Goal: Book appointment/travel/reservation

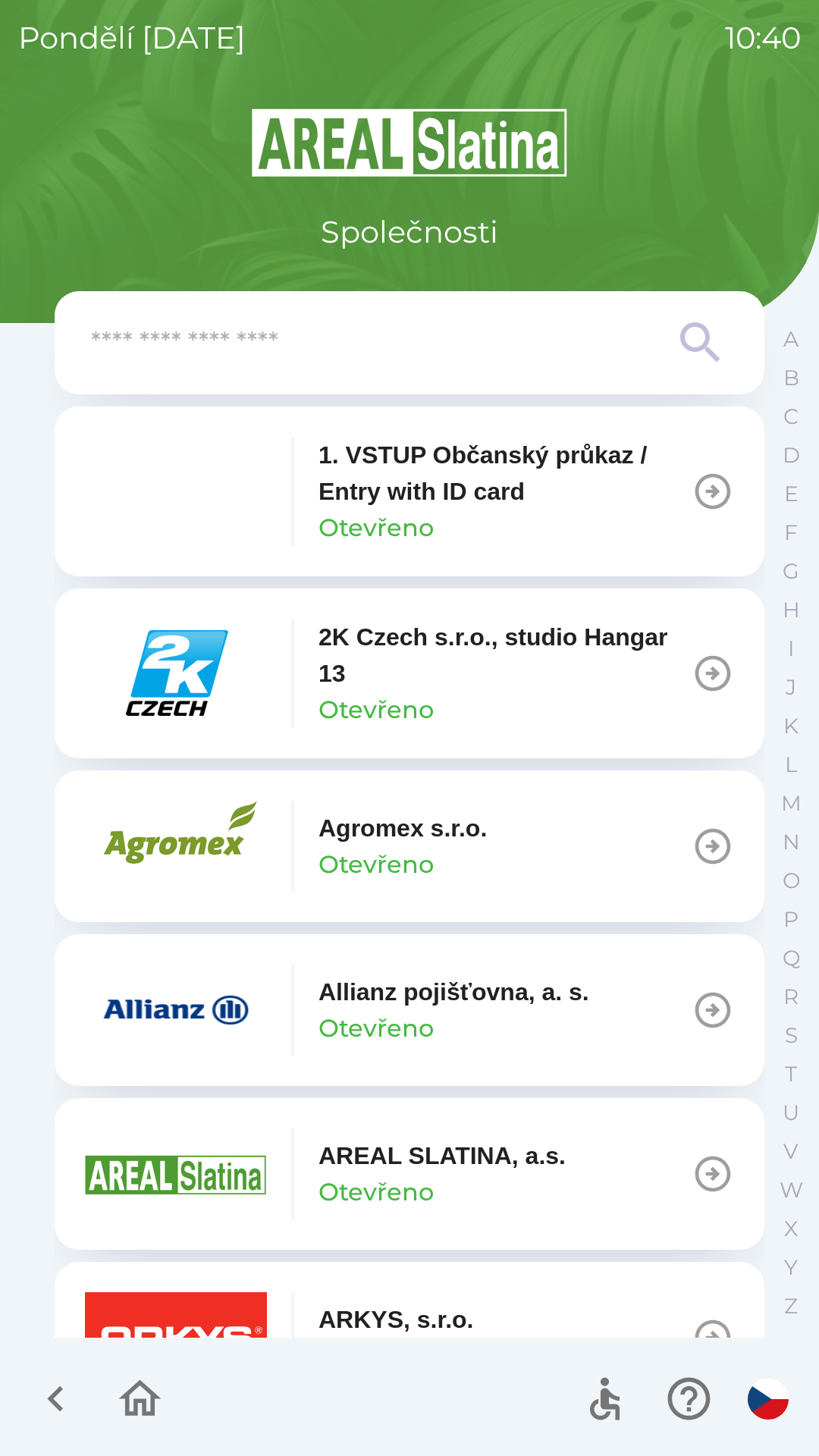
click at [366, 995] on p "Allianz pojišťovna, a. s." at bounding box center [453, 992] width 270 height 37
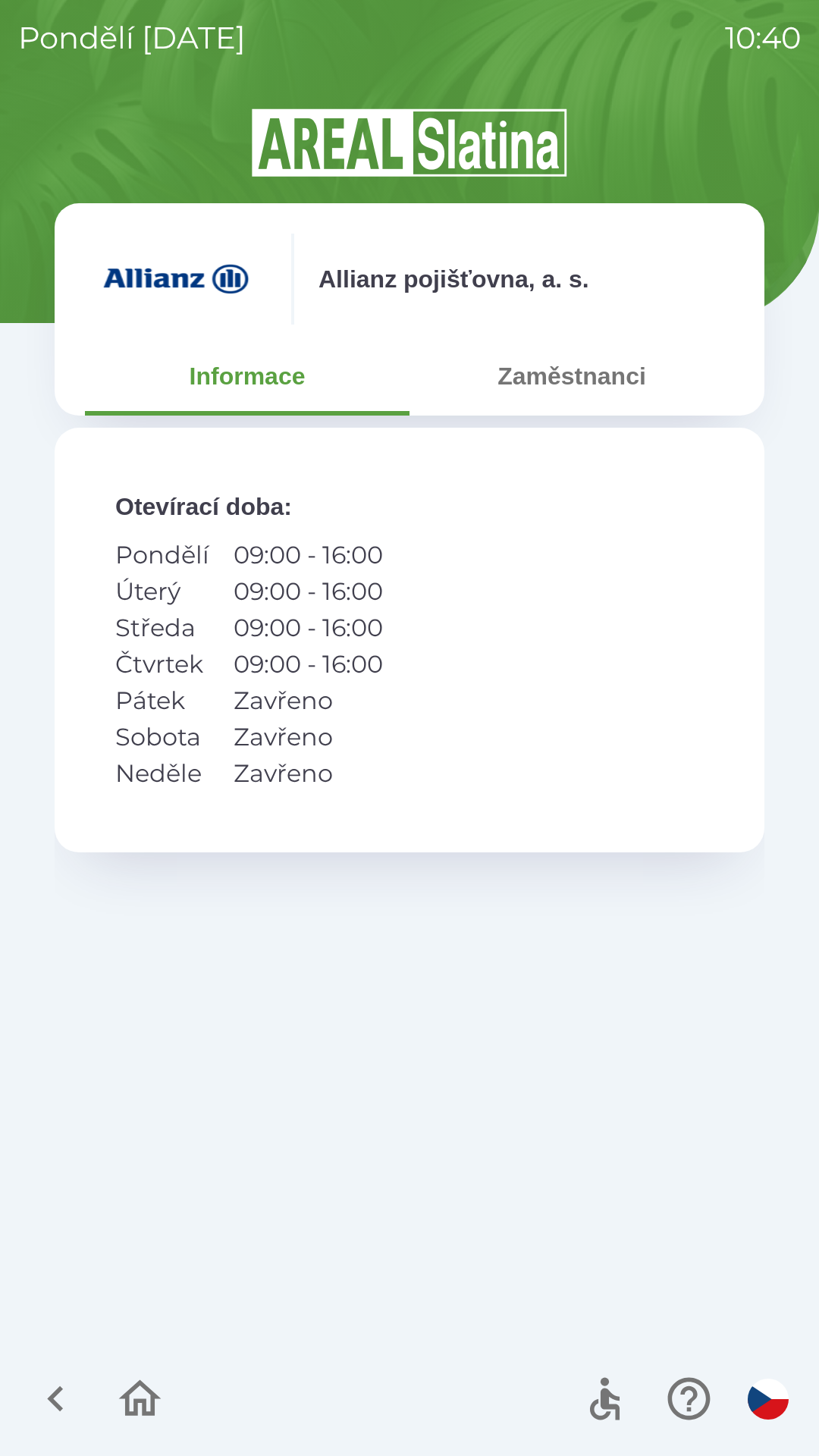
click at [569, 379] on button "Zaměstnanci" at bounding box center [571, 376] width 324 height 55
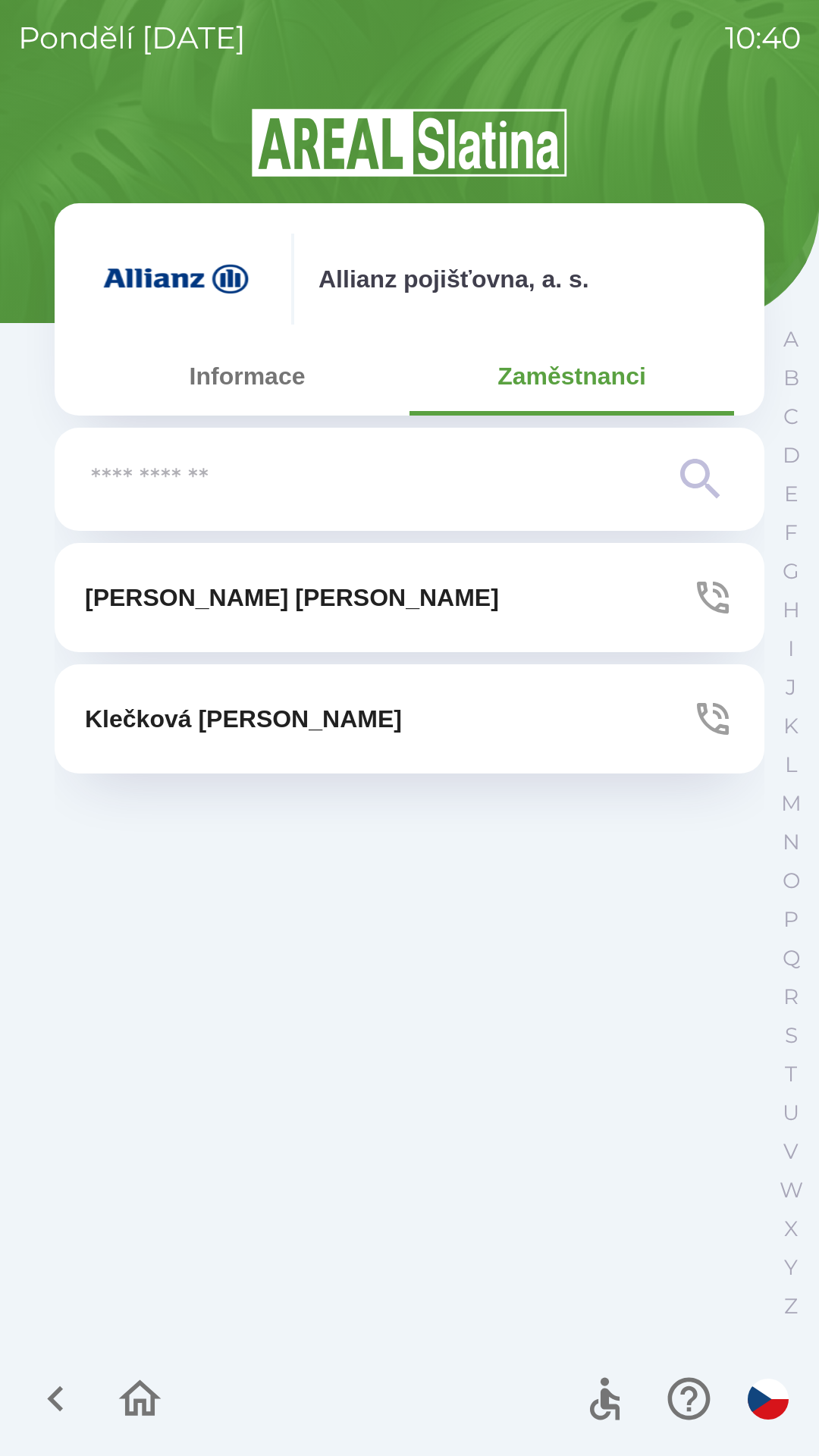
click at [329, 619] on button "[PERSON_NAME]" at bounding box center [410, 598] width 709 height 110
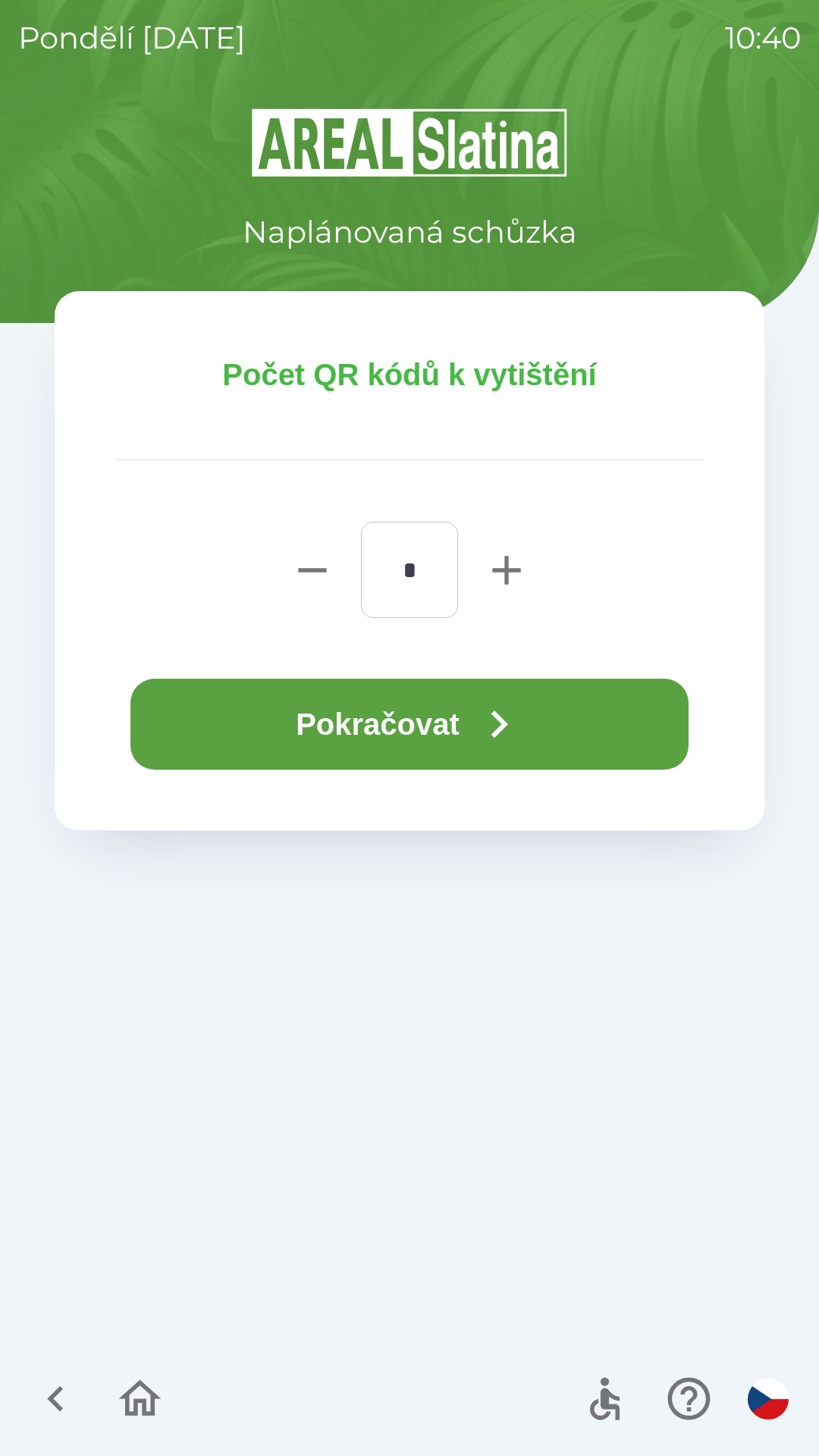
click at [576, 734] on button "Pokračovat" at bounding box center [410, 724] width 558 height 91
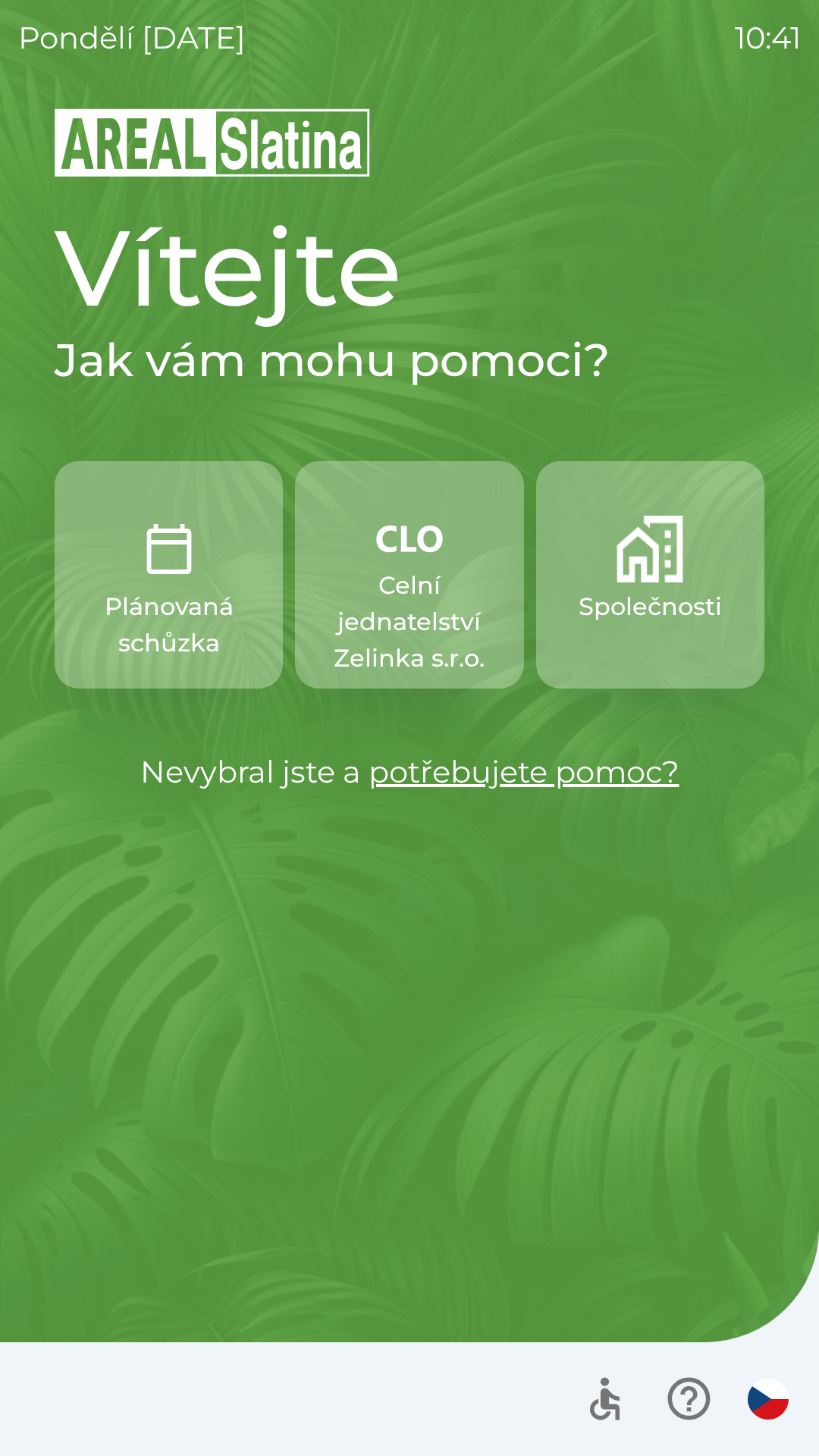
click at [382, 584] on p "Celní jednatelství Zelinka s.r.o." at bounding box center [409, 622] width 156 height 110
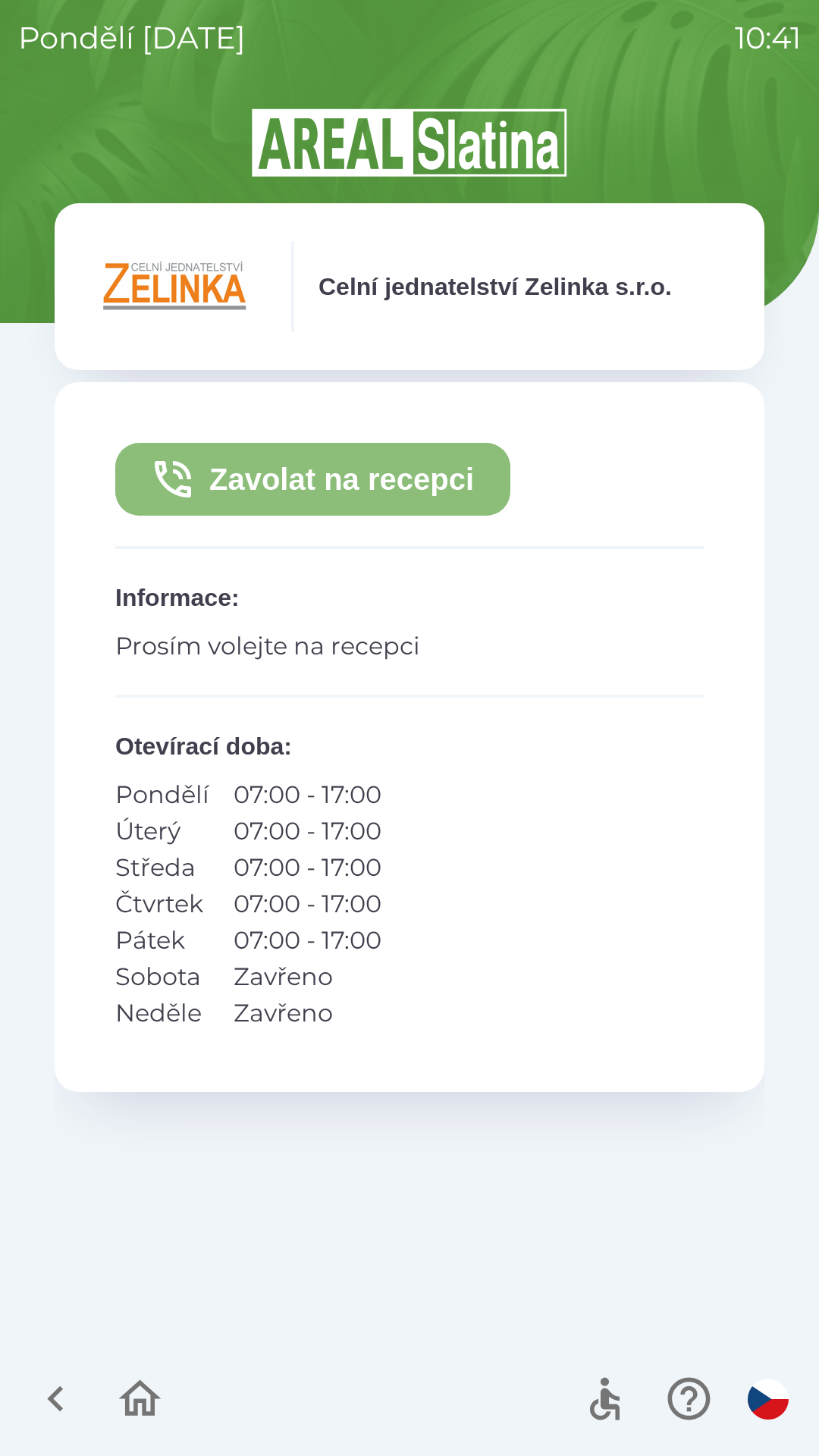
click at [395, 462] on button "Zavolat na recepci" at bounding box center [313, 479] width 395 height 73
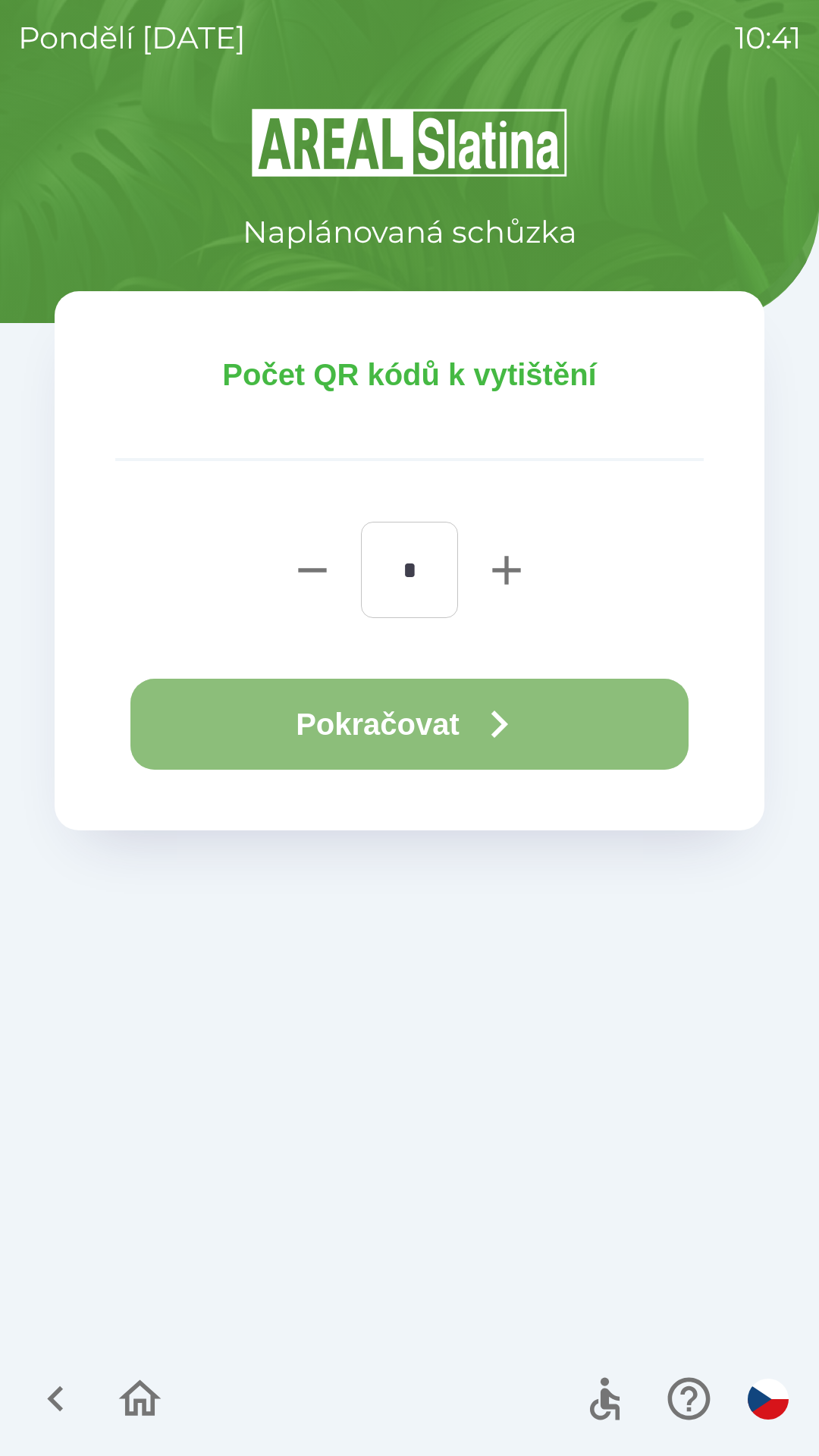
click at [551, 741] on button "Pokračovat" at bounding box center [410, 724] width 558 height 91
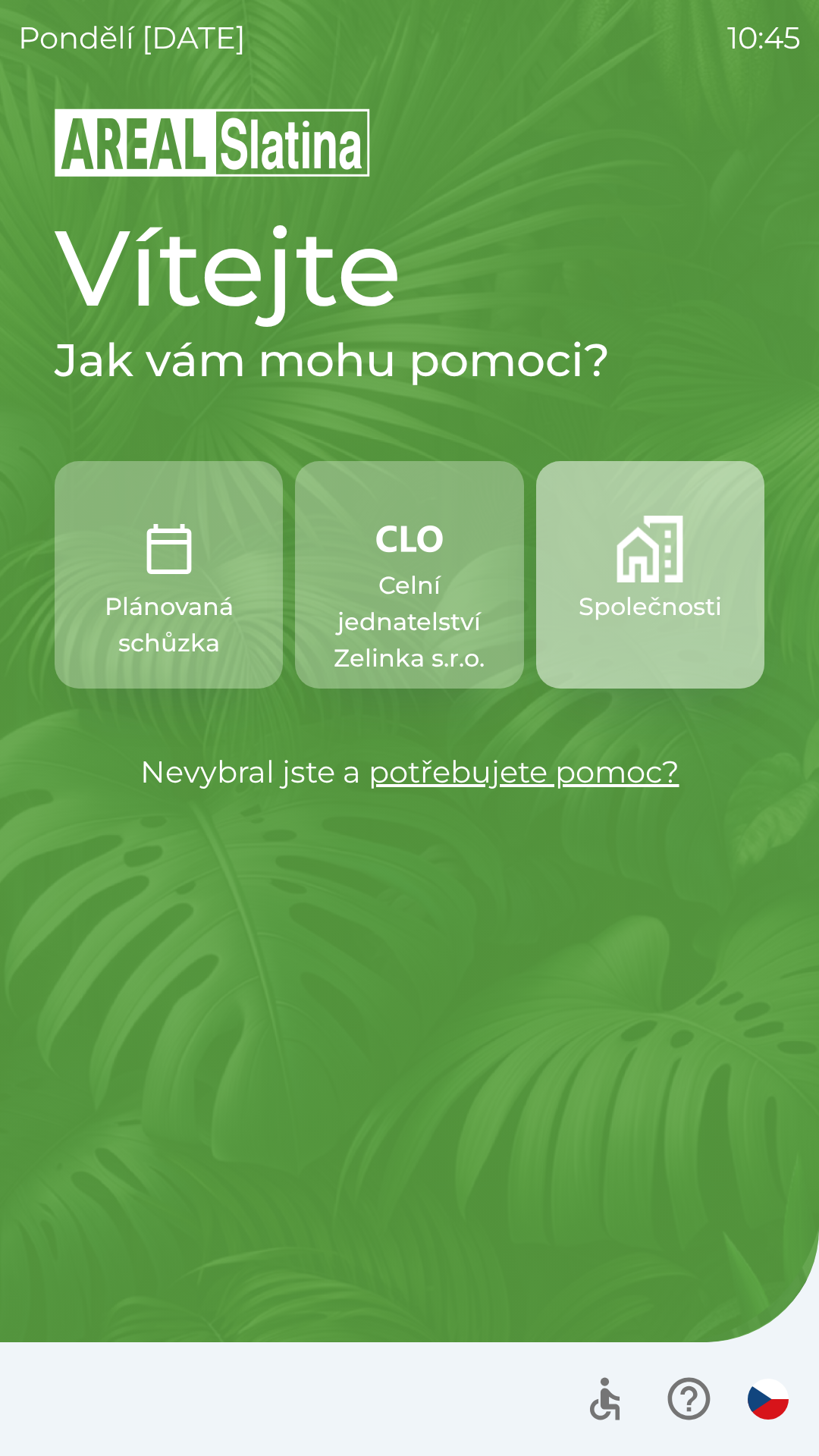
click at [687, 587] on button "Společnosti" at bounding box center [649, 575] width 228 height 228
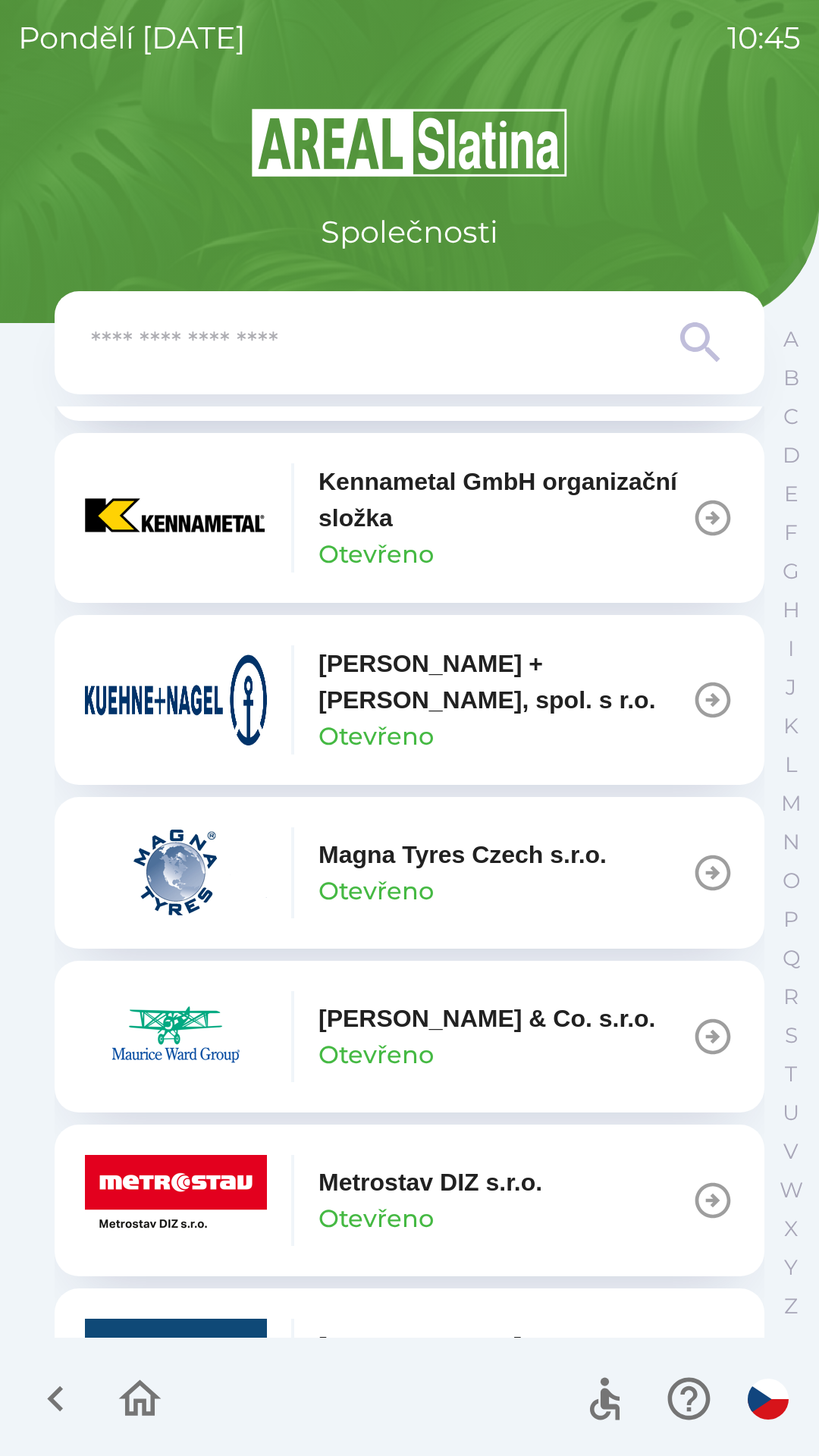
scroll to position [6082, 0]
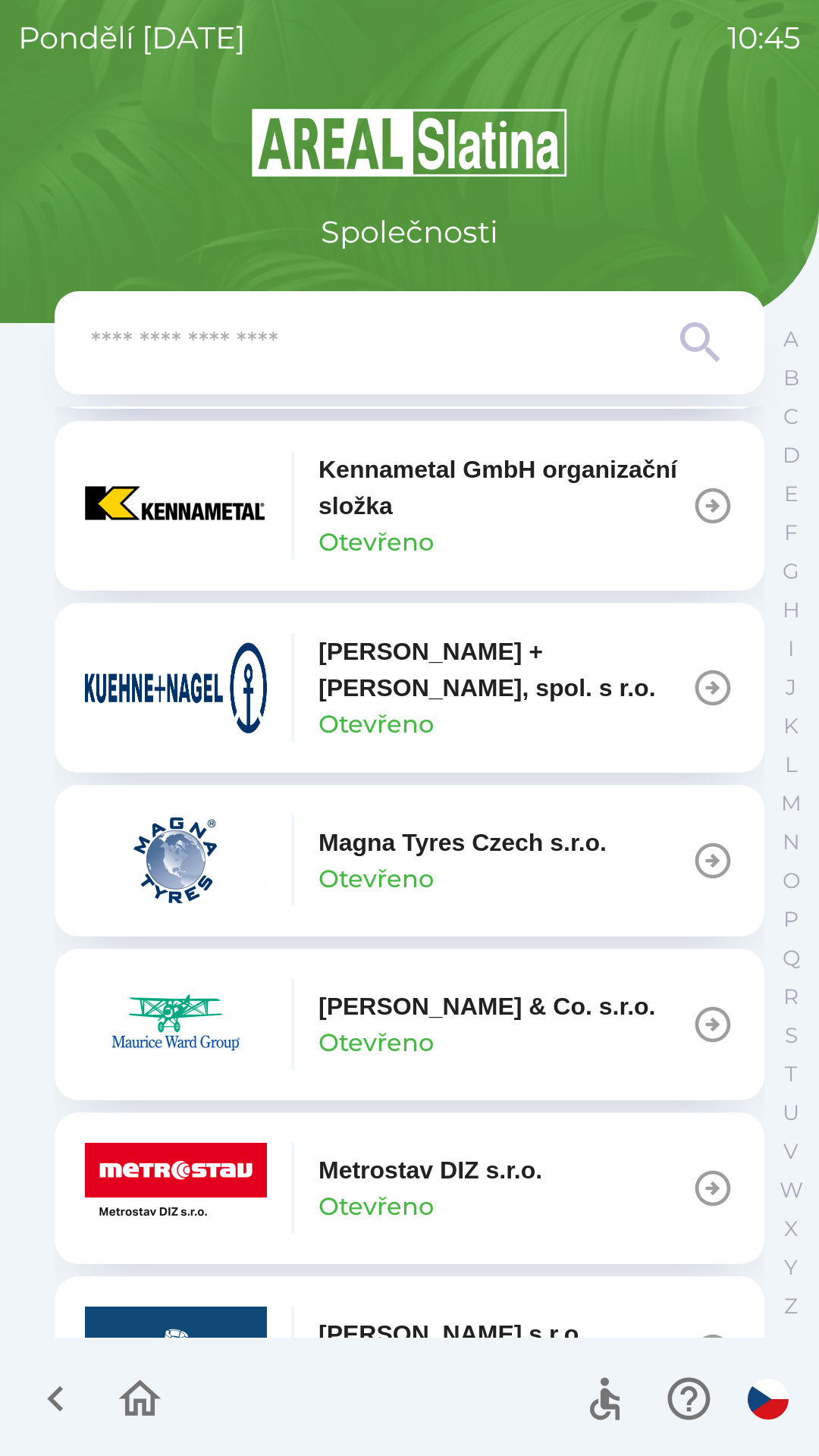
click at [802, 1018] on div "A B C D E F G H I J K L M N O P Q R S T U V W X Y Z" at bounding box center [791, 823] width 38 height 1005
click at [786, 1032] on p "S" at bounding box center [790, 1035] width 13 height 27
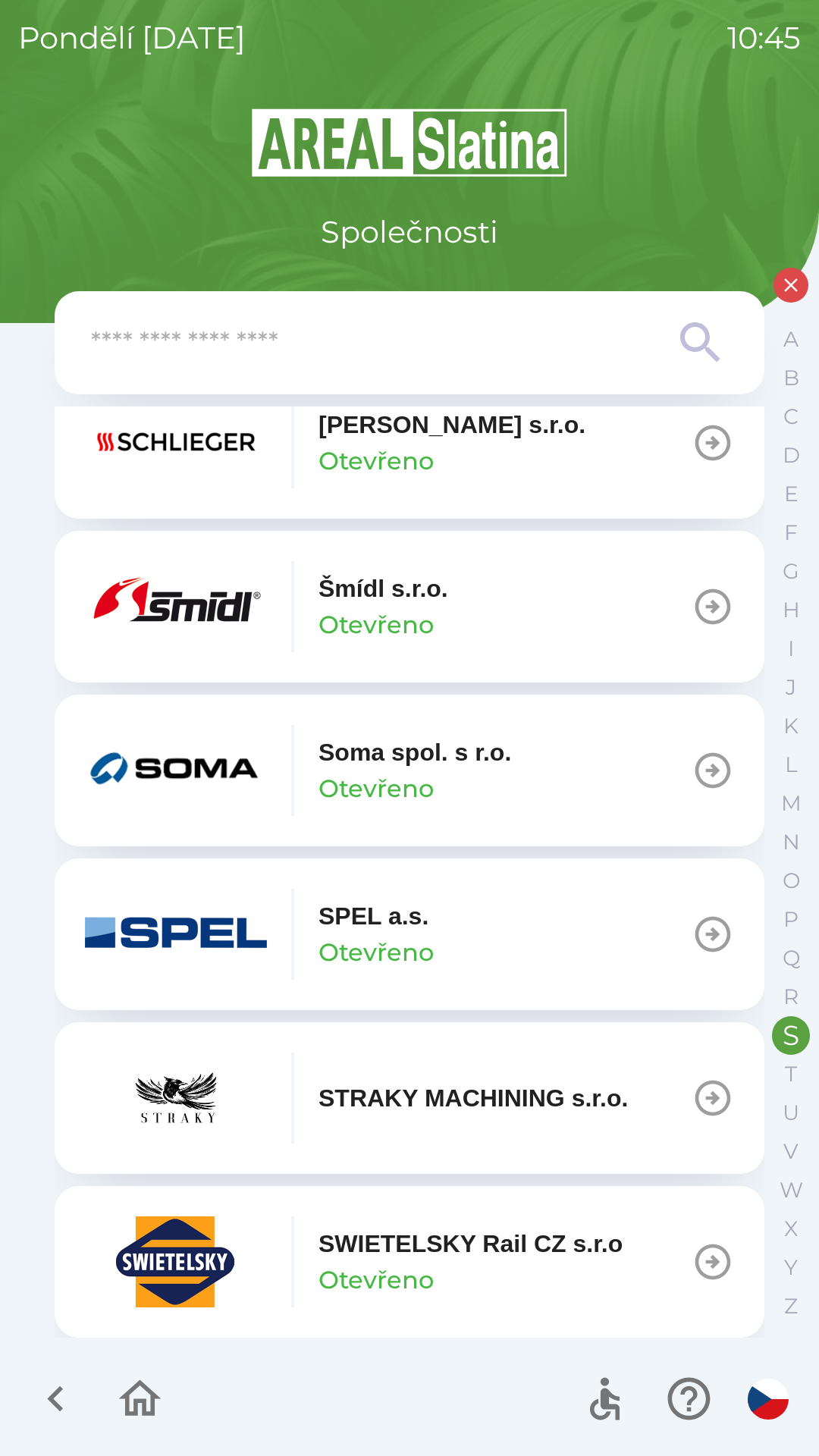
scroll to position [204, 0]
click at [387, 1250] on p "SWIETELSKY Rail CZ s.r.o" at bounding box center [470, 1244] width 304 height 37
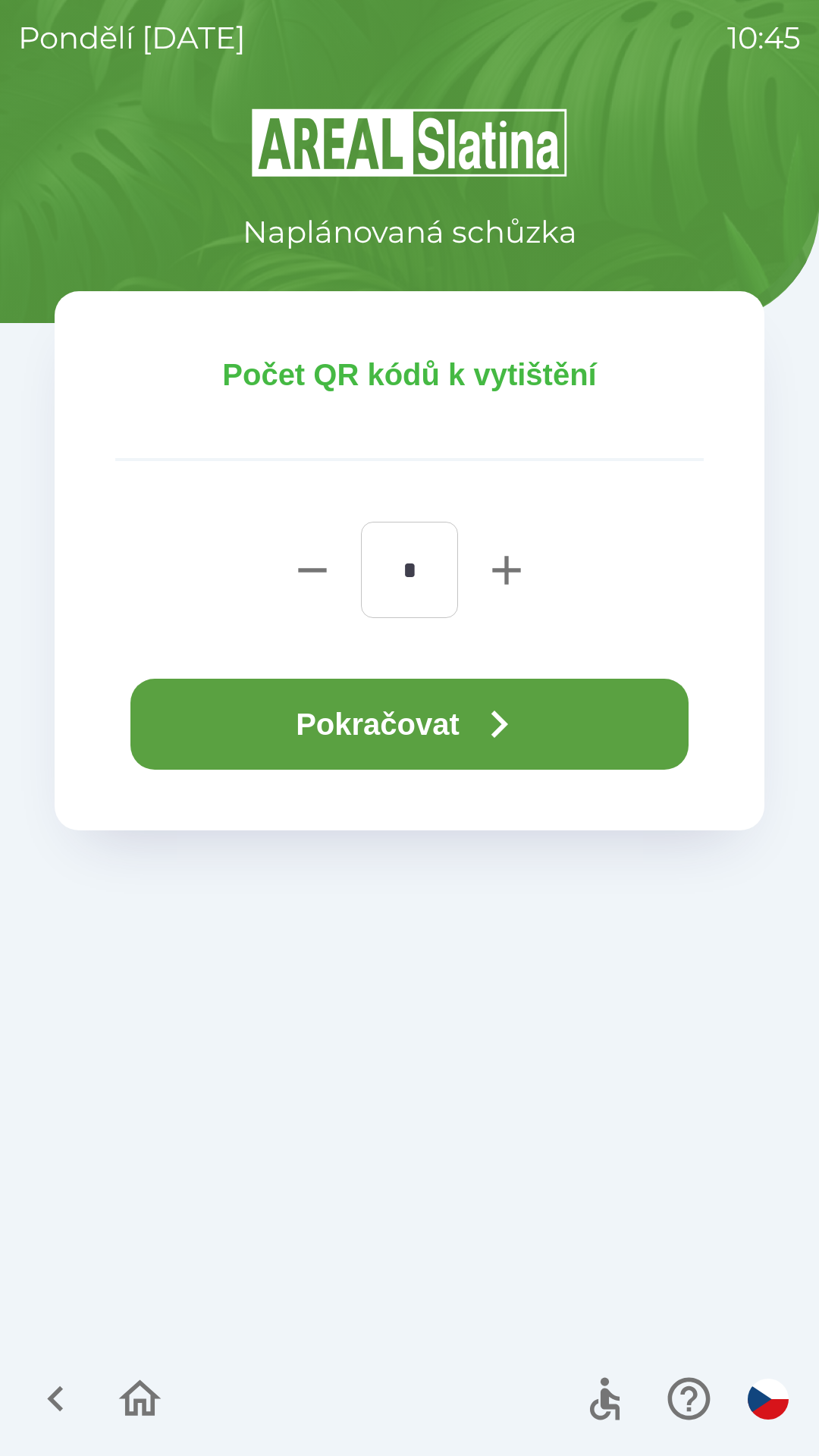
click at [349, 724] on button "Pokračovat" at bounding box center [410, 724] width 558 height 91
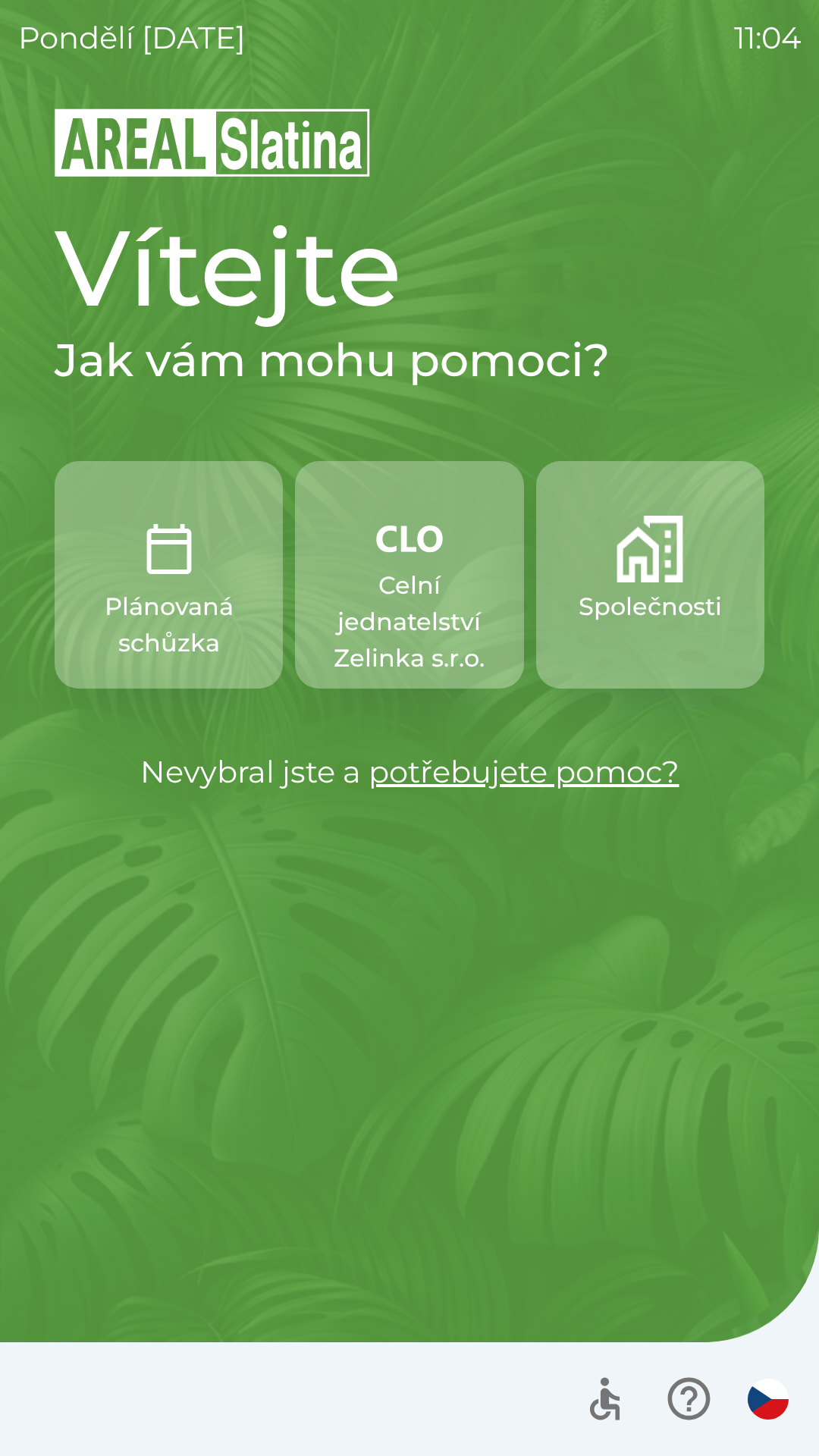
click at [643, 621] on p "Společnosti" at bounding box center [649, 607] width 143 height 37
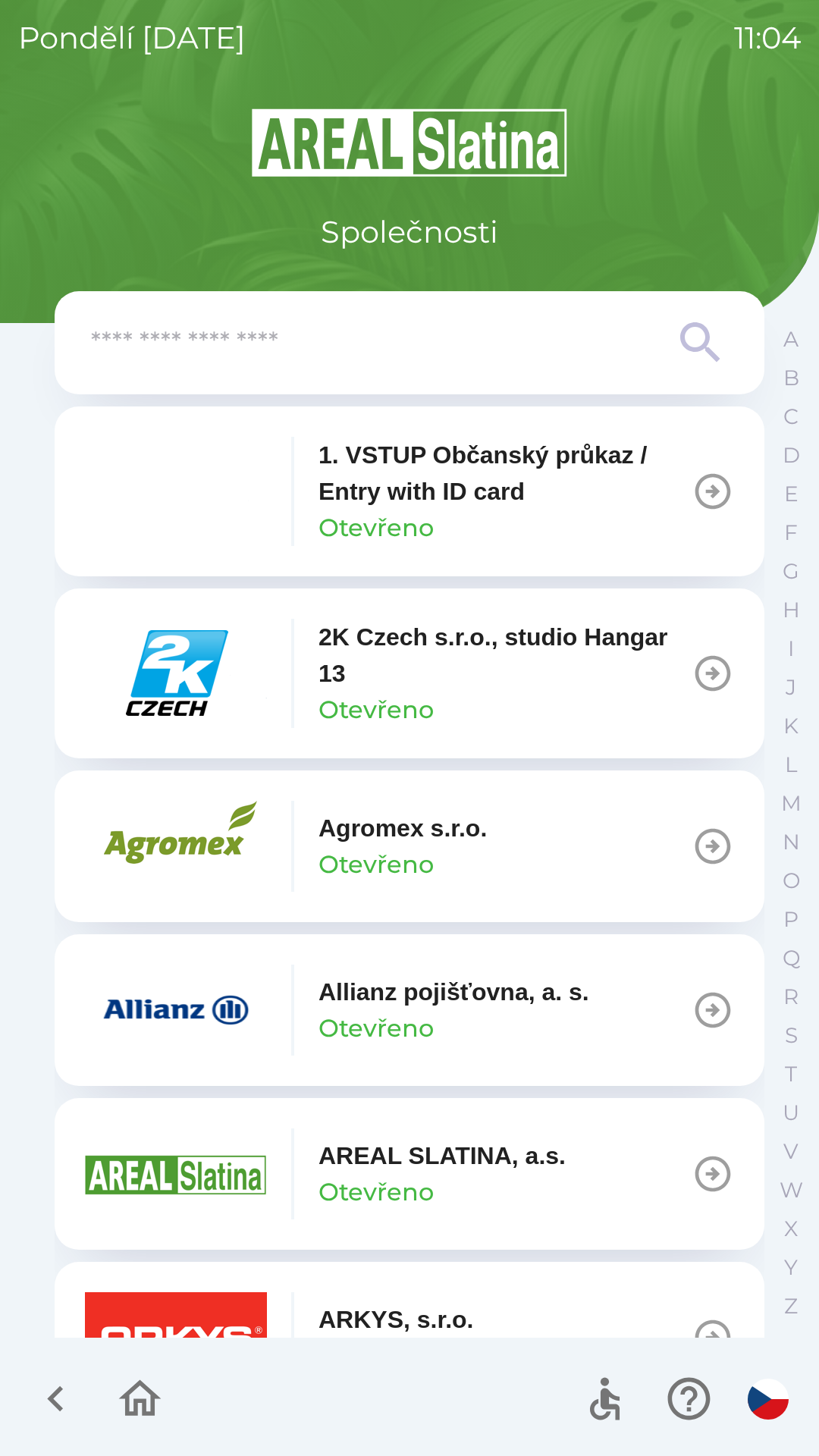
click at [518, 1019] on div "Allianz pojišťovna, a. s. Otevřeno" at bounding box center [453, 1011] width 270 height 73
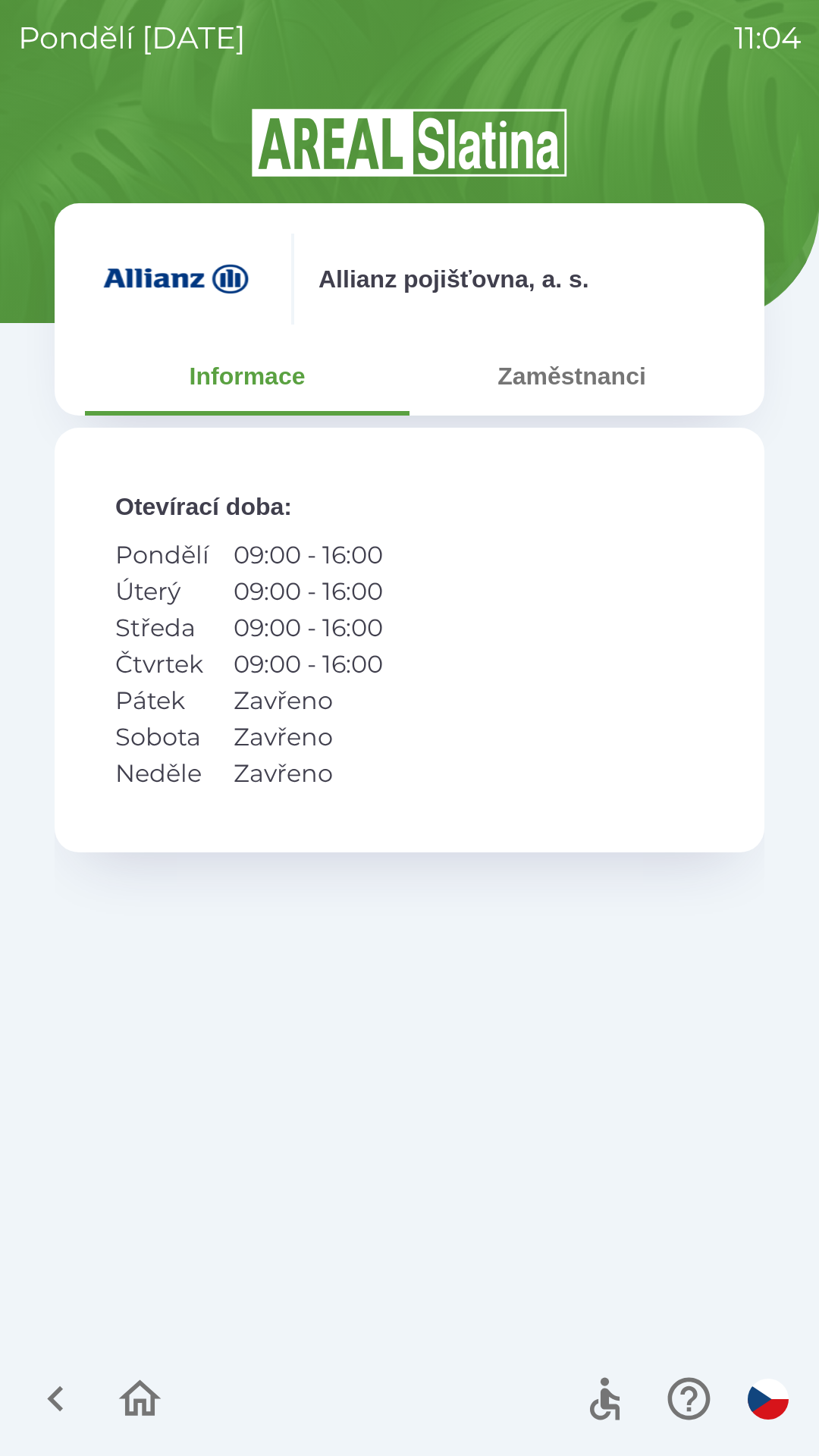
click at [536, 382] on button "Zaměstnanci" at bounding box center [571, 376] width 324 height 55
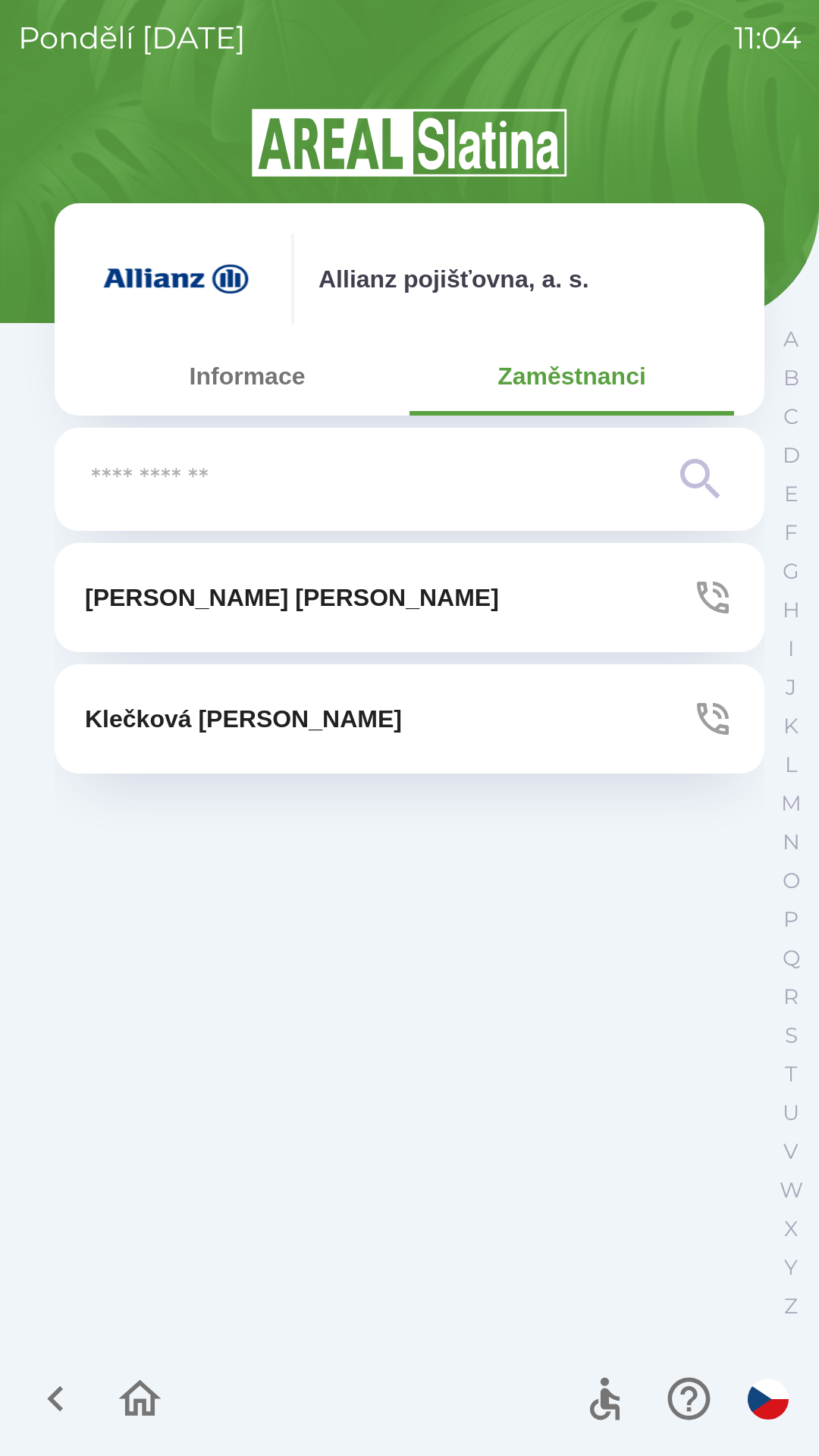
click at [394, 614] on button "[PERSON_NAME]" at bounding box center [410, 598] width 709 height 110
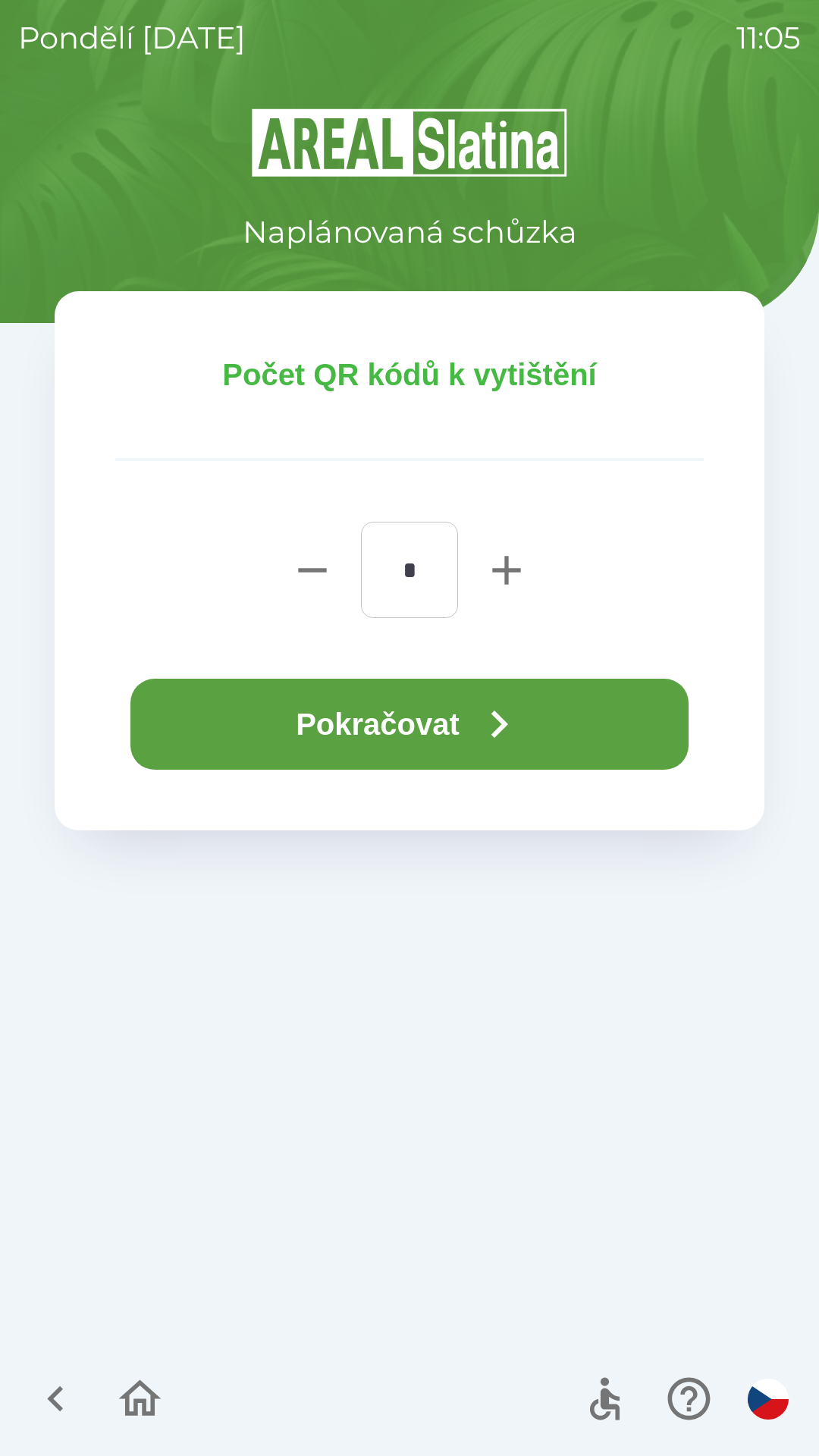
click at [480, 560] on button "button" at bounding box center [507, 570] width 61 height 97
type input "*"
click at [492, 710] on icon "button" at bounding box center [498, 724] width 55 height 55
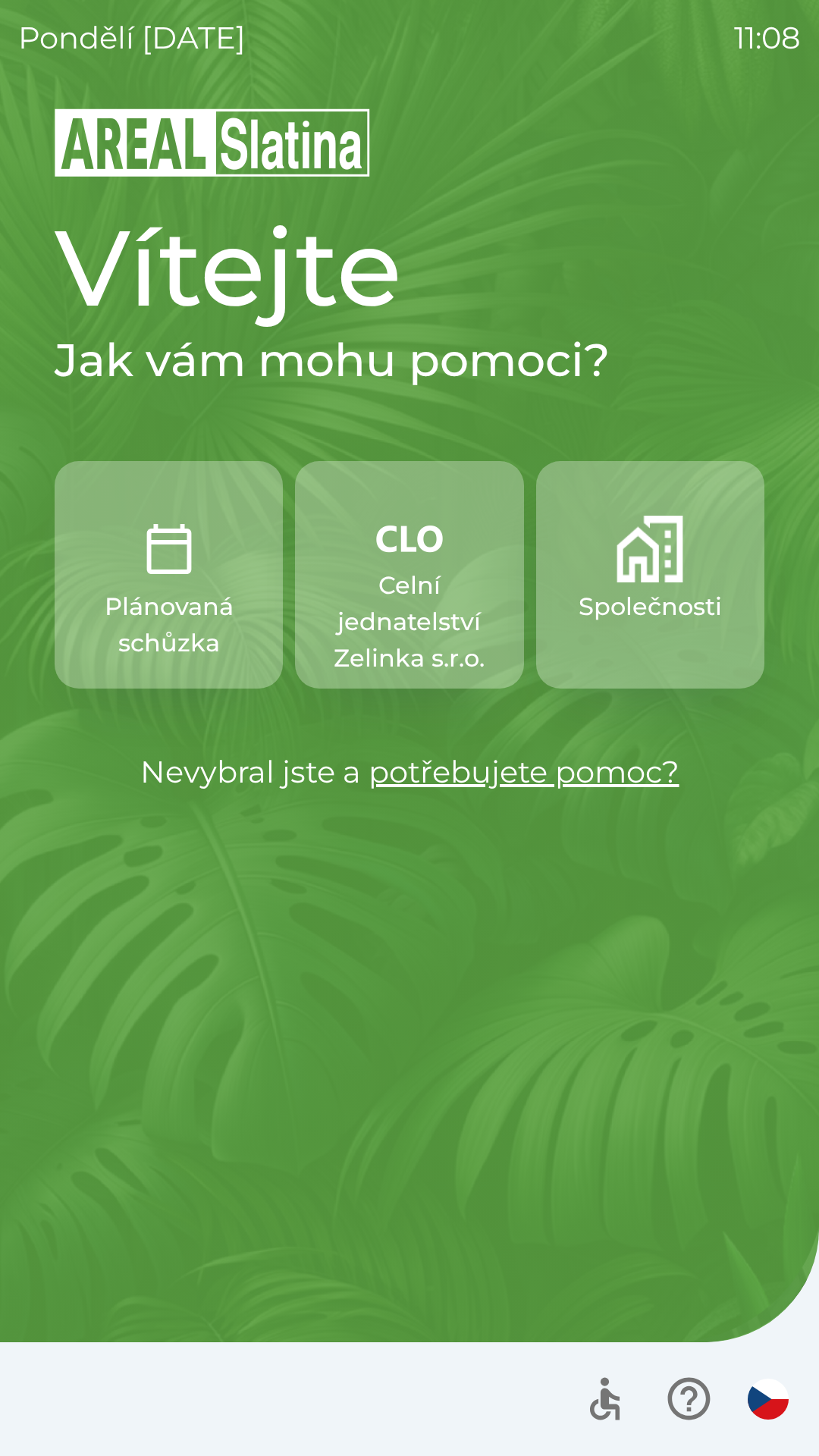
click at [424, 618] on p "Celní jednatelství Zelinka s.r.o." at bounding box center [409, 622] width 156 height 110
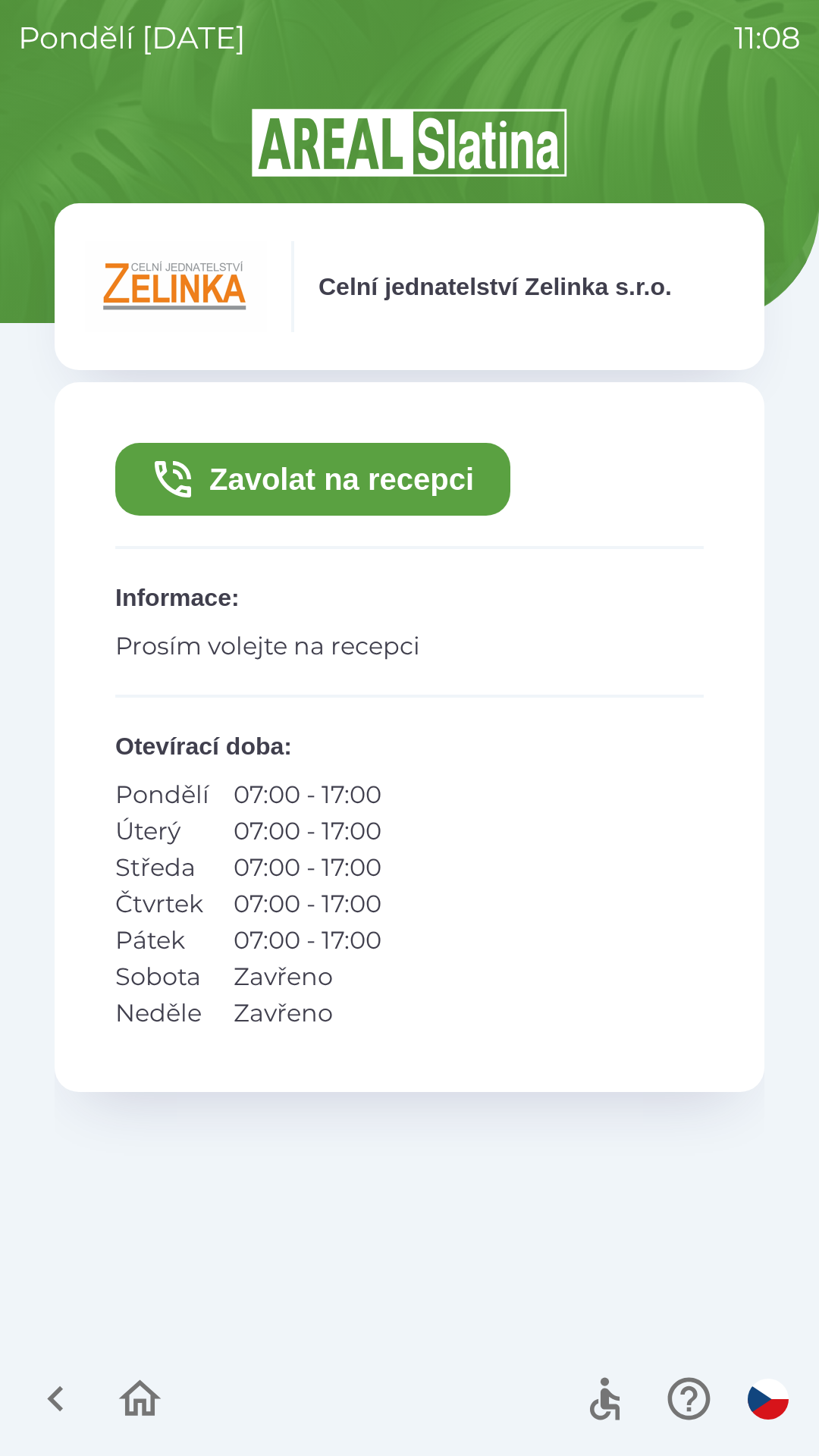
click at [396, 468] on button "Zavolat na recepci" at bounding box center [313, 479] width 395 height 73
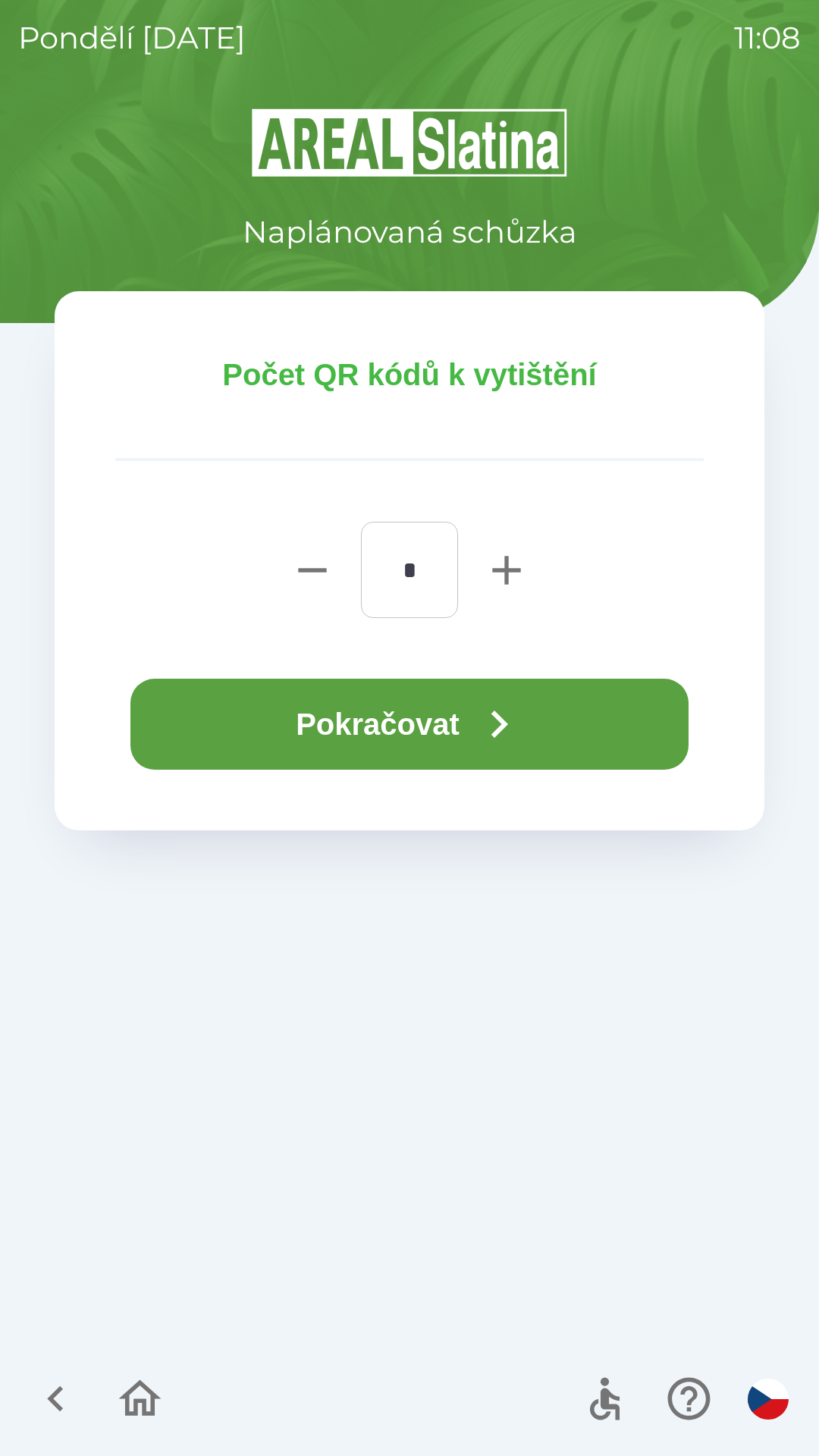
click at [458, 710] on button "Pokračovat" at bounding box center [410, 724] width 558 height 91
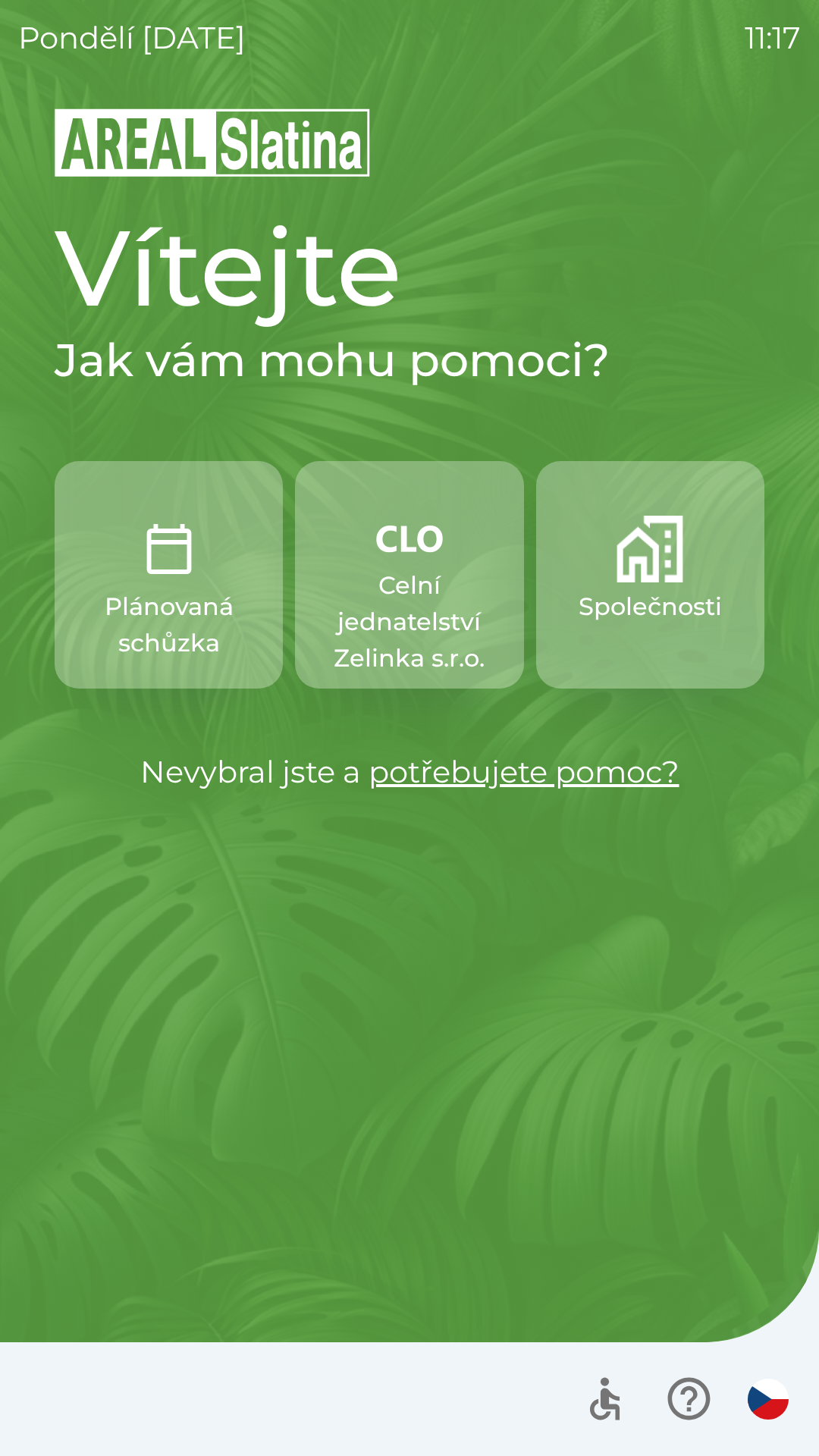
click at [382, 607] on p "Celní jednatelství Zelinka s.r.o." at bounding box center [409, 622] width 156 height 110
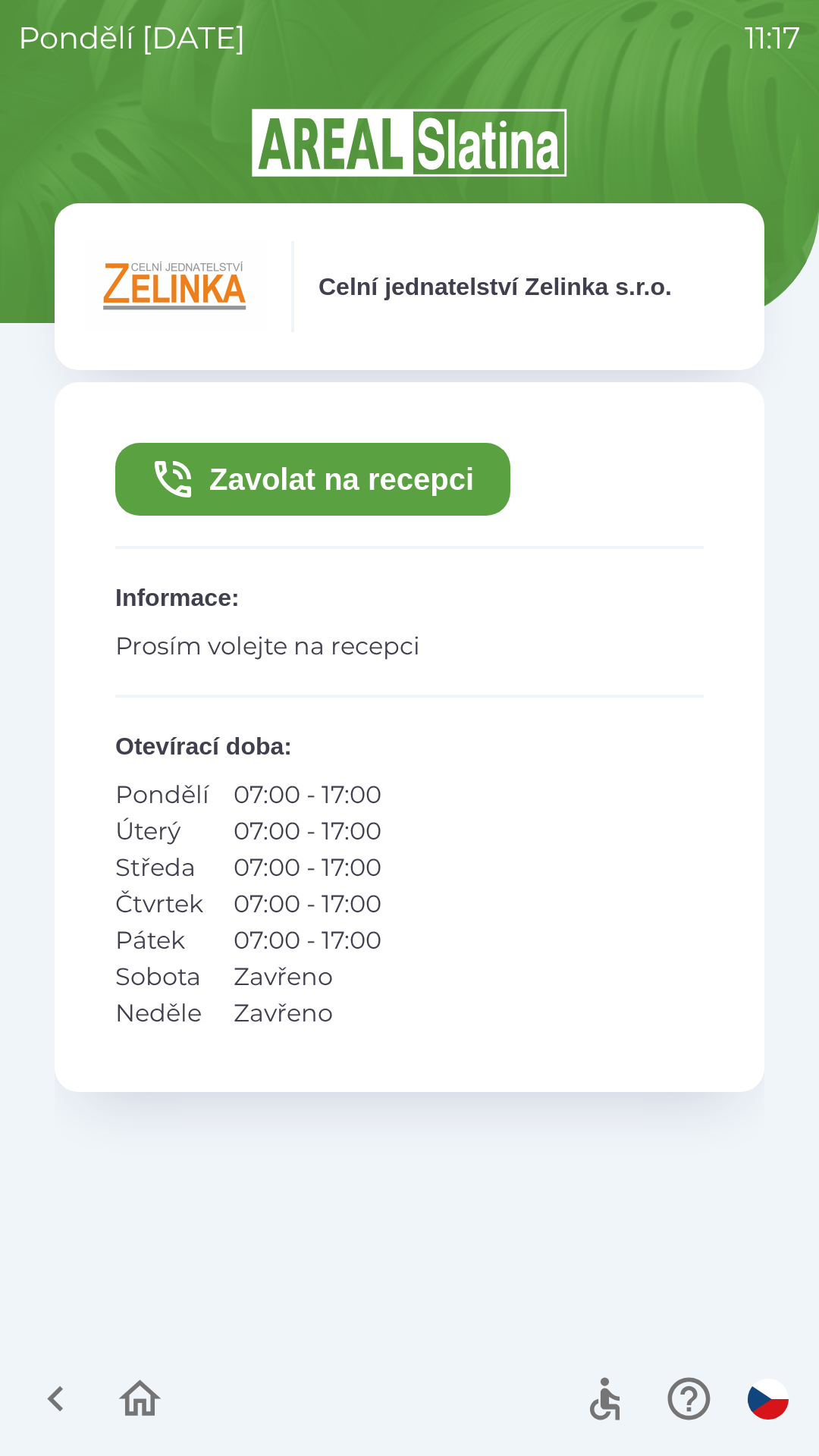
click at [289, 499] on button "Zavolat na recepci" at bounding box center [313, 479] width 395 height 73
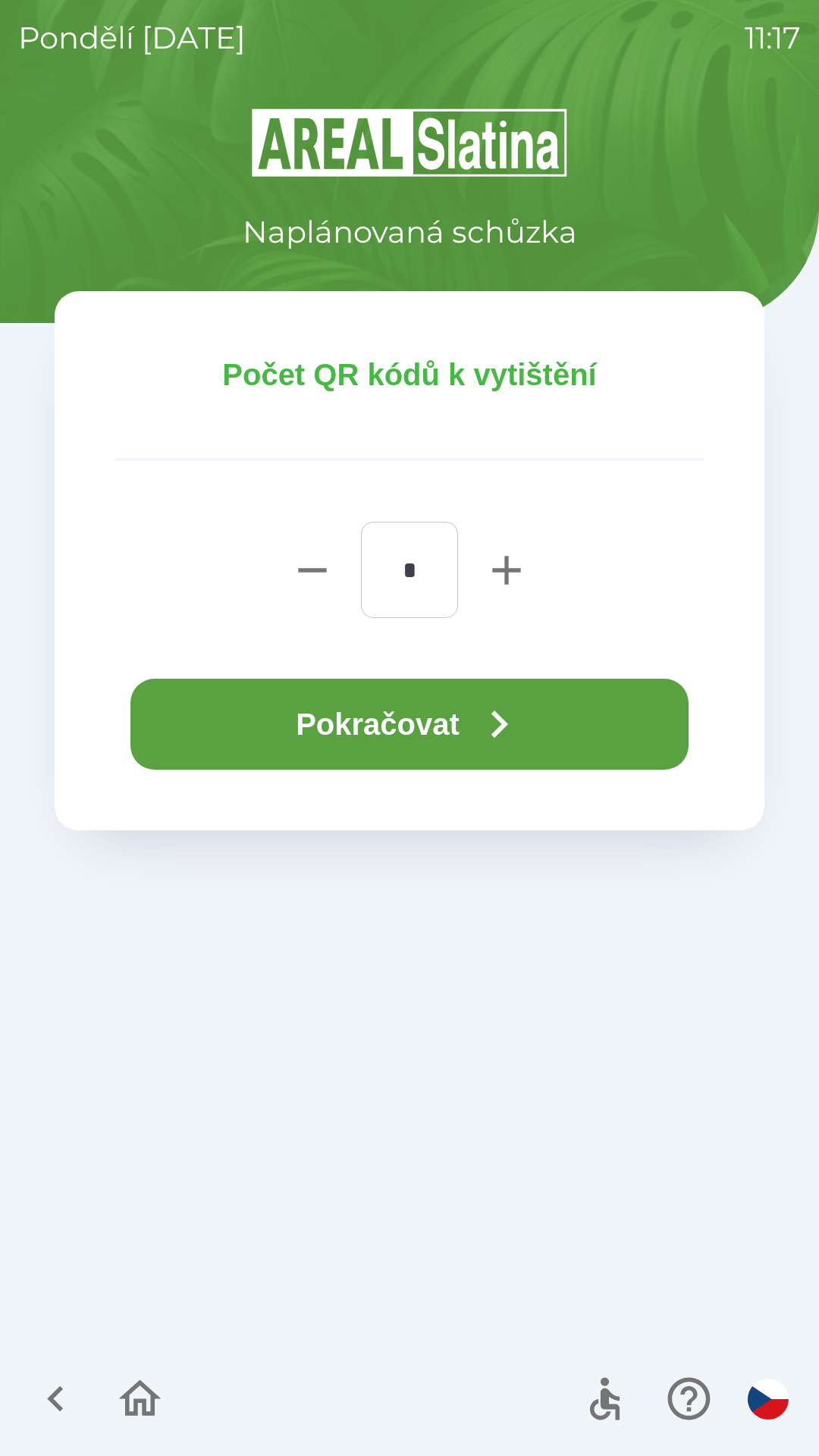
click at [494, 731] on icon "button" at bounding box center [498, 724] width 55 height 55
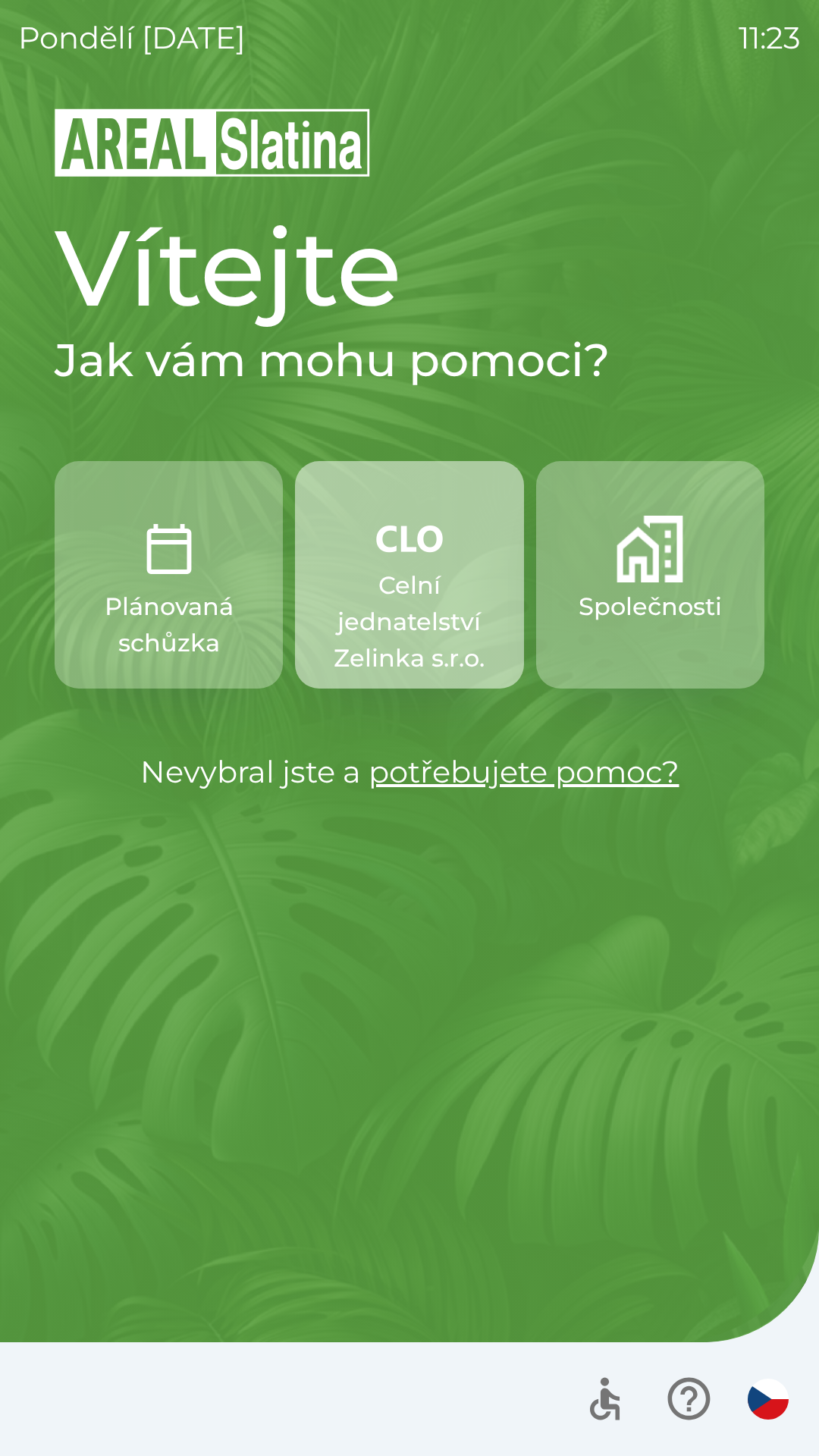
click at [432, 622] on p "Celní jednatelství Zelinka s.r.o." at bounding box center [409, 622] width 156 height 110
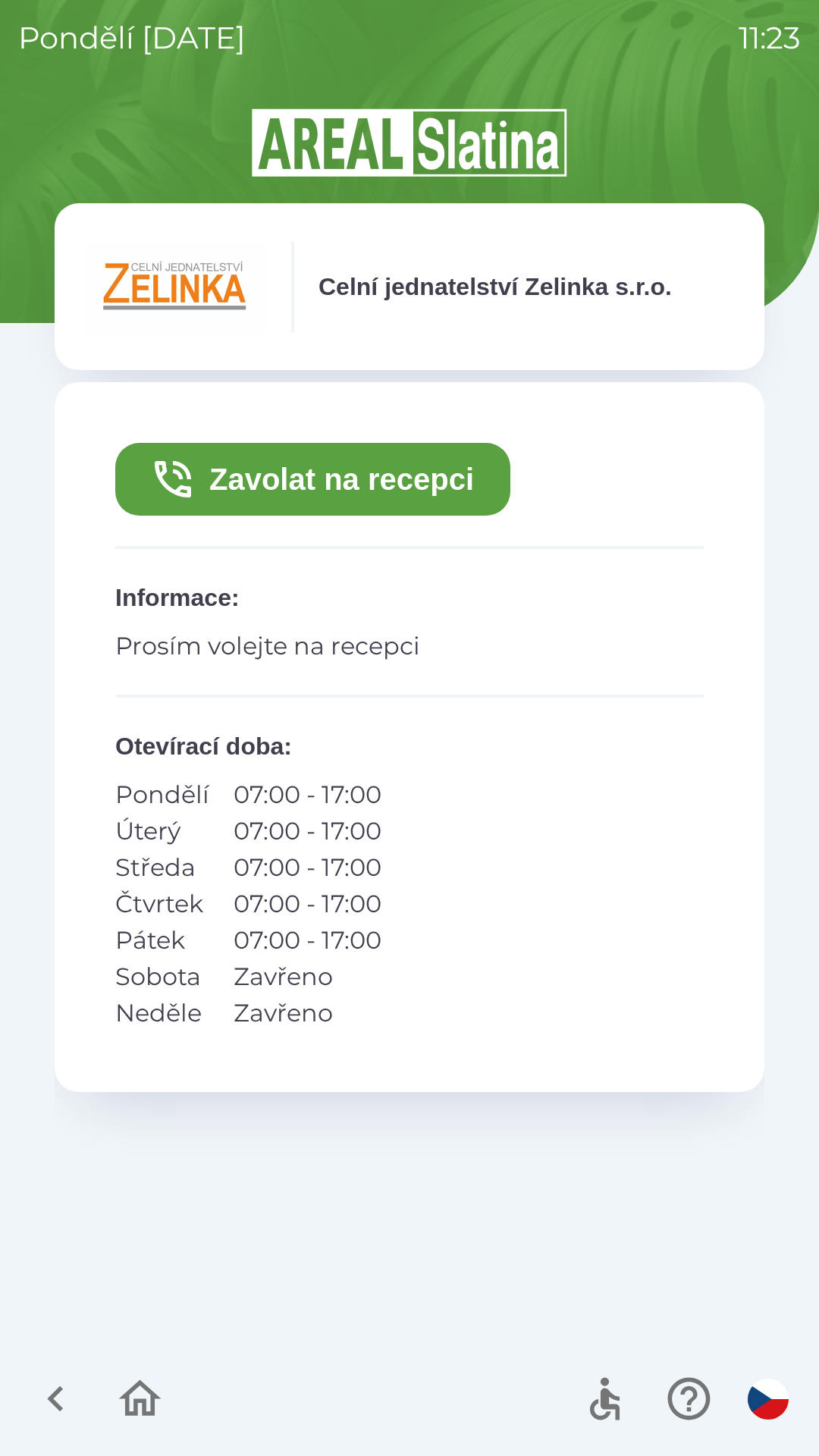
click at [396, 489] on button "Zavolat na recepci" at bounding box center [313, 479] width 395 height 73
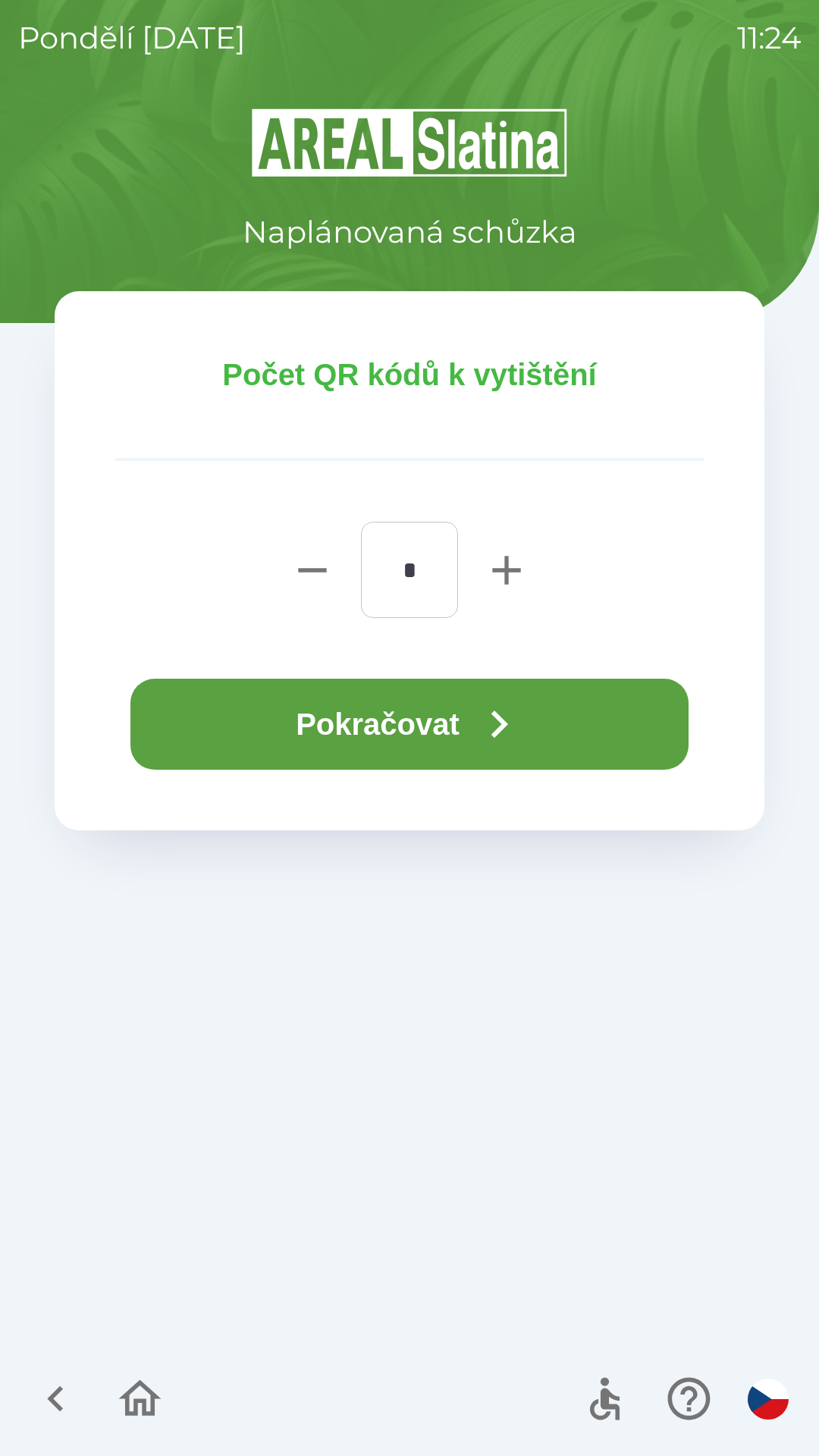
click at [425, 720] on button "Pokračovat" at bounding box center [410, 724] width 558 height 91
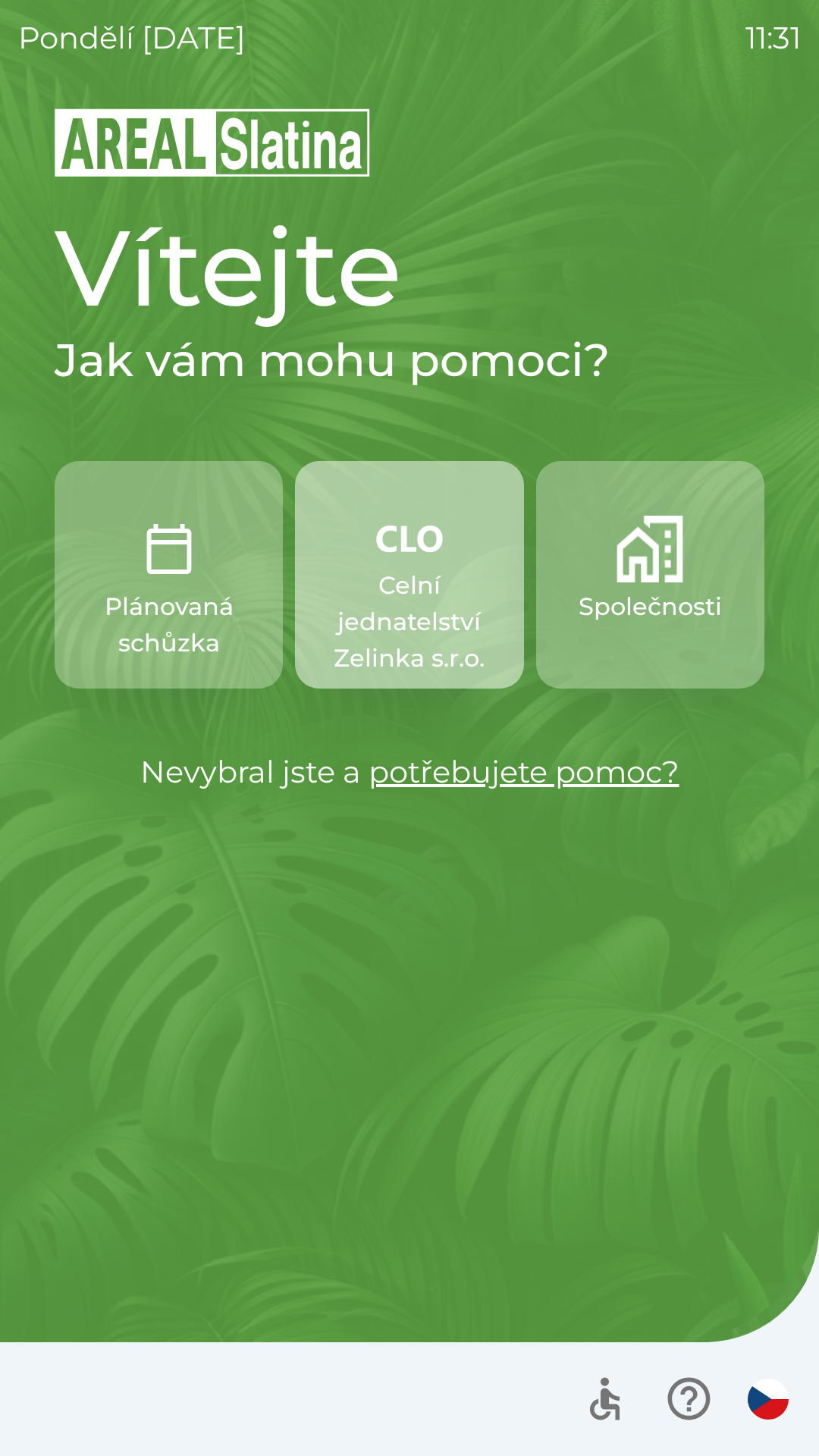
click at [412, 568] on p "Celní jednatelství Zelinka s.r.o." at bounding box center [409, 622] width 156 height 110
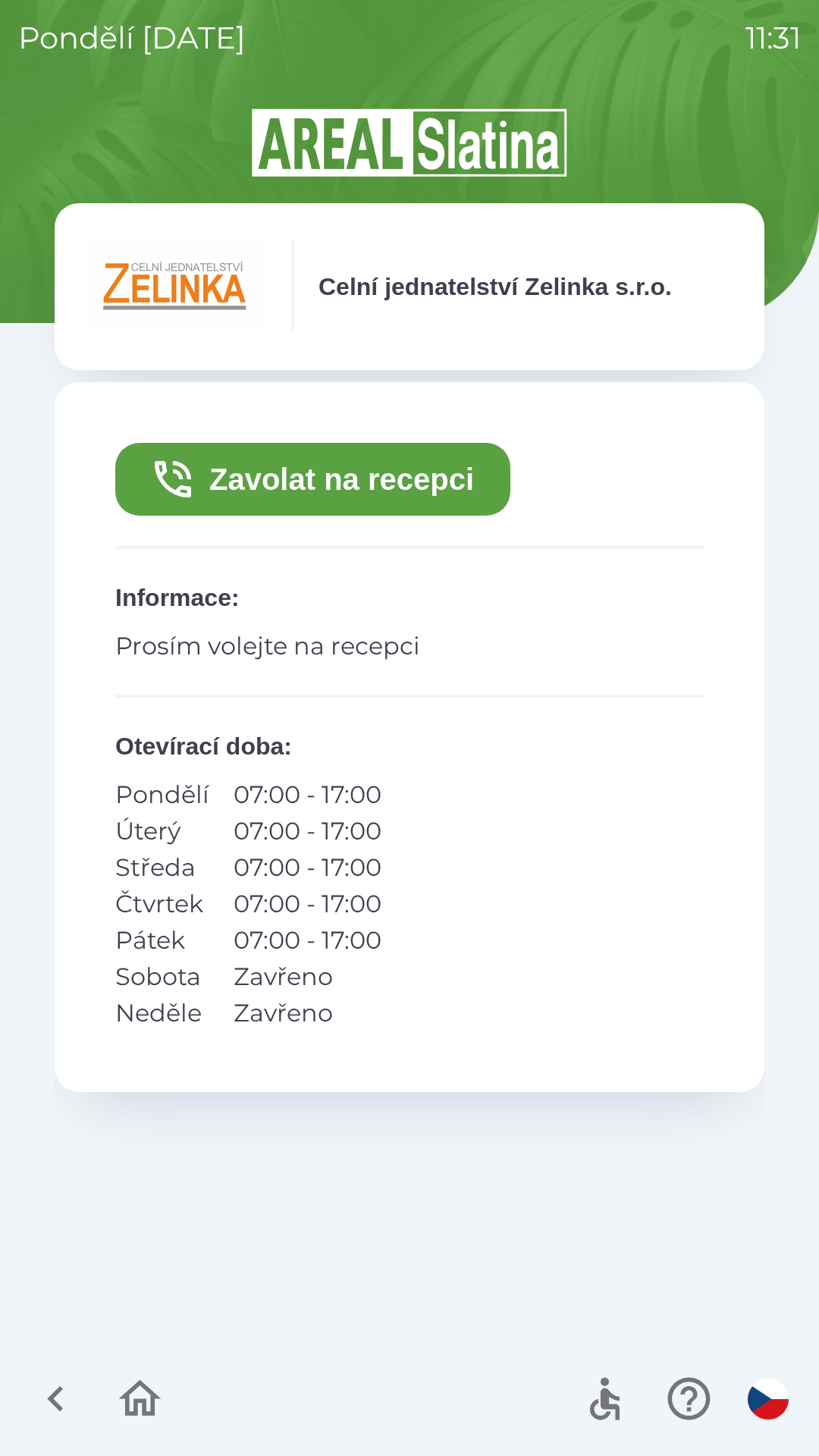
click at [368, 488] on button "Zavolat na recepci" at bounding box center [313, 479] width 395 height 73
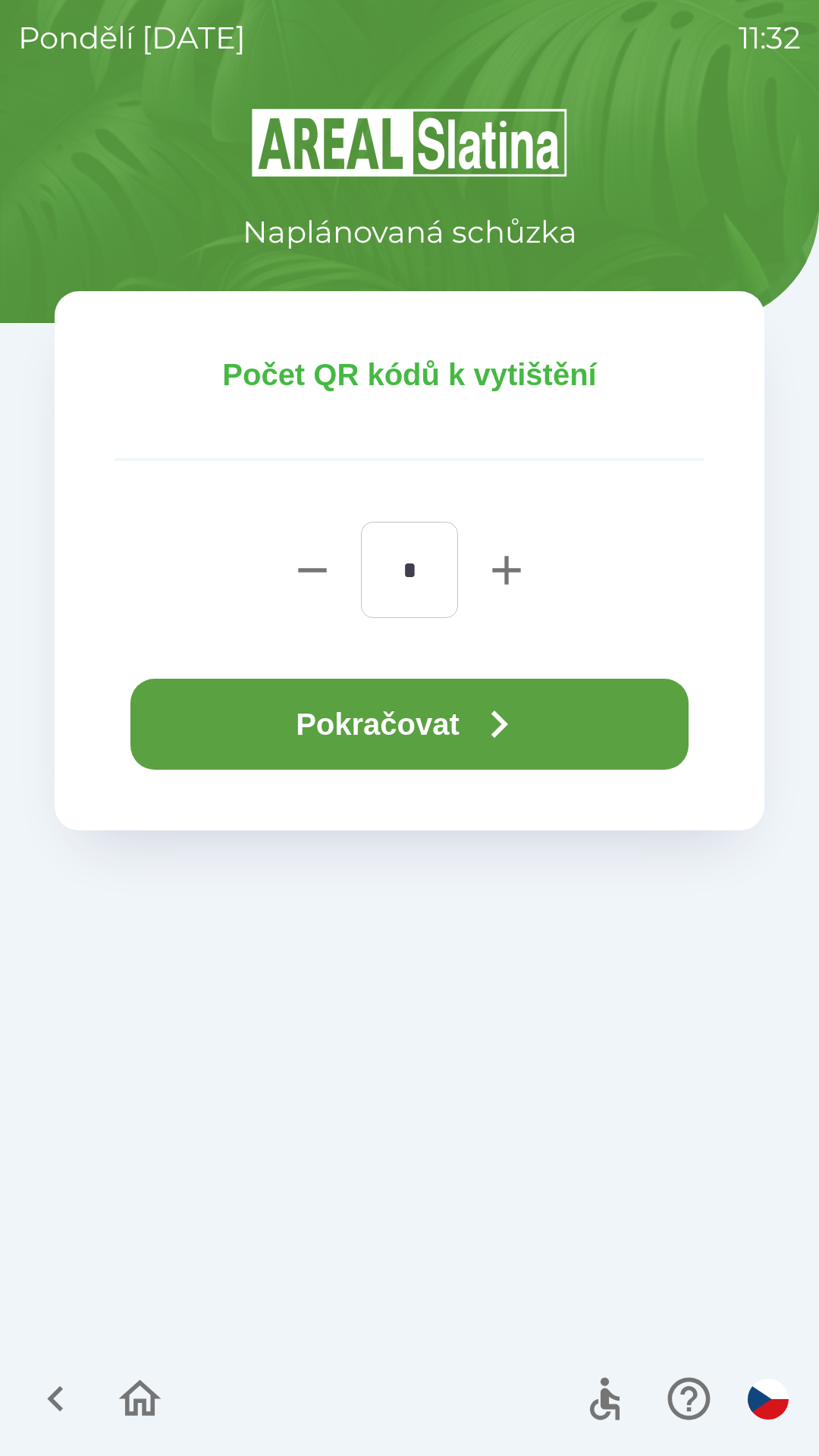
click at [412, 731] on button "Pokračovat" at bounding box center [410, 724] width 558 height 91
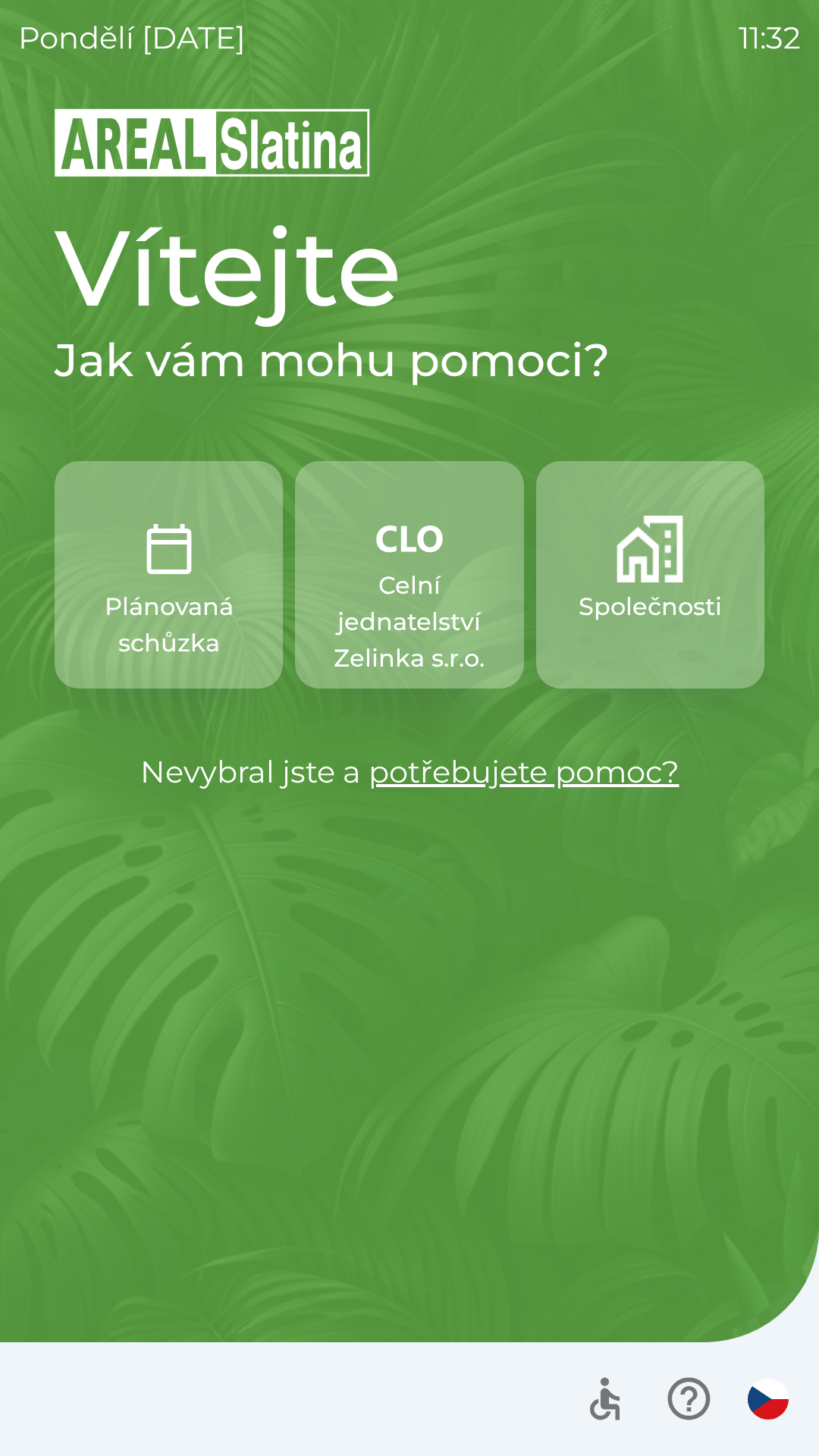
click at [410, 589] on p "Celní jednatelství Zelinka s.r.o." at bounding box center [409, 622] width 156 height 110
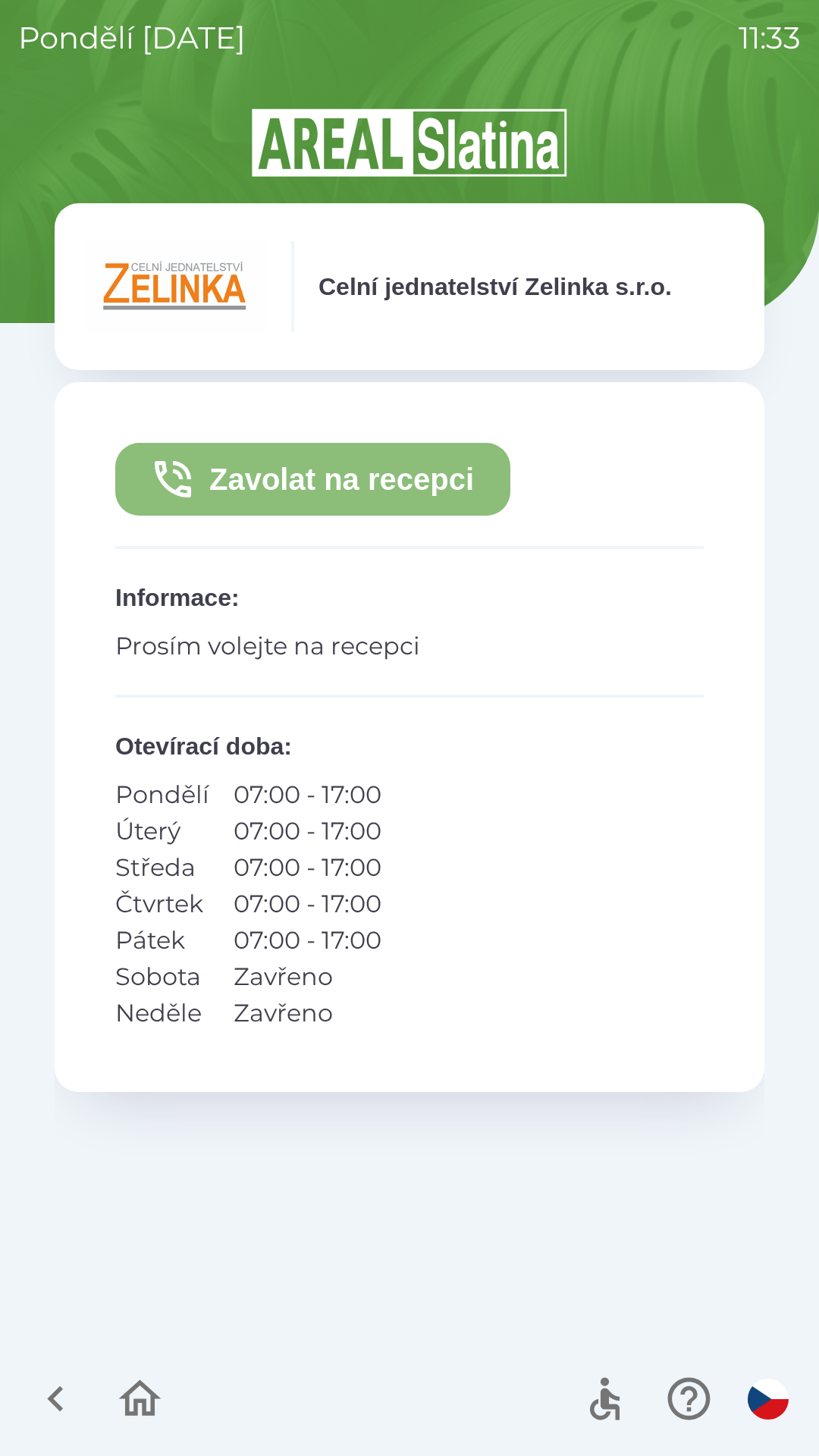
click at [366, 479] on button "Zavolat na recepci" at bounding box center [313, 479] width 395 height 73
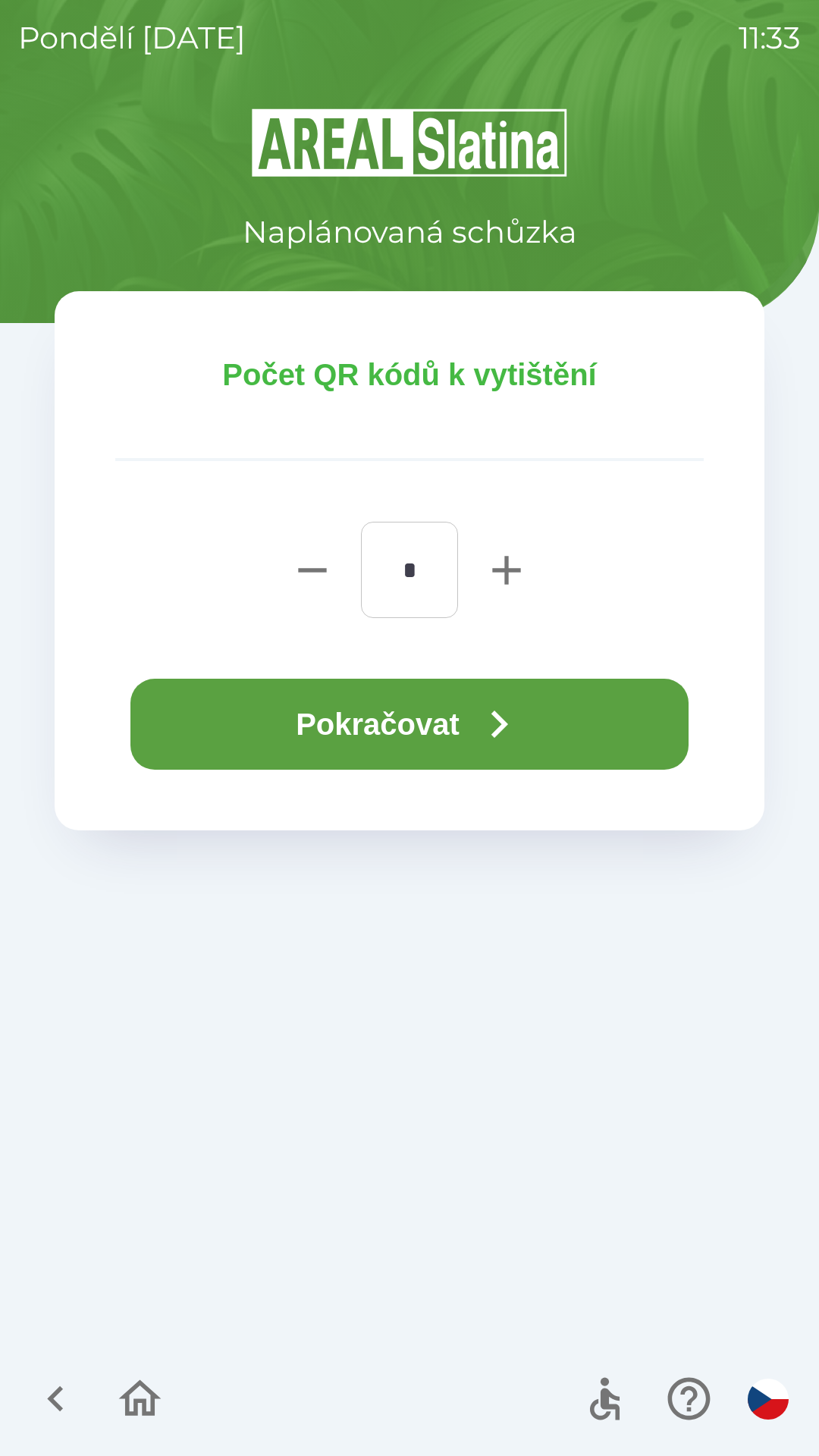
click at [383, 715] on button "Pokračovat" at bounding box center [410, 724] width 558 height 91
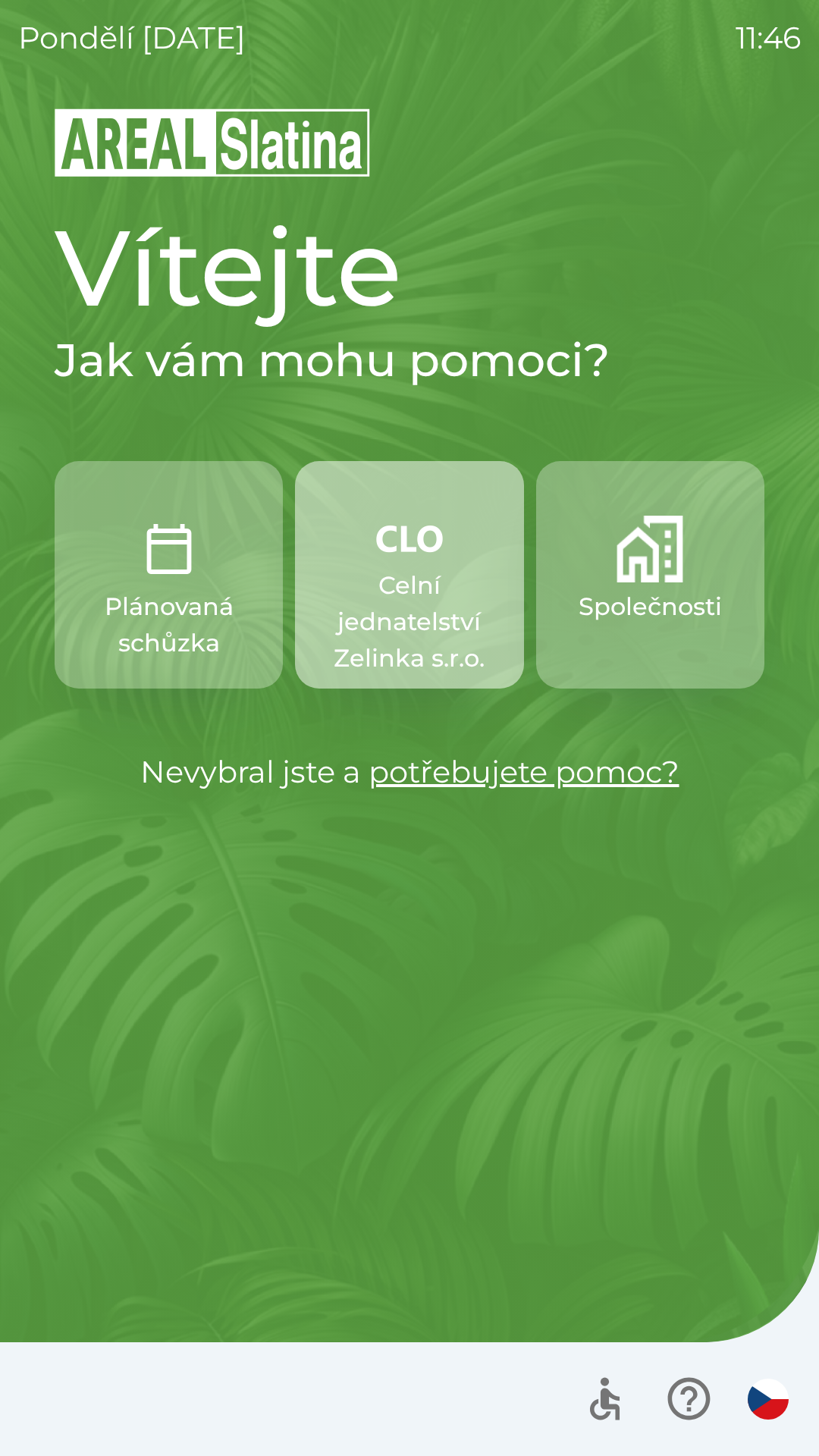
click at [427, 618] on p "Celní jednatelství Zelinka s.r.o." at bounding box center [409, 622] width 156 height 110
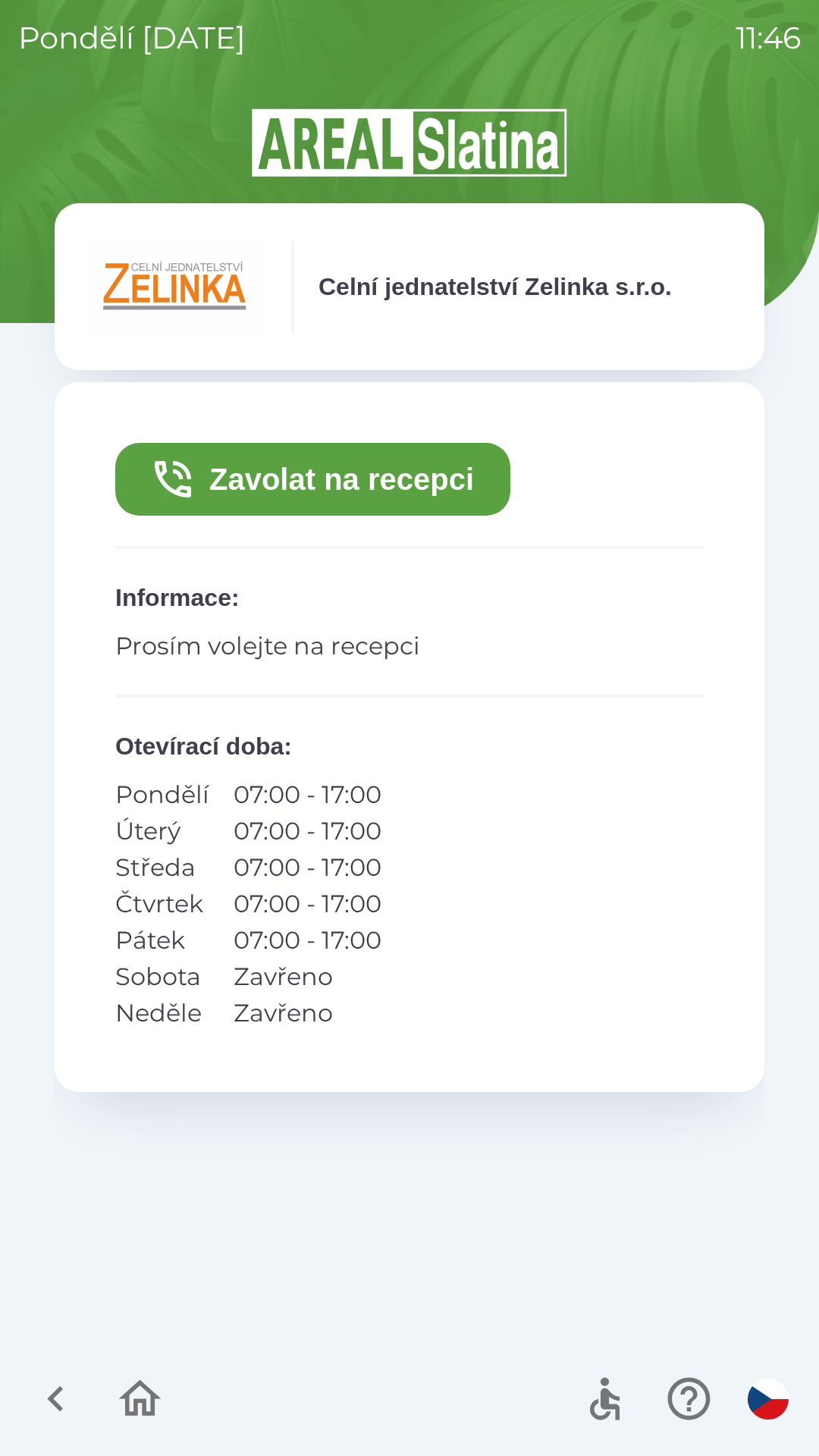
click at [339, 489] on button "Zavolat na recepci" at bounding box center [313, 479] width 395 height 73
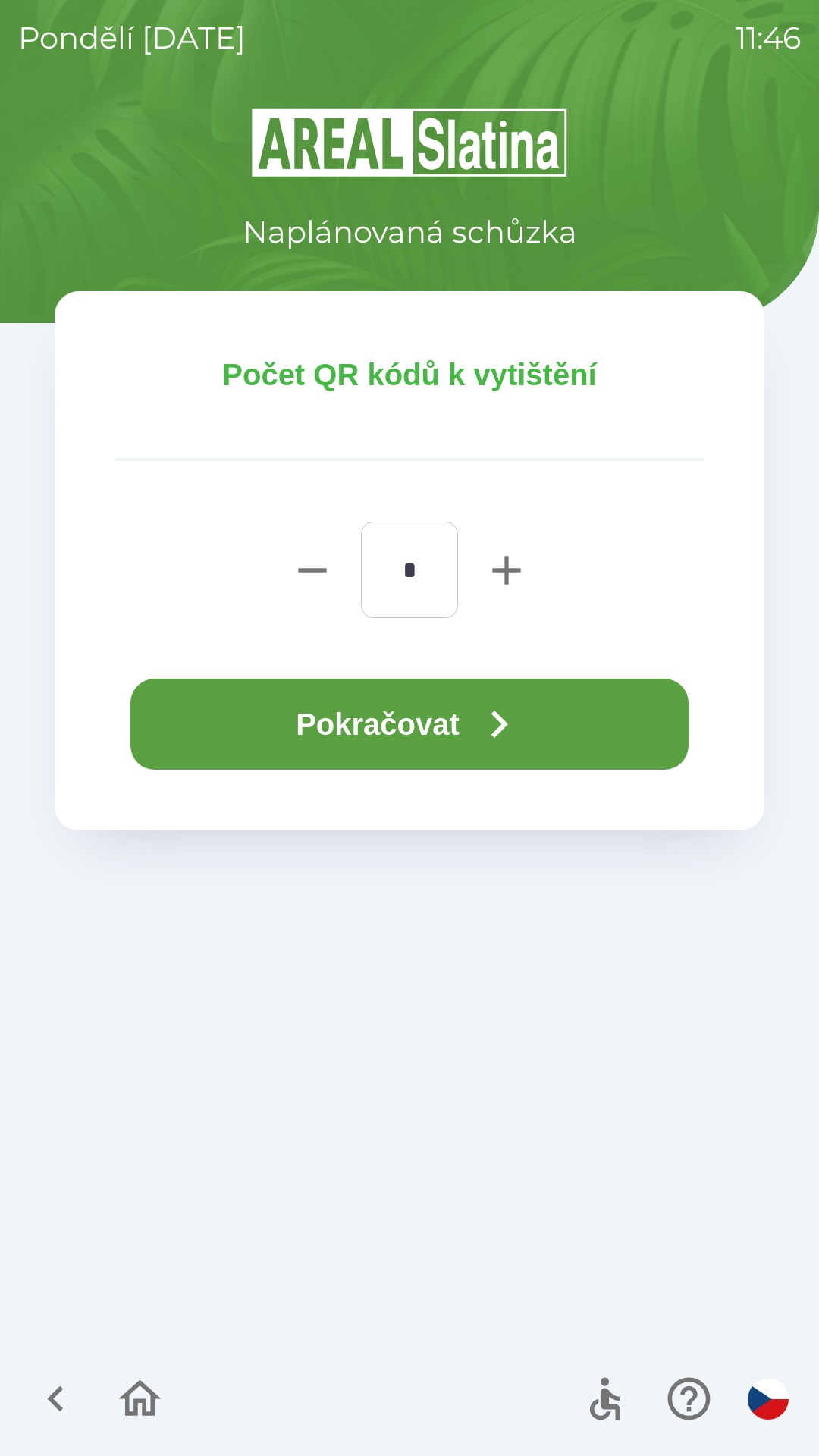
click at [443, 731] on button "Pokračovat" at bounding box center [410, 724] width 558 height 91
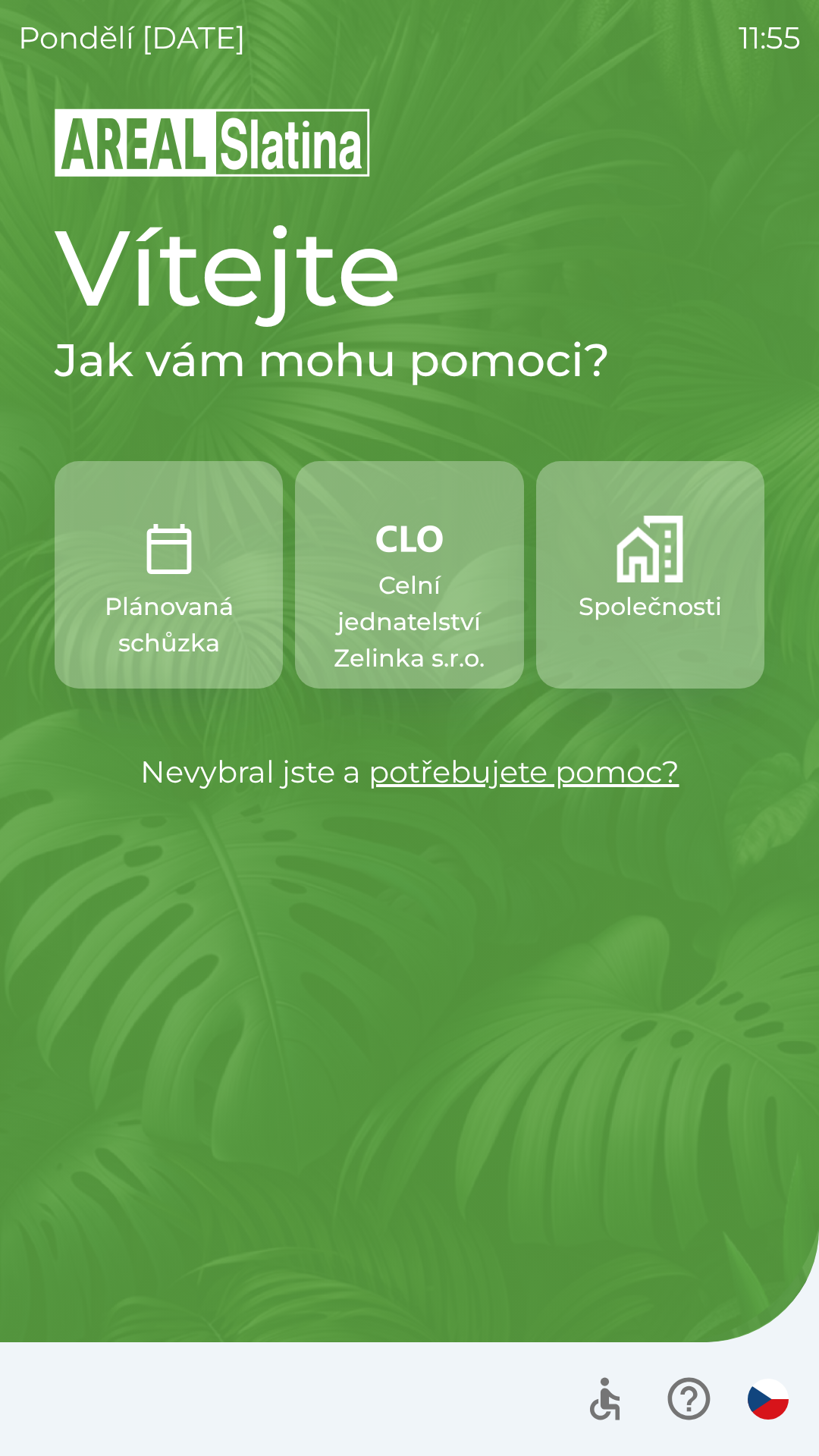
click at [763, 1391] on img "button" at bounding box center [768, 1399] width 41 height 41
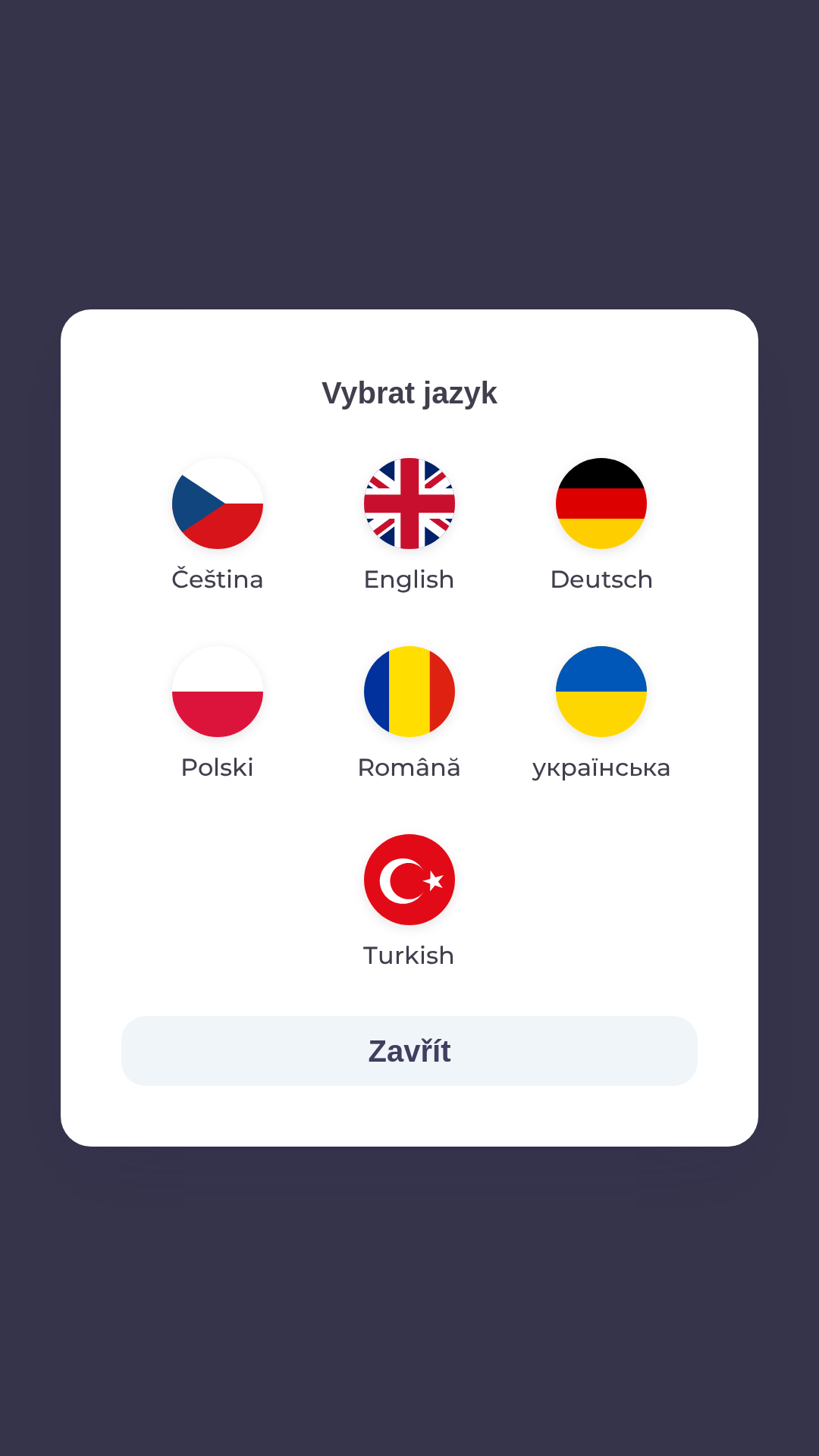
click at [601, 698] on img "button" at bounding box center [601, 691] width 91 height 91
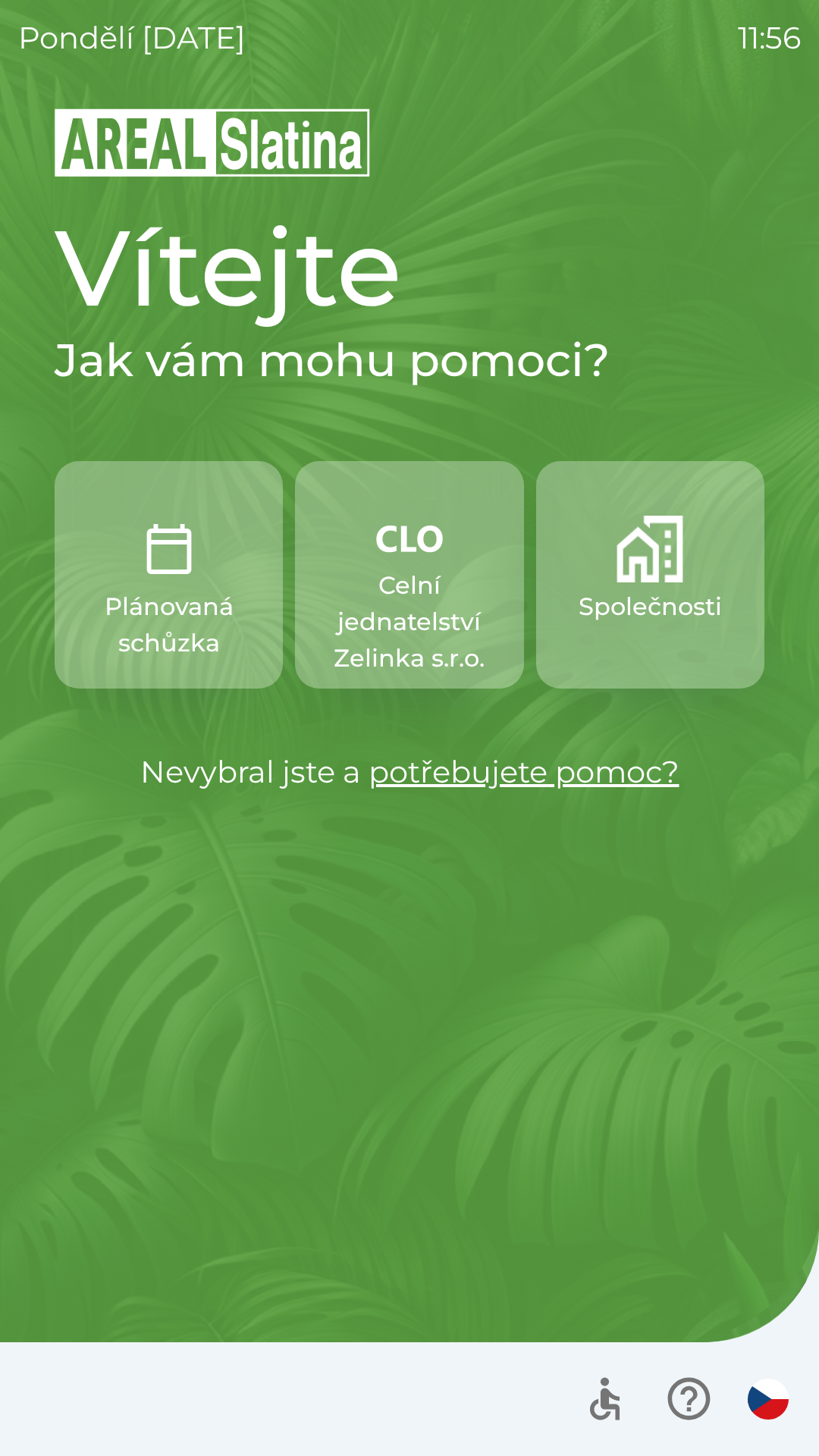
click at [769, 1405] on img "button" at bounding box center [768, 1399] width 41 height 41
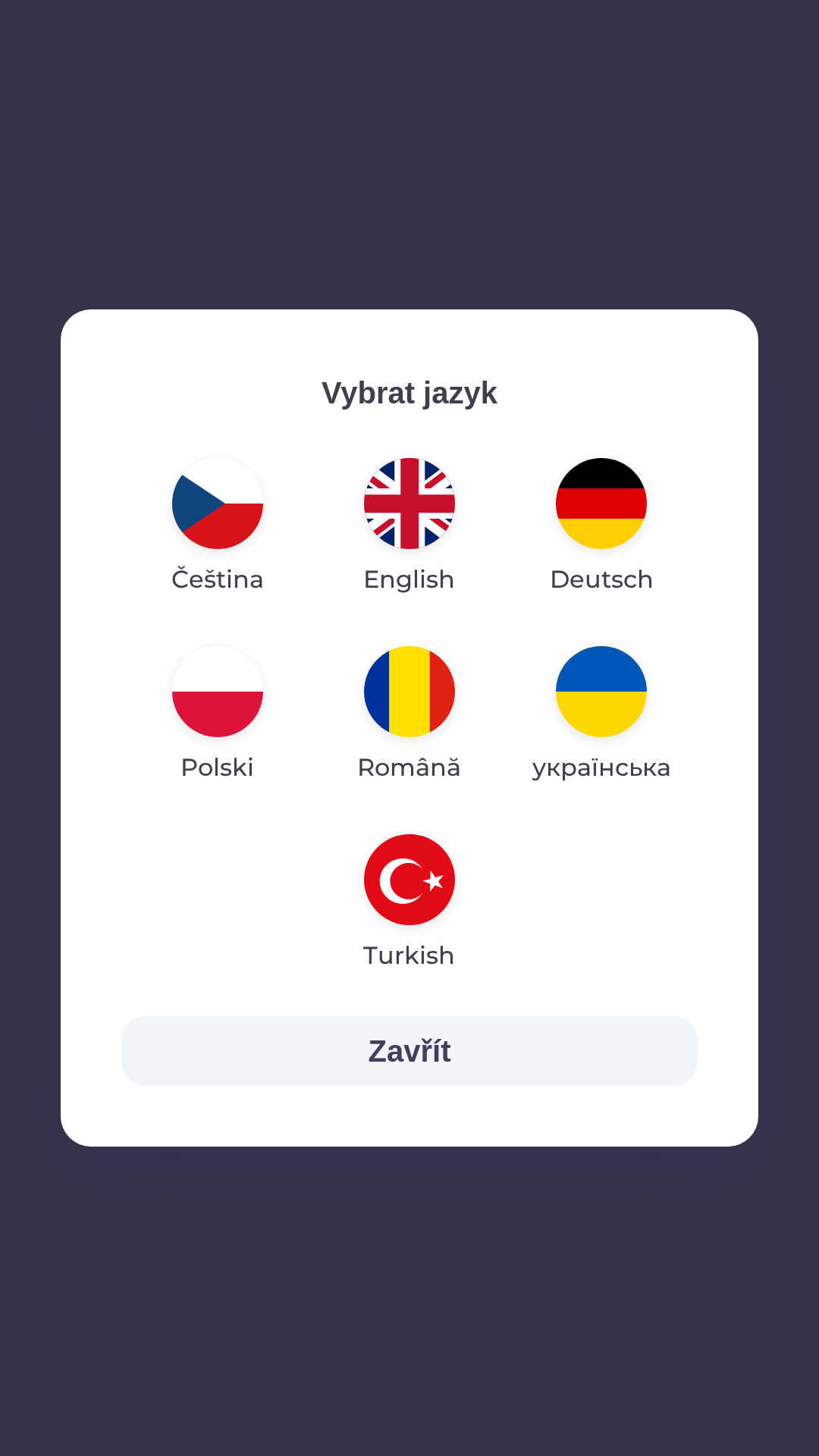
click at [583, 721] on img "button" at bounding box center [601, 691] width 91 height 91
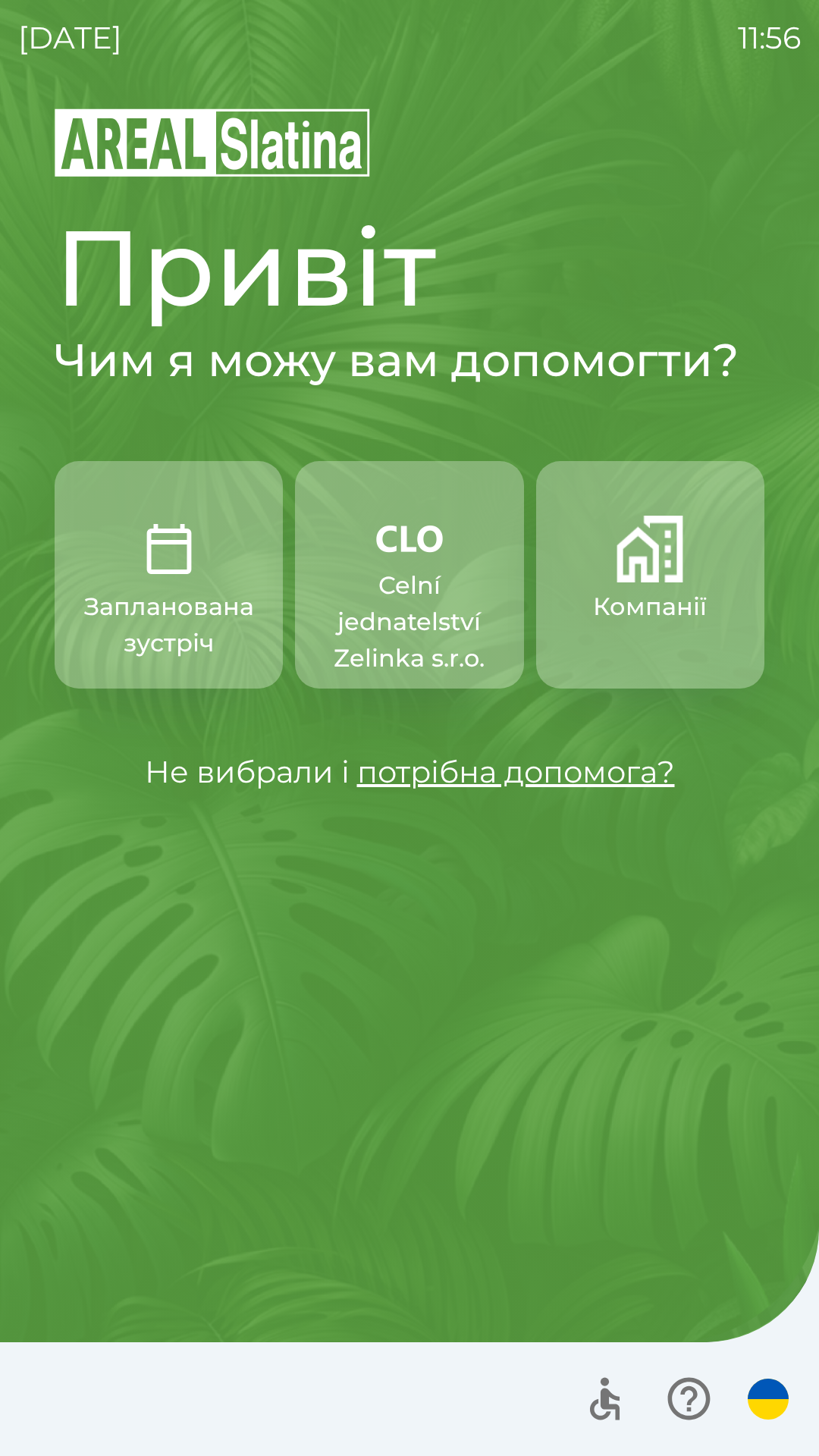
click at [649, 585] on button "Компанії" at bounding box center [649, 575] width 228 height 228
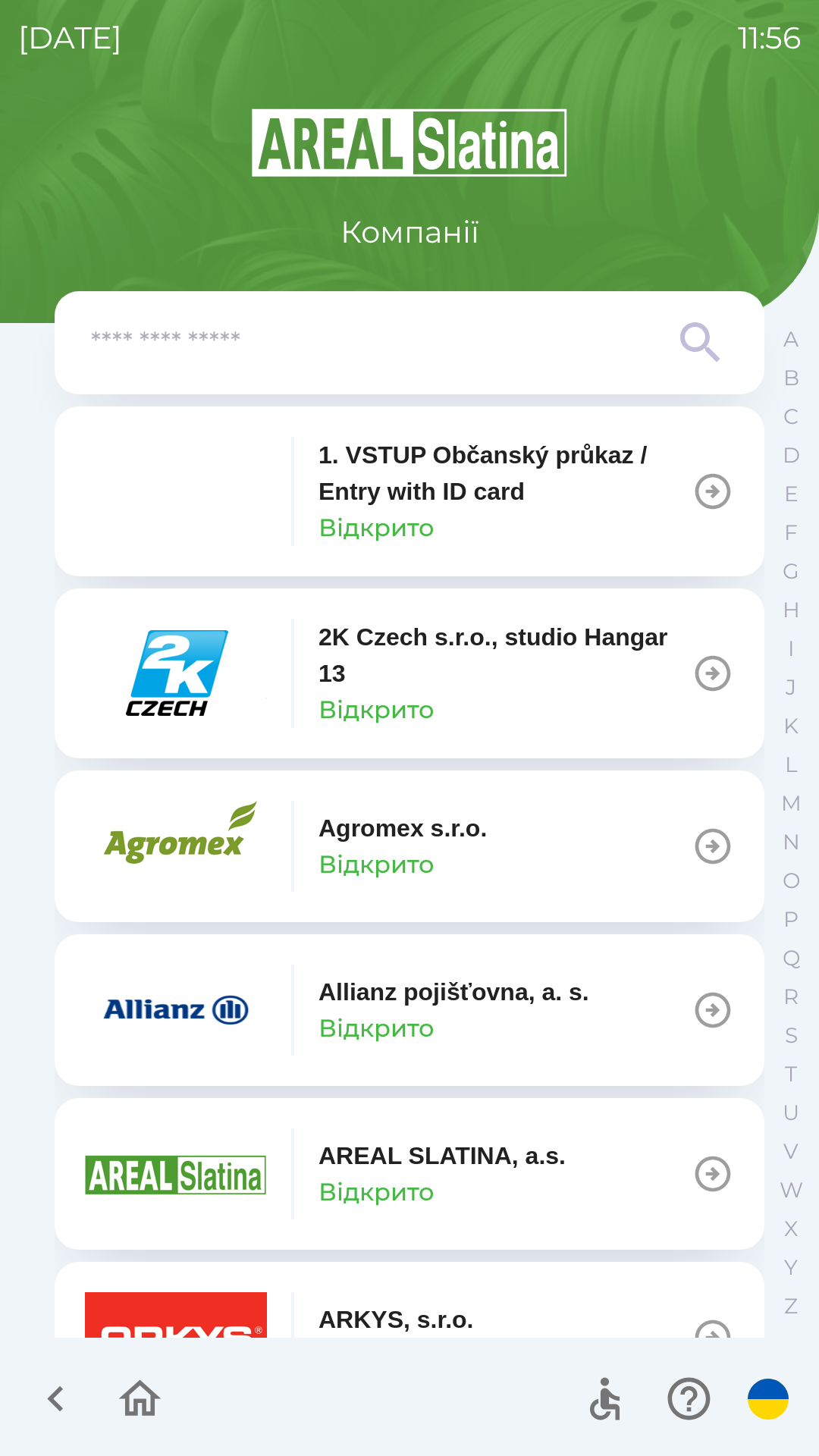
click at [456, 359] on input "text" at bounding box center [379, 344] width 576 height 42
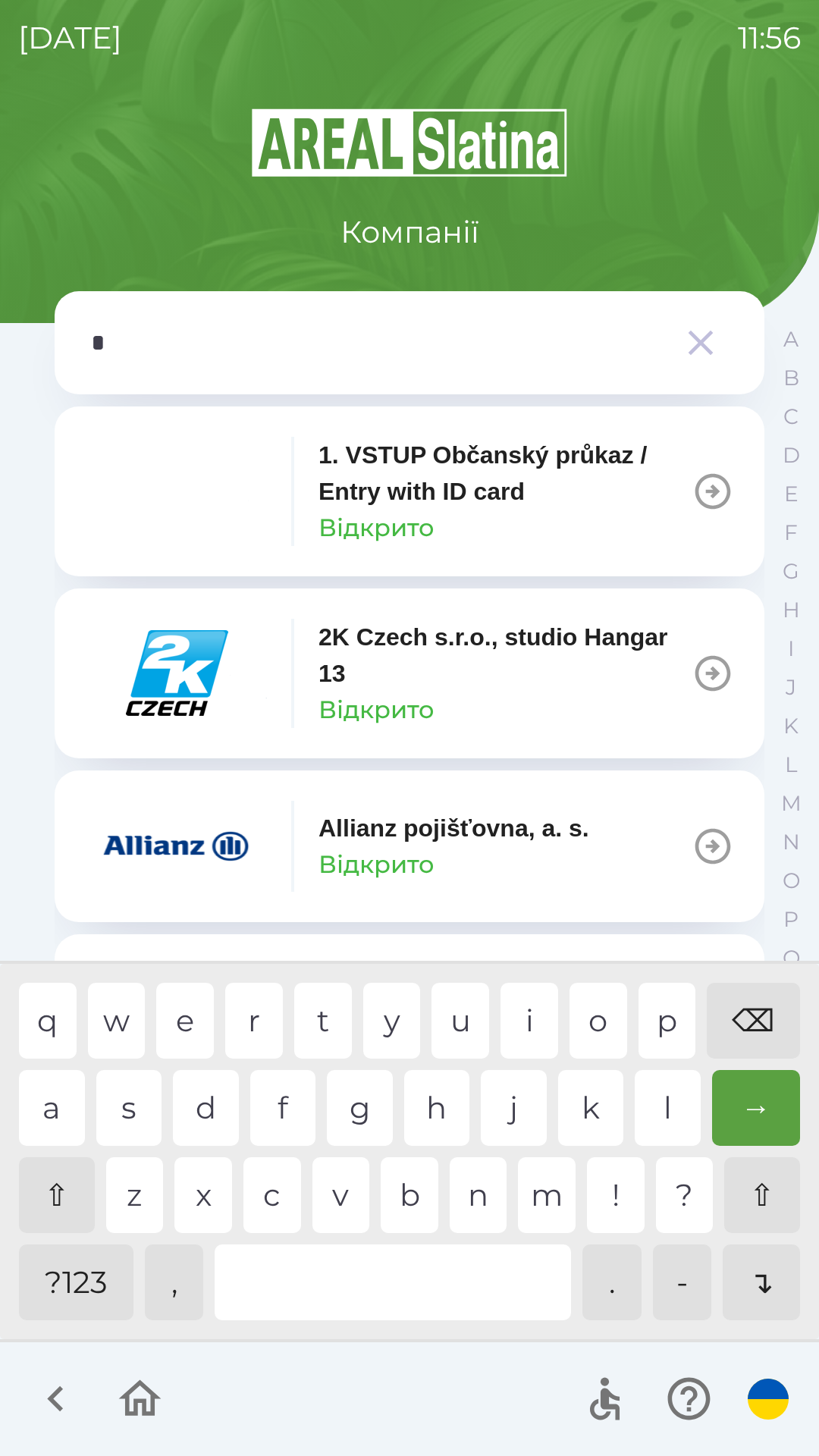
click at [136, 1186] on div "z" at bounding box center [135, 1195] width 57 height 76
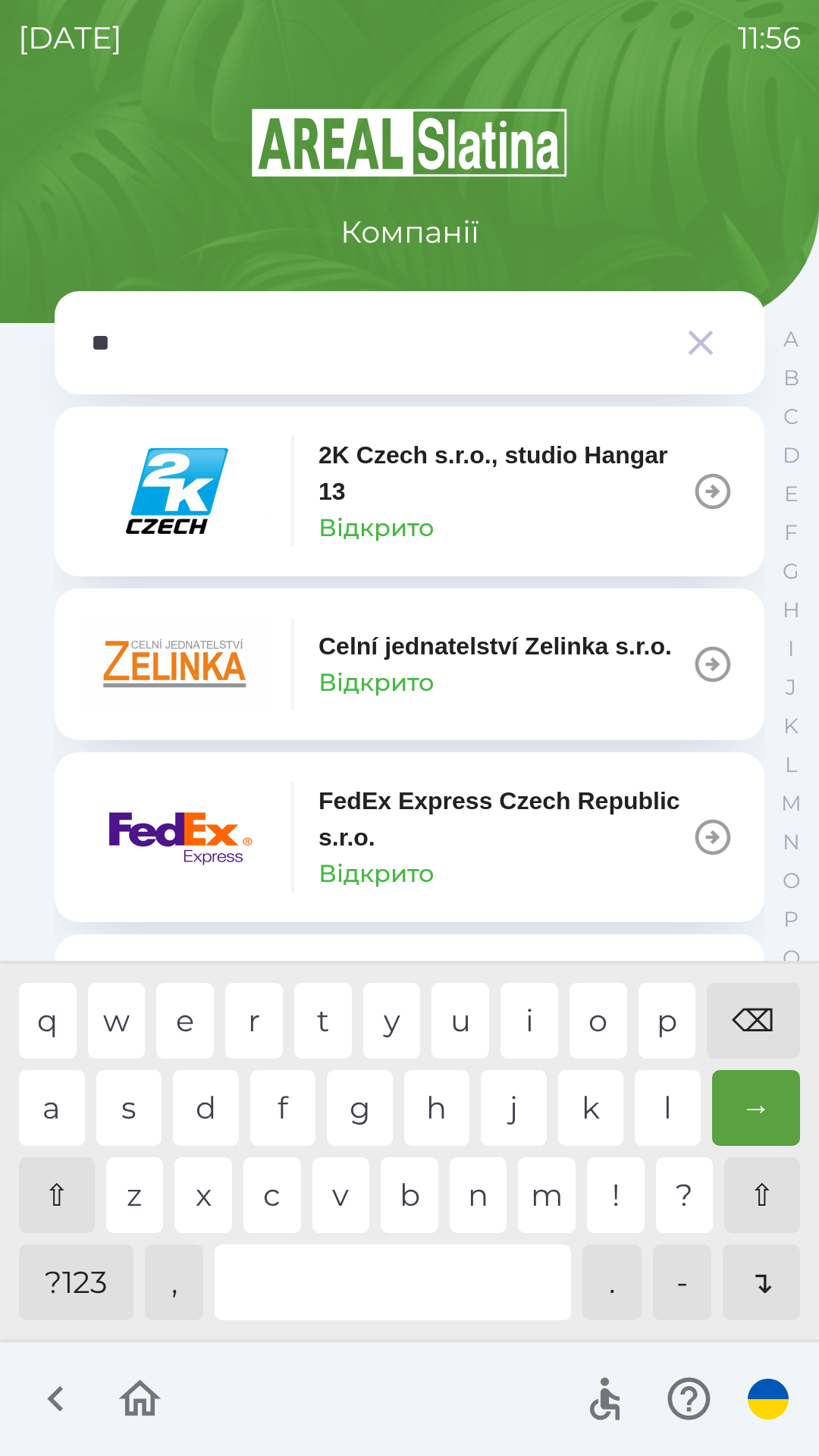
click at [182, 1017] on div "e" at bounding box center [185, 1020] width 57 height 76
type input "***"
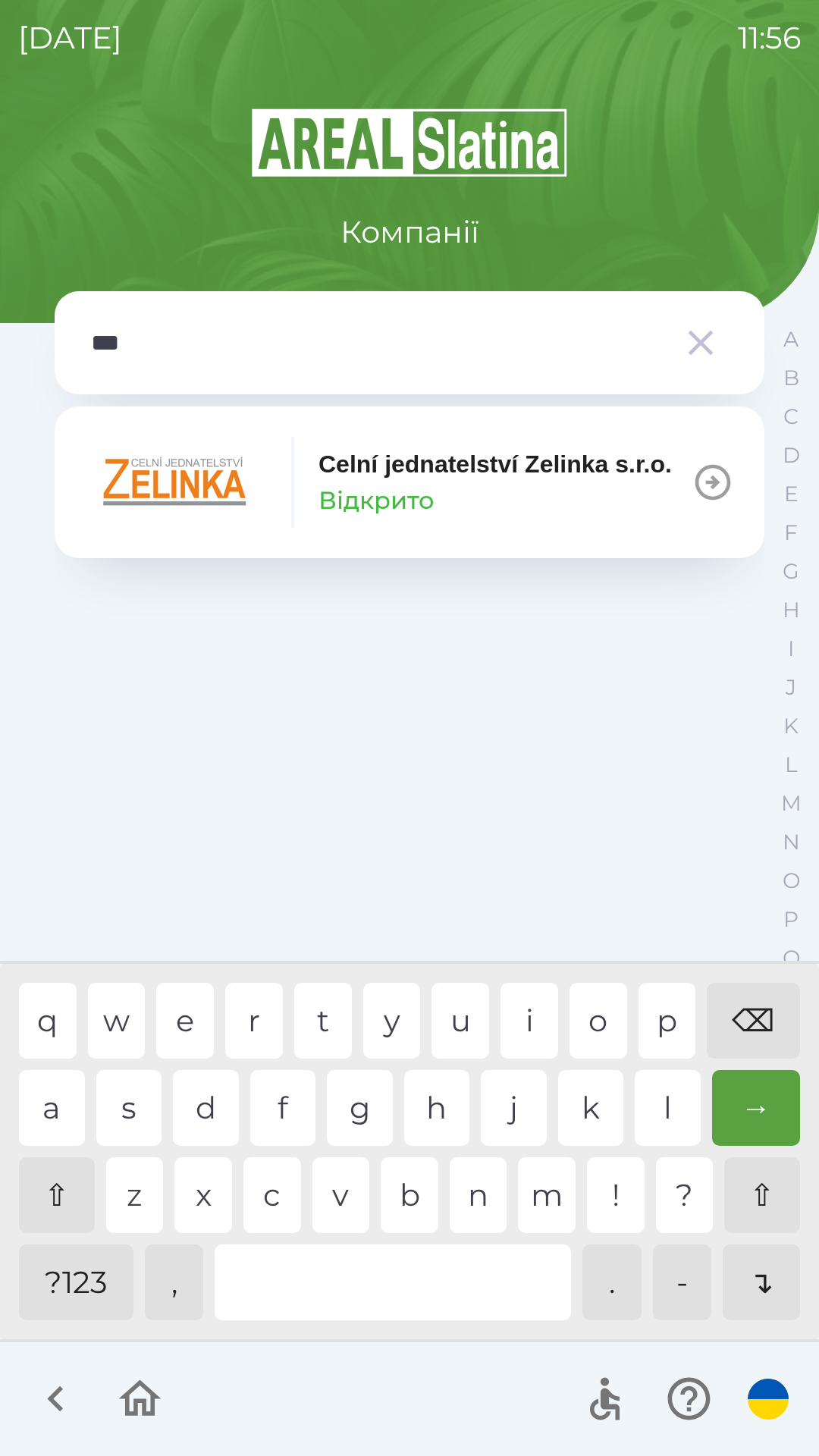
click at [648, 1098] on div "l" at bounding box center [668, 1107] width 66 height 76
click at [186, 491] on img "button" at bounding box center [176, 482] width 182 height 91
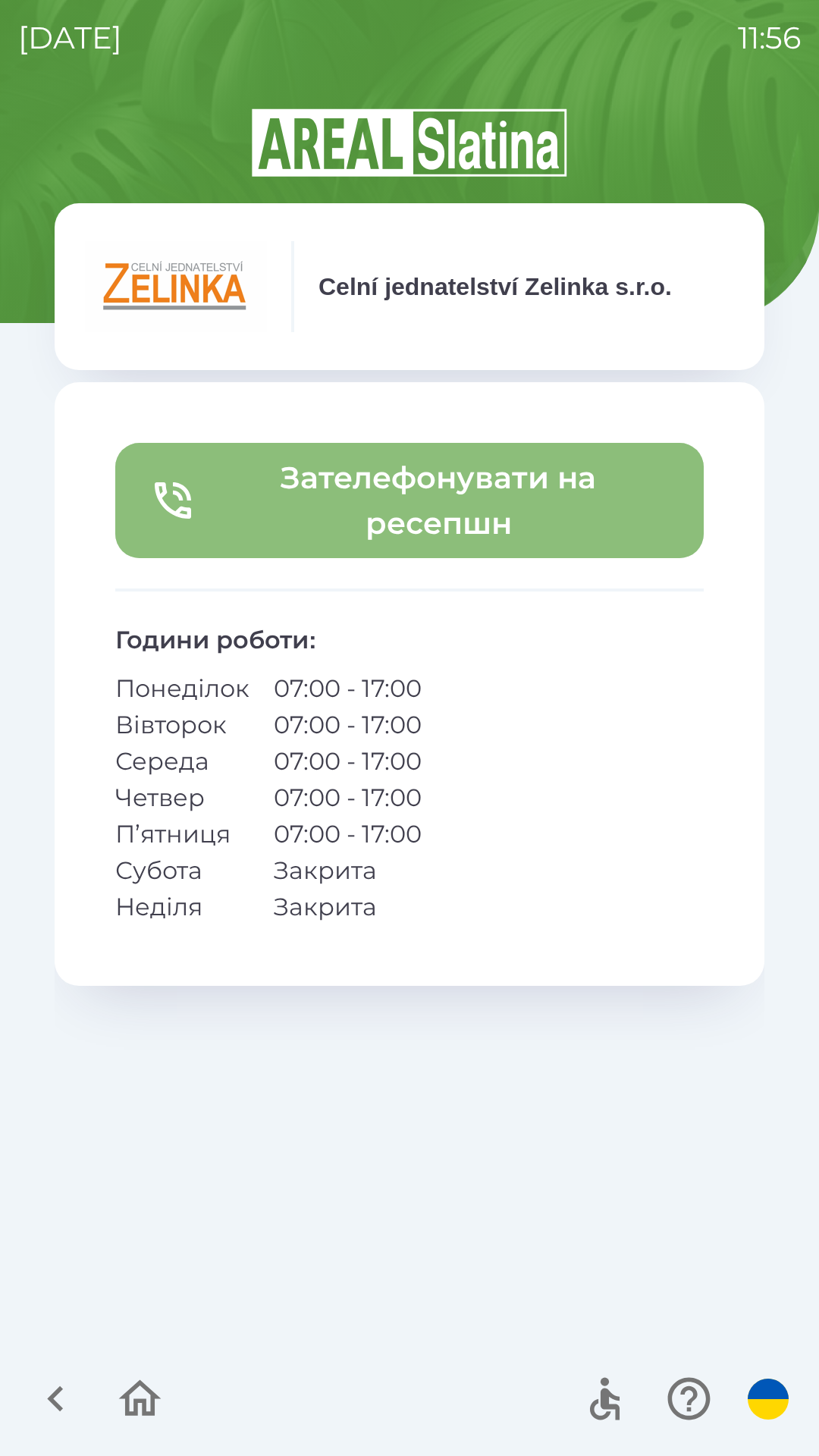
click at [410, 511] on button "Зателефонувати на ресепшн" at bounding box center [410, 500] width 589 height 116
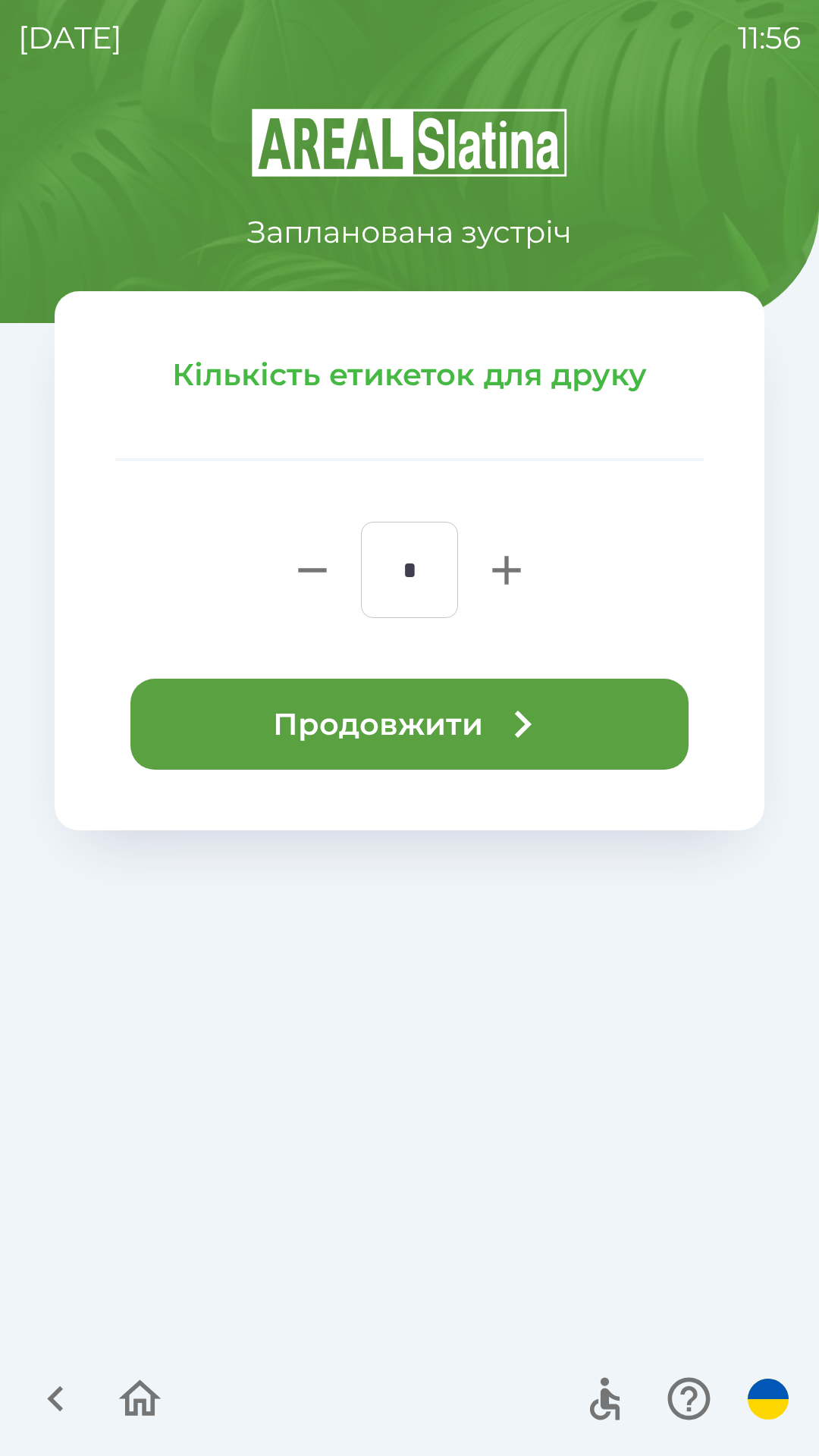
click at [457, 725] on button "Продовжити" at bounding box center [410, 724] width 558 height 91
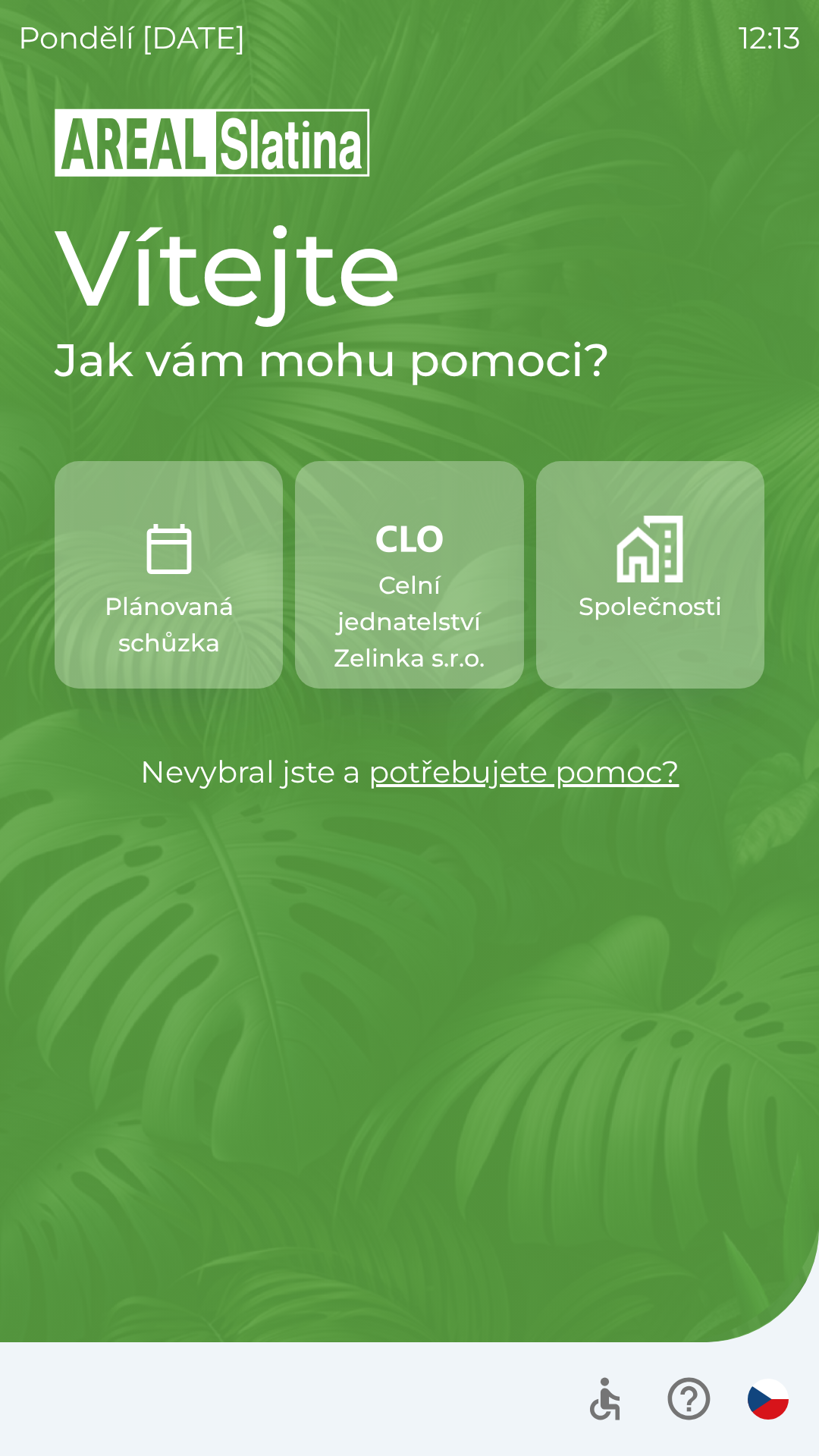
click at [656, 546] on img "button" at bounding box center [649, 549] width 67 height 67
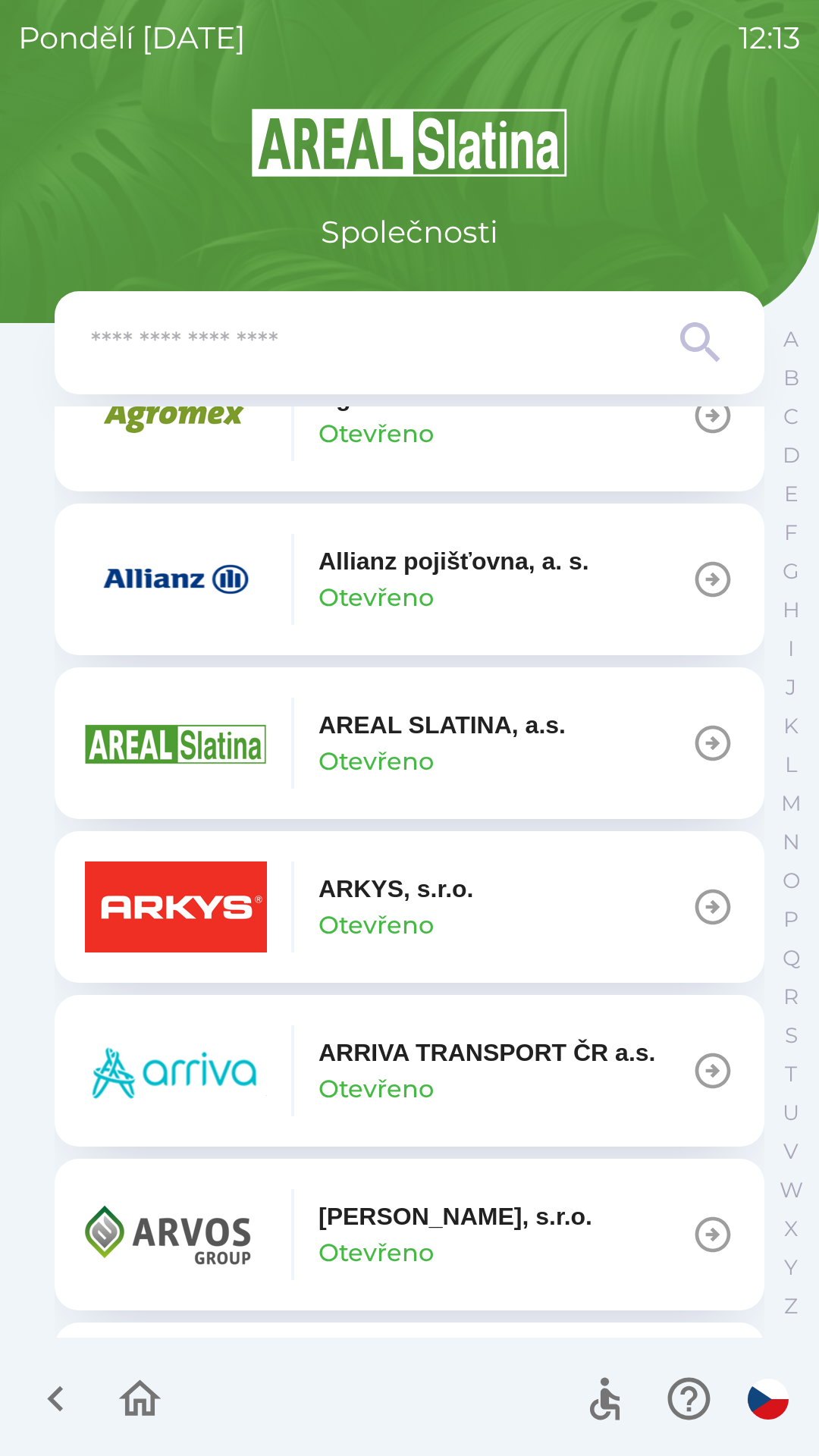
scroll to position [433, 0]
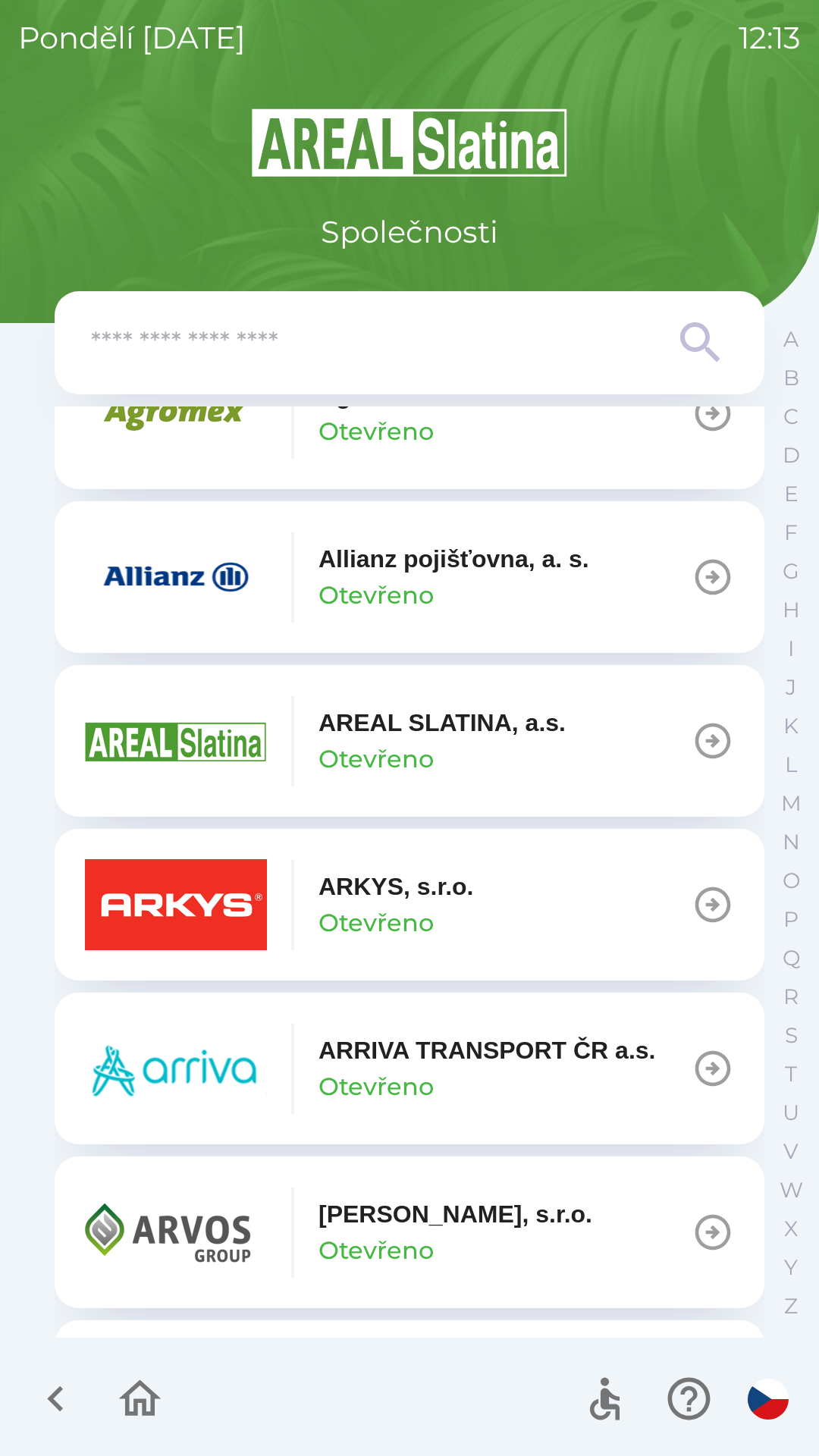
click at [230, 1224] on img "button" at bounding box center [176, 1232] width 182 height 91
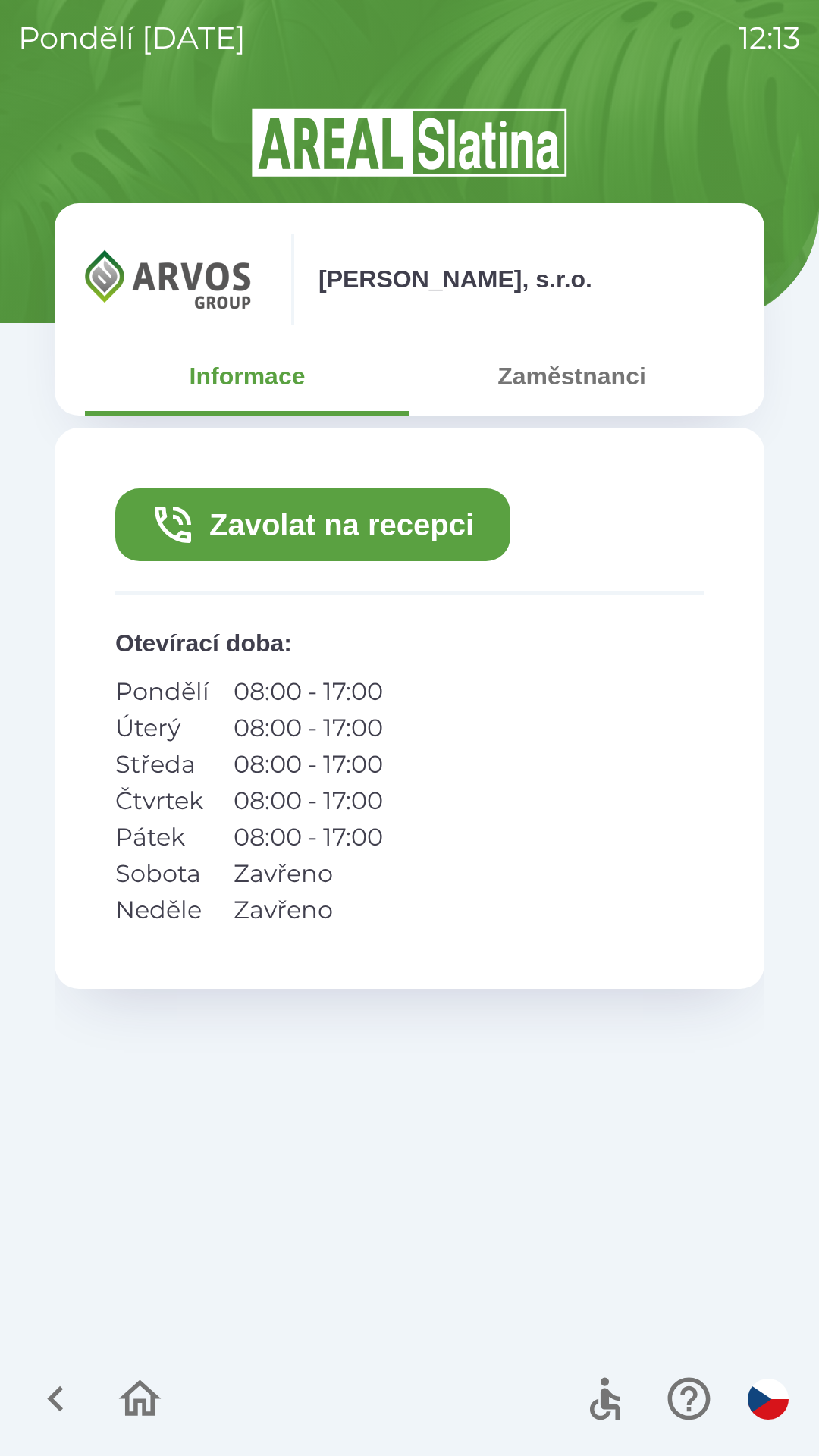
click at [567, 386] on button "Zaměstnanci" at bounding box center [571, 376] width 324 height 55
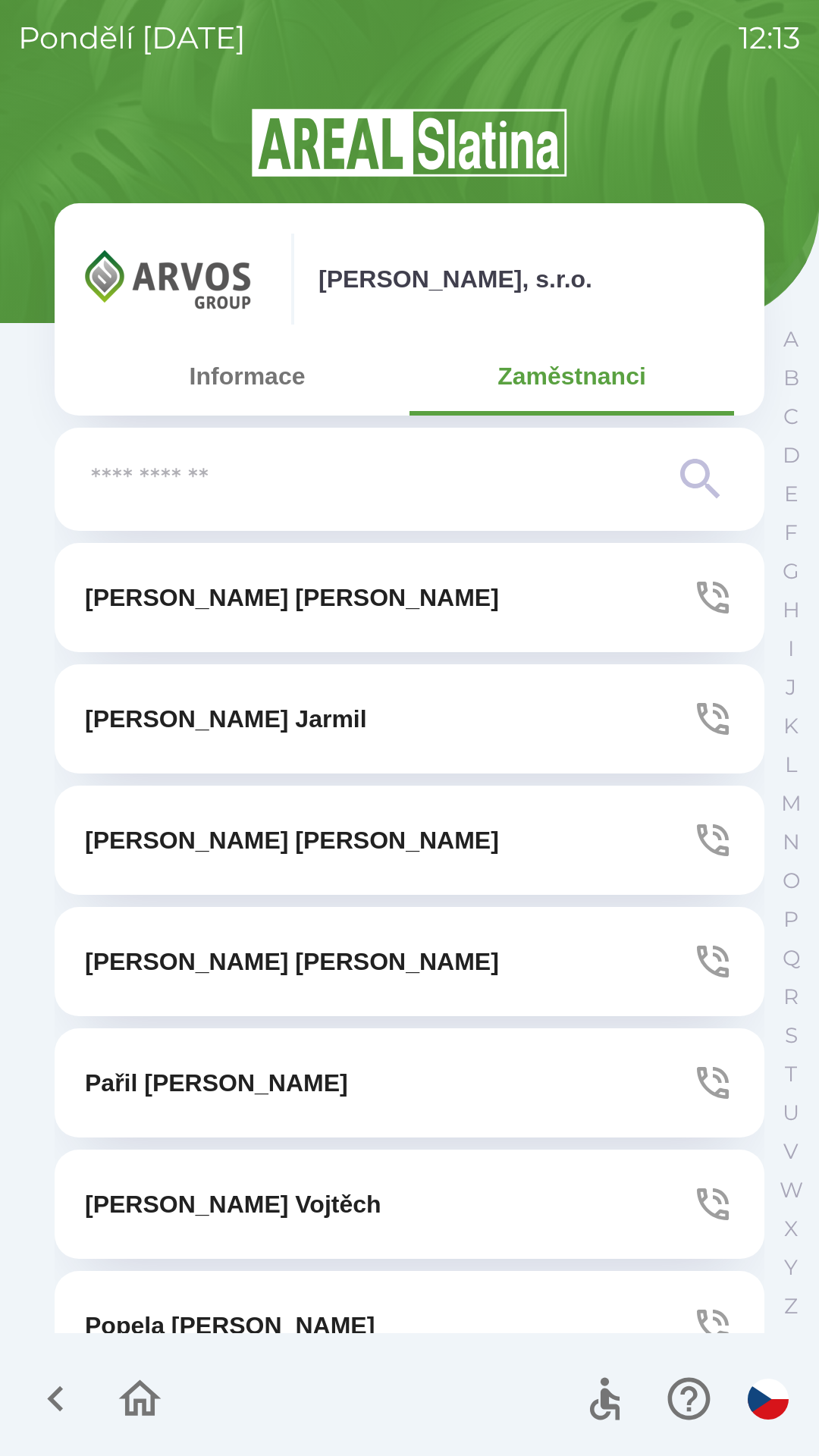
click at [163, 962] on p "[PERSON_NAME]" at bounding box center [292, 962] width 414 height 37
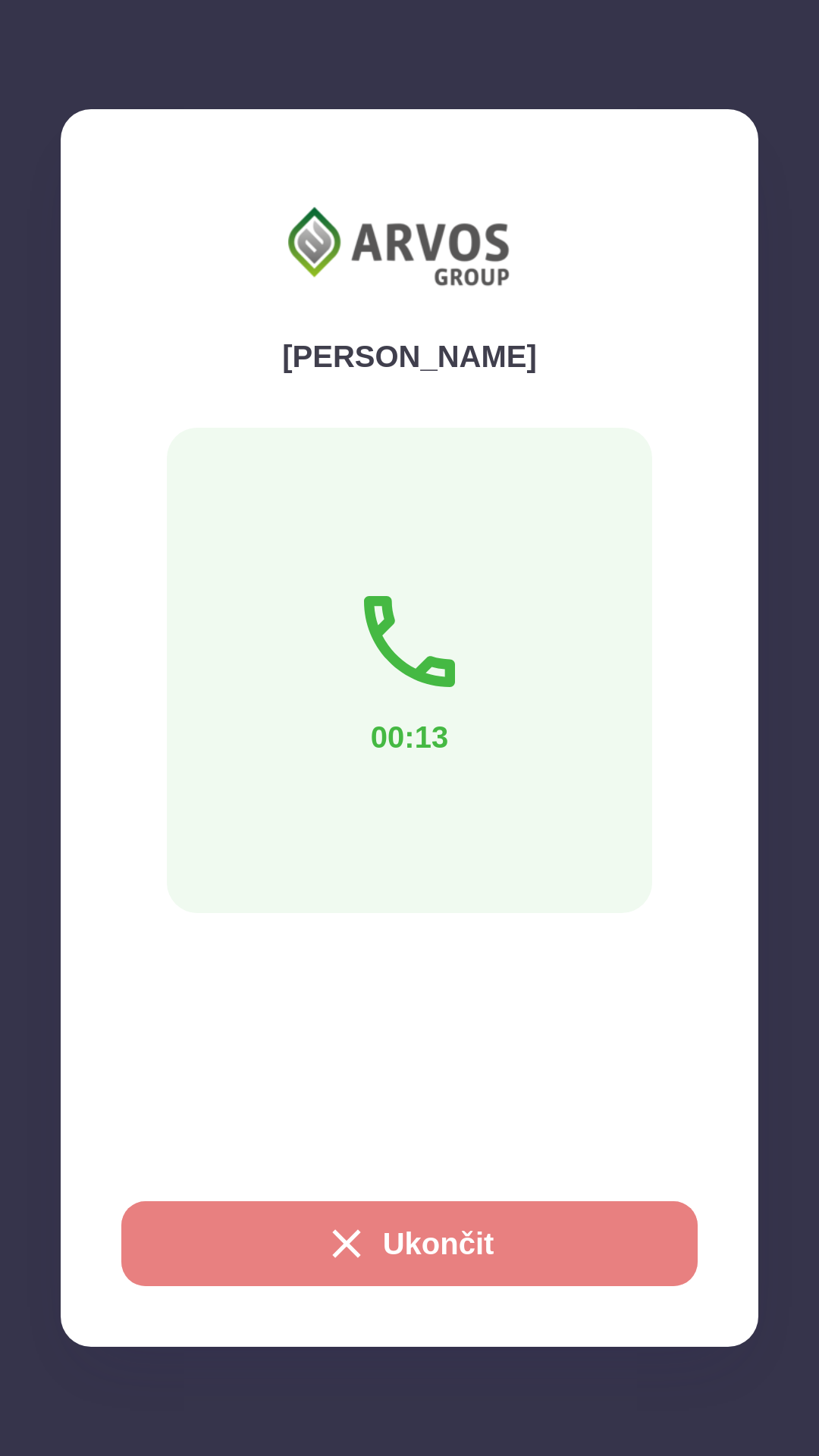
click at [410, 1254] on button "Ukončit" at bounding box center [410, 1244] width 576 height 85
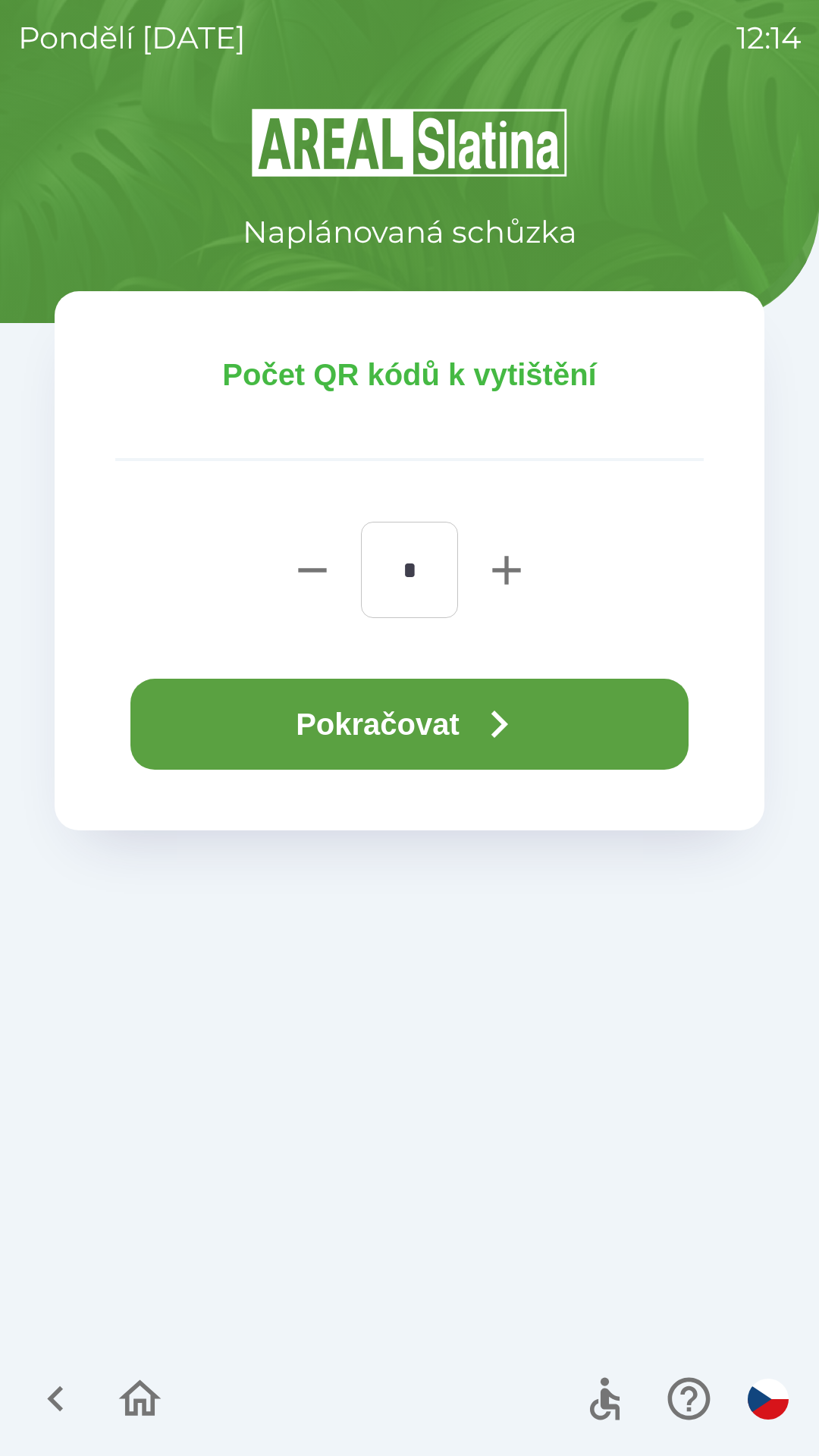
click at [382, 725] on button "Pokračovat" at bounding box center [410, 724] width 558 height 91
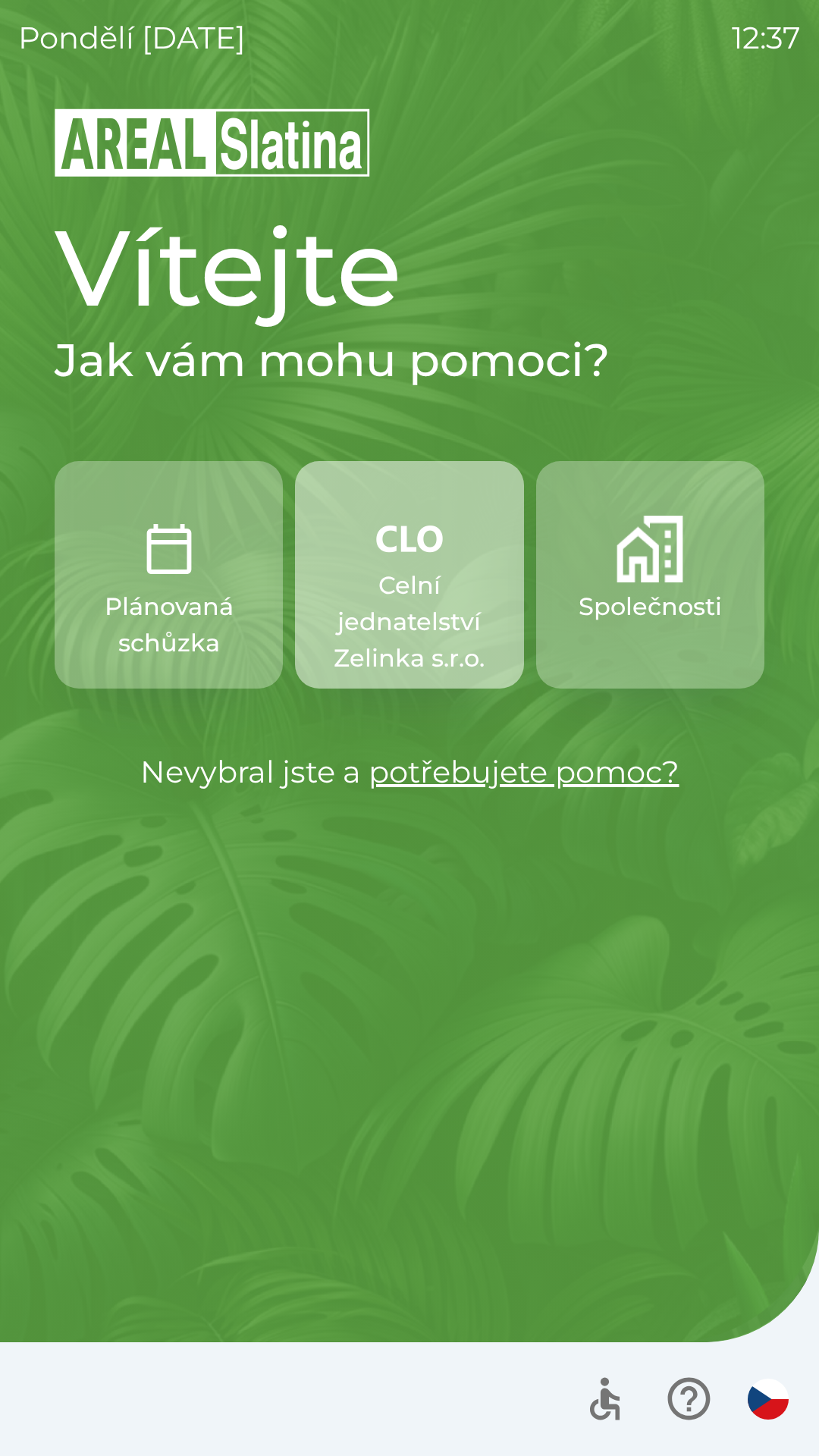
click at [399, 569] on p "Celní jednatelství Zelinka s.r.o." at bounding box center [409, 622] width 156 height 110
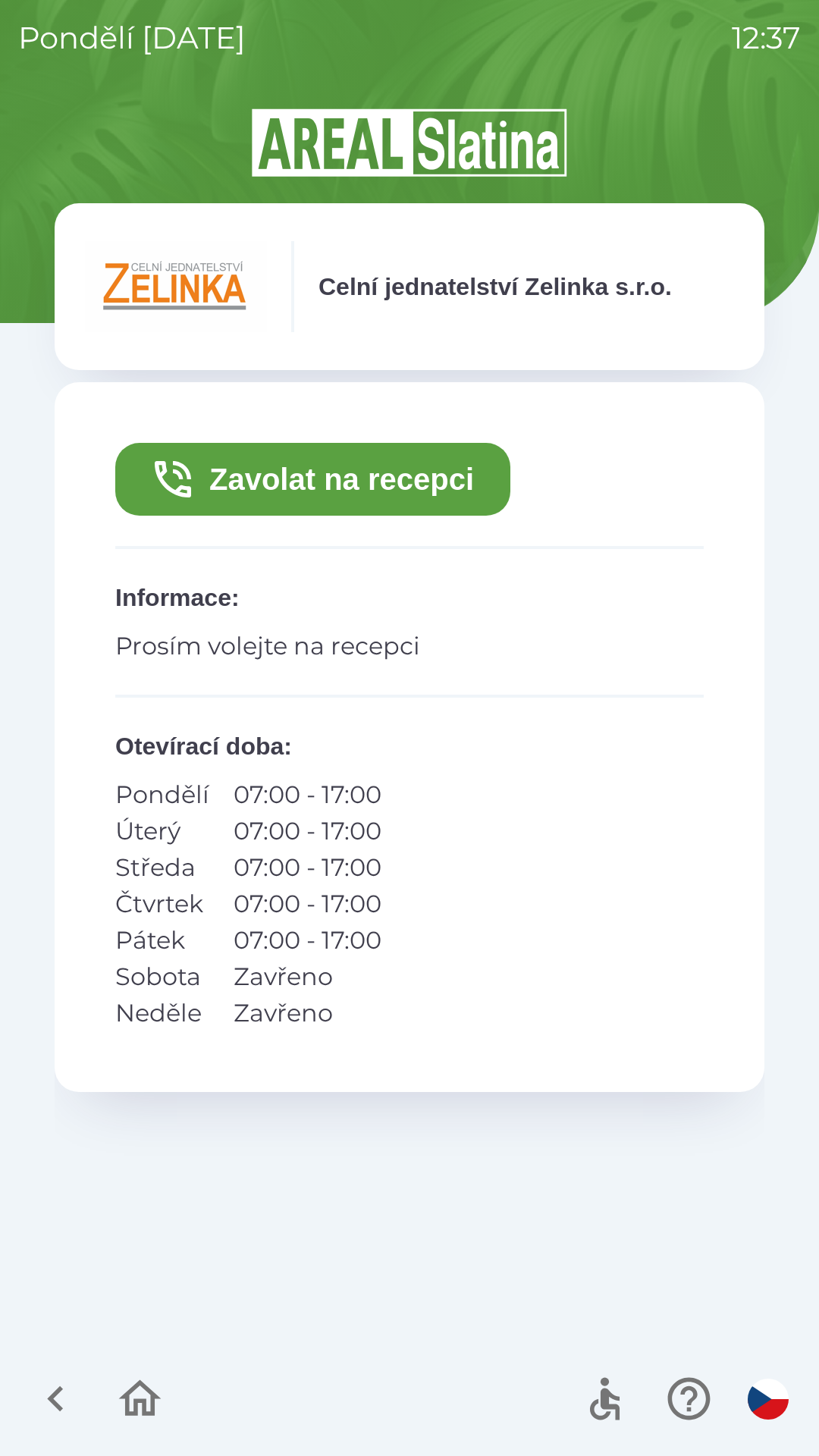
click at [432, 491] on button "Zavolat na recepci" at bounding box center [313, 479] width 395 height 73
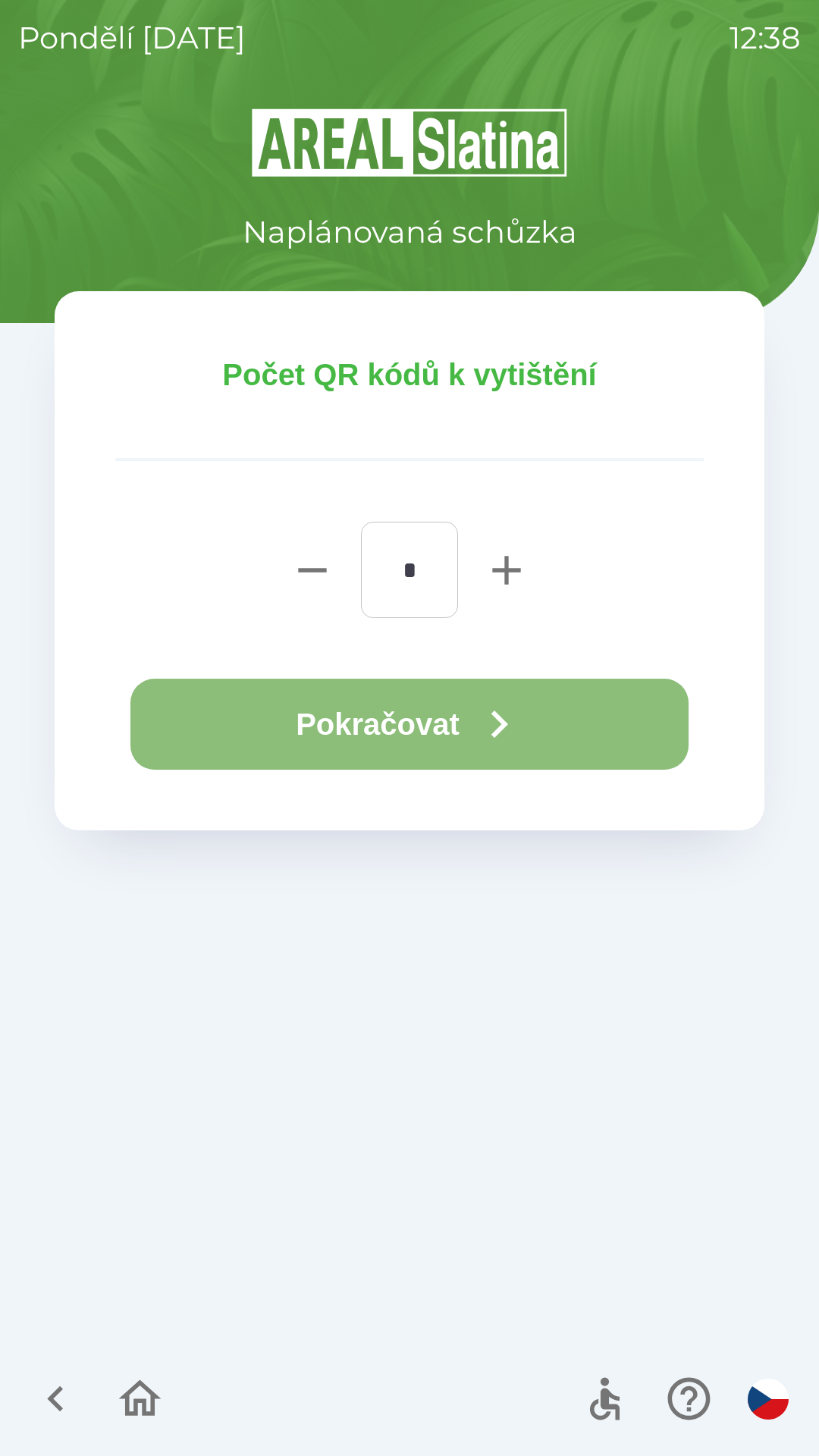
click at [433, 713] on button "Pokračovat" at bounding box center [410, 724] width 558 height 91
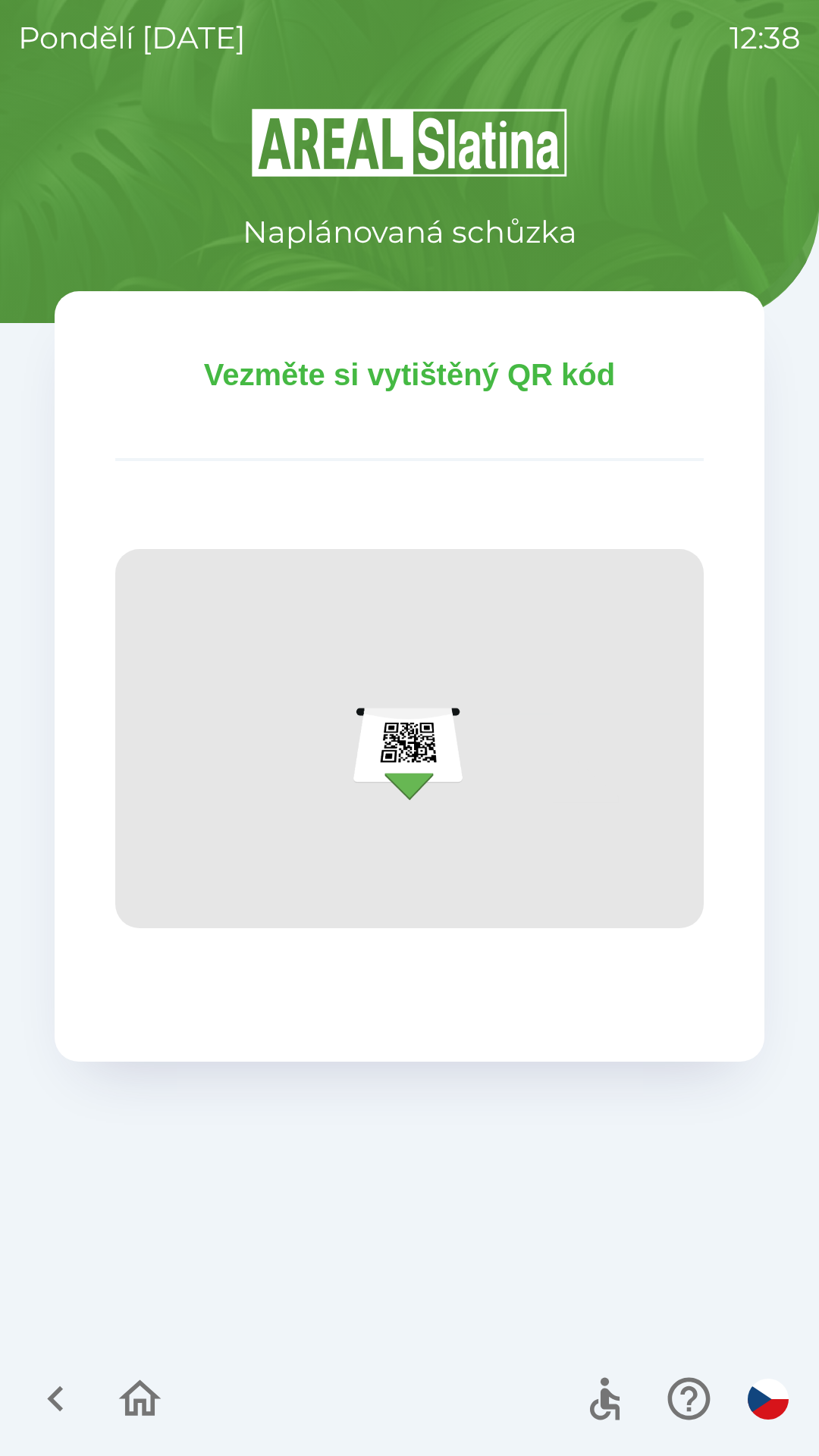
click at [400, 745] on img at bounding box center [410, 738] width 589 height 379
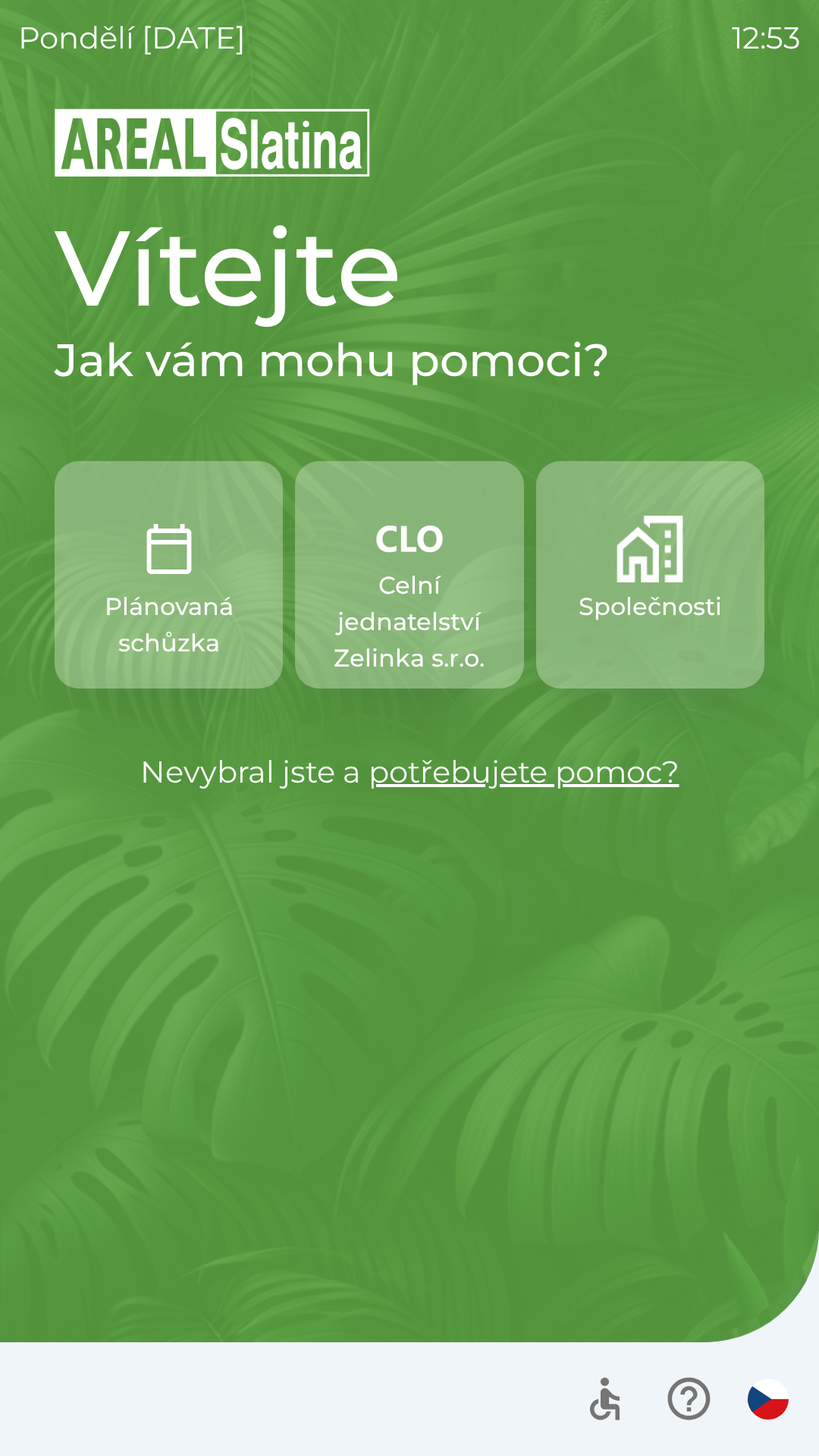
click at [395, 588] on p "Celní jednatelství Zelinka s.r.o." at bounding box center [409, 622] width 156 height 110
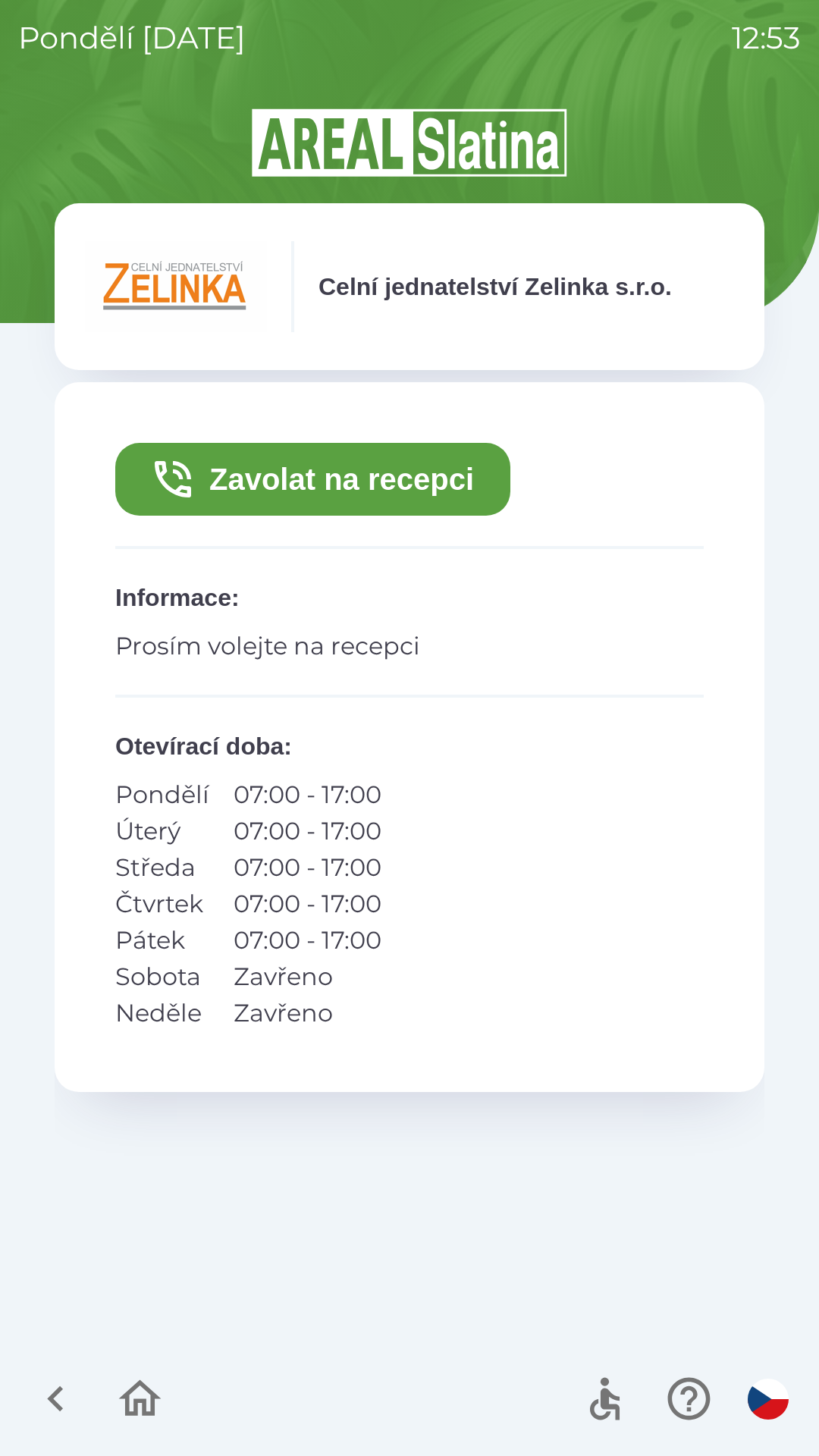
click at [333, 472] on button "Zavolat na recepci" at bounding box center [313, 479] width 395 height 73
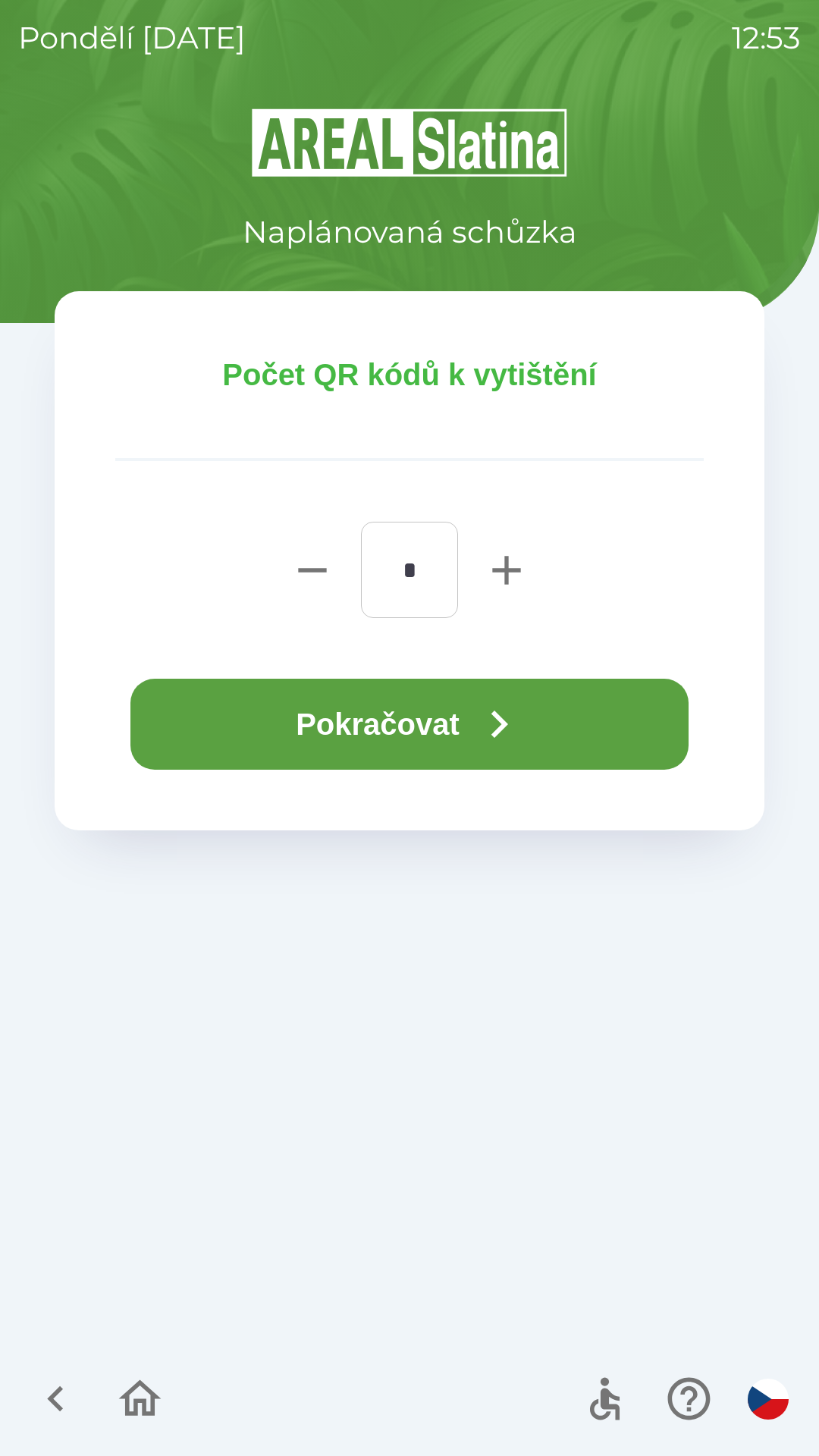
click at [475, 731] on button "Pokračovat" at bounding box center [410, 724] width 558 height 91
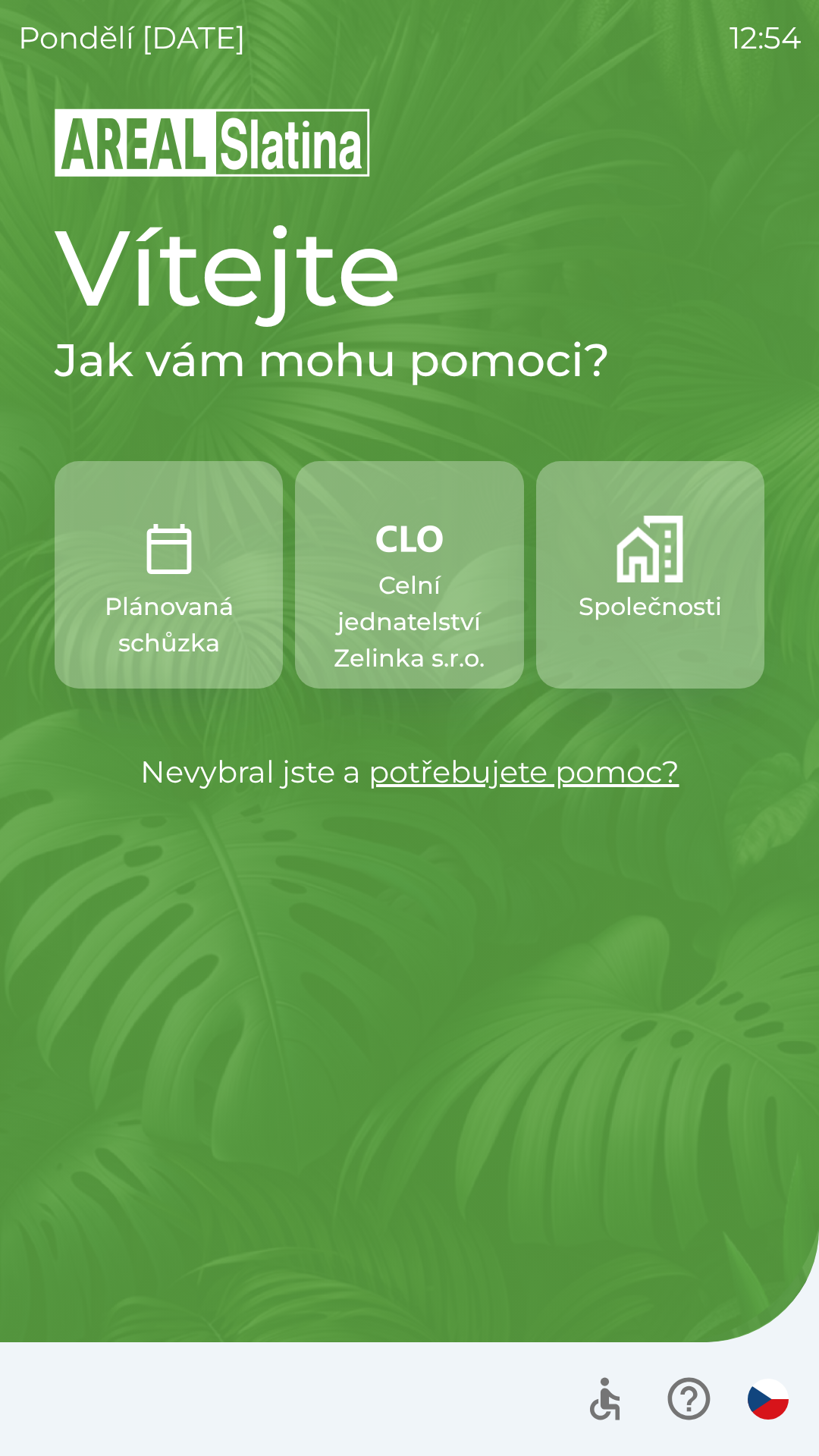
click at [186, 600] on p "Plánovaná schůzka" at bounding box center [169, 625] width 156 height 73
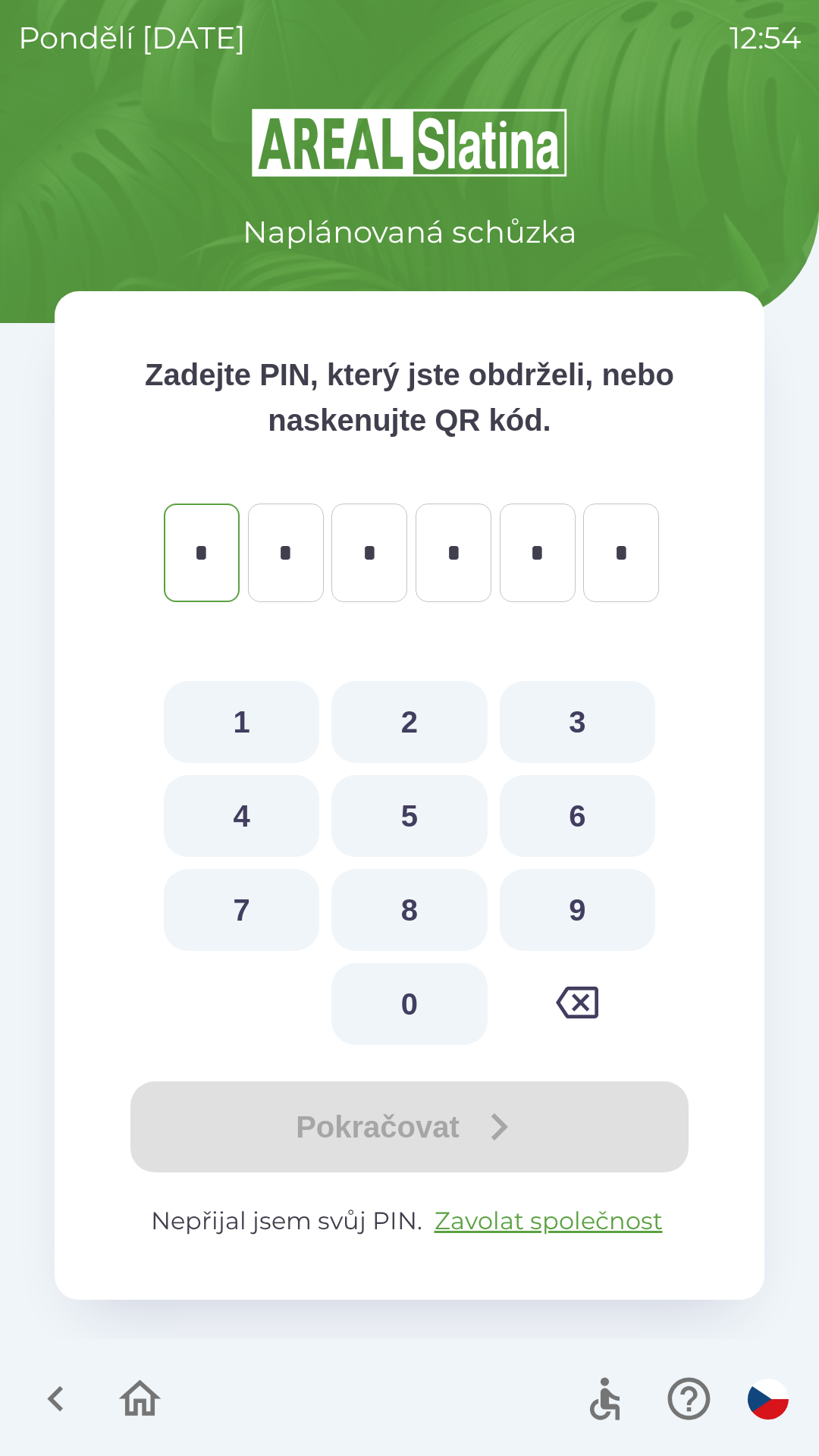
click at [43, 1384] on icon "button" at bounding box center [56, 1399] width 50 height 50
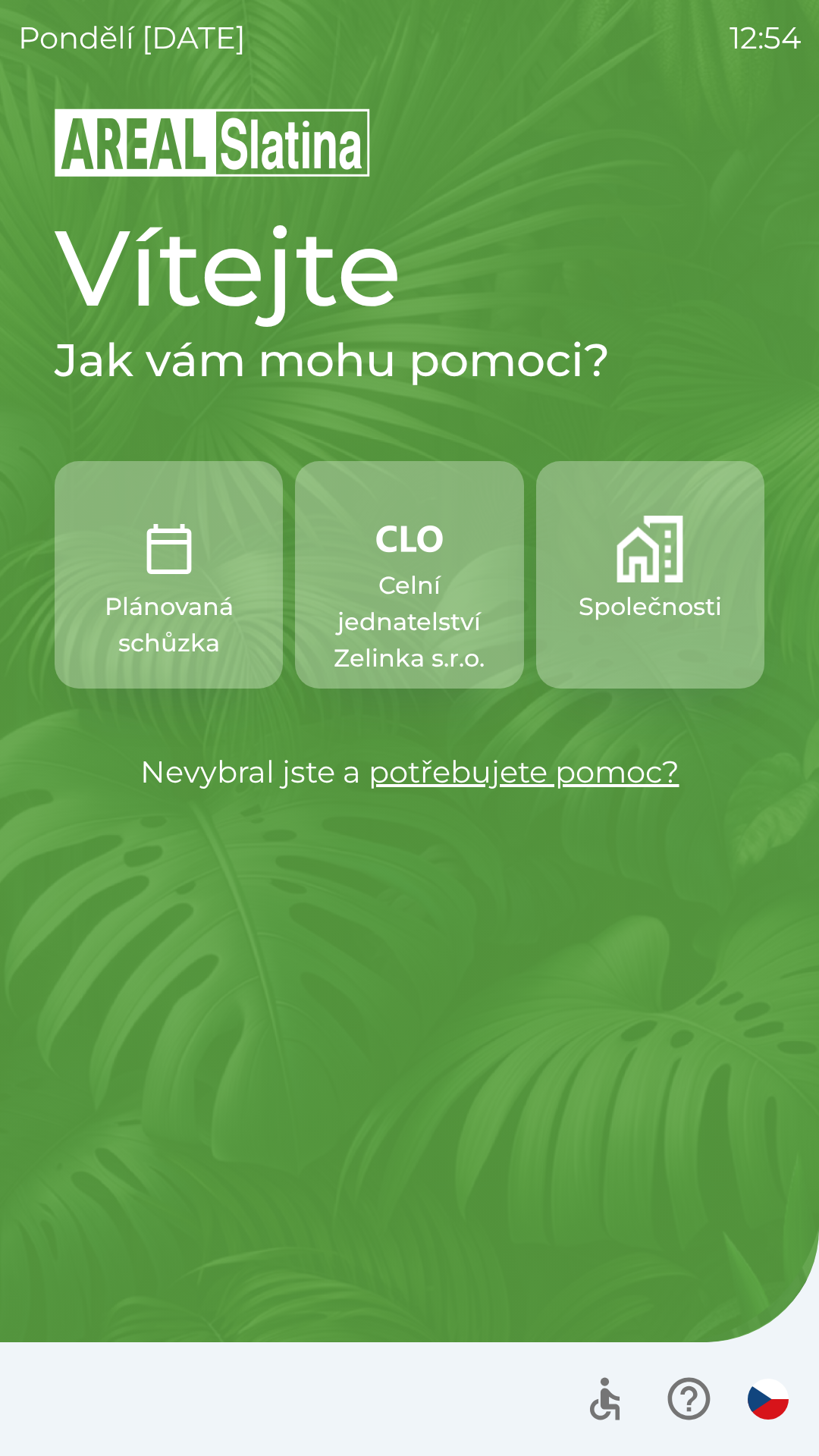
click at [415, 616] on p "Celní jednatelství Zelinka s.r.o." at bounding box center [409, 622] width 156 height 110
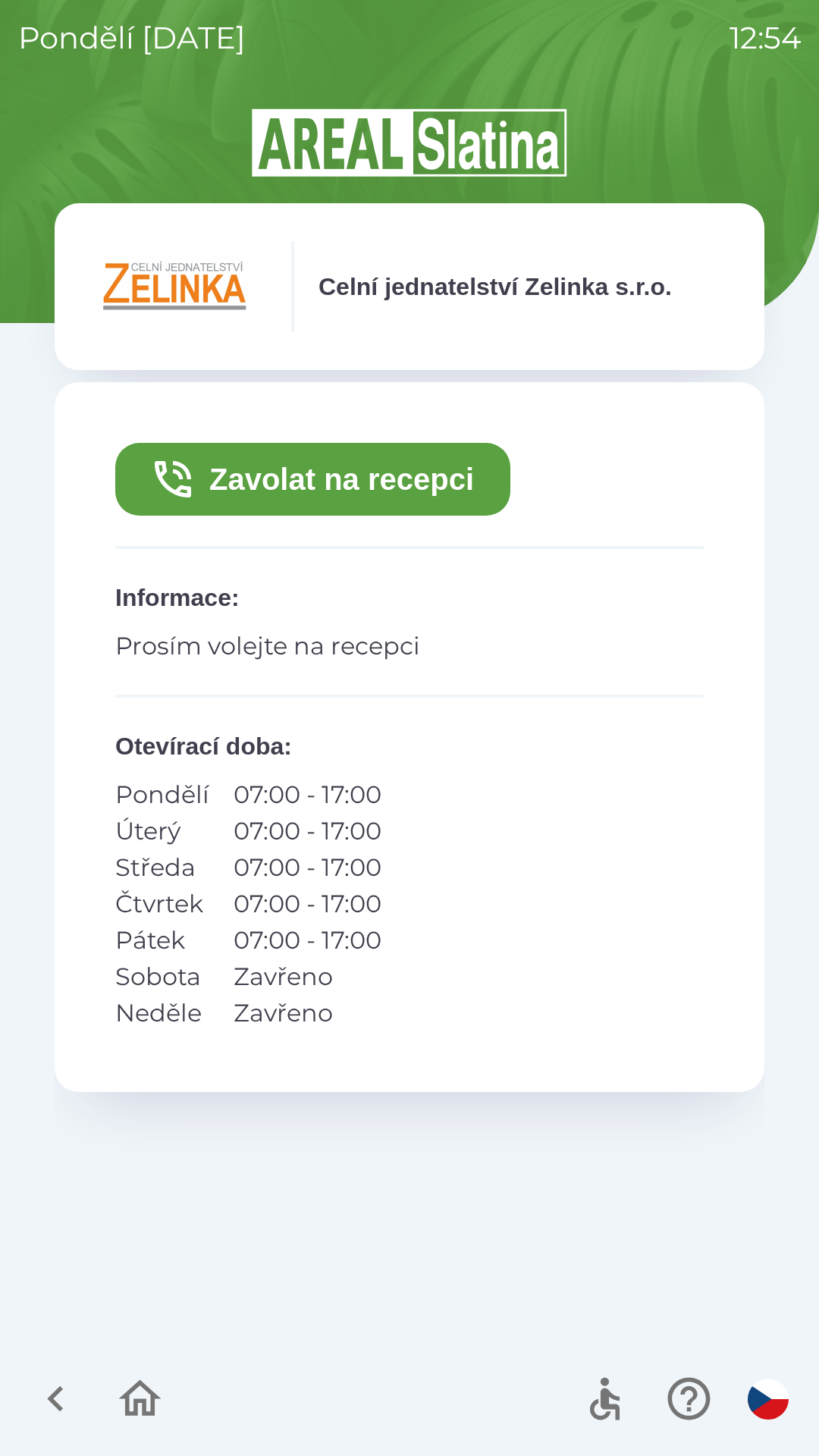
click at [376, 506] on button "Zavolat na recepci" at bounding box center [313, 479] width 395 height 73
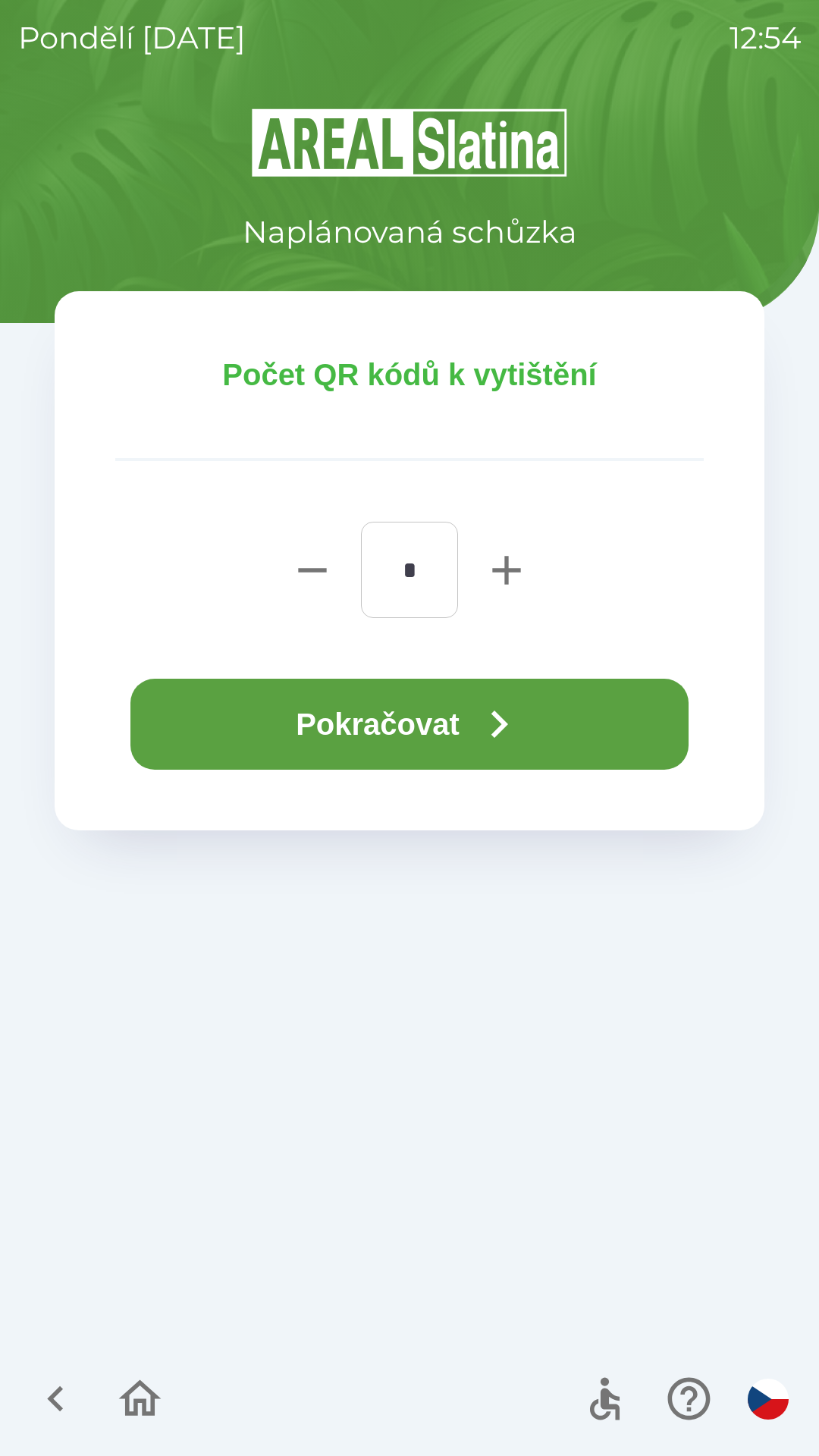
click at [536, 724] on button "Pokračovat" at bounding box center [410, 724] width 558 height 91
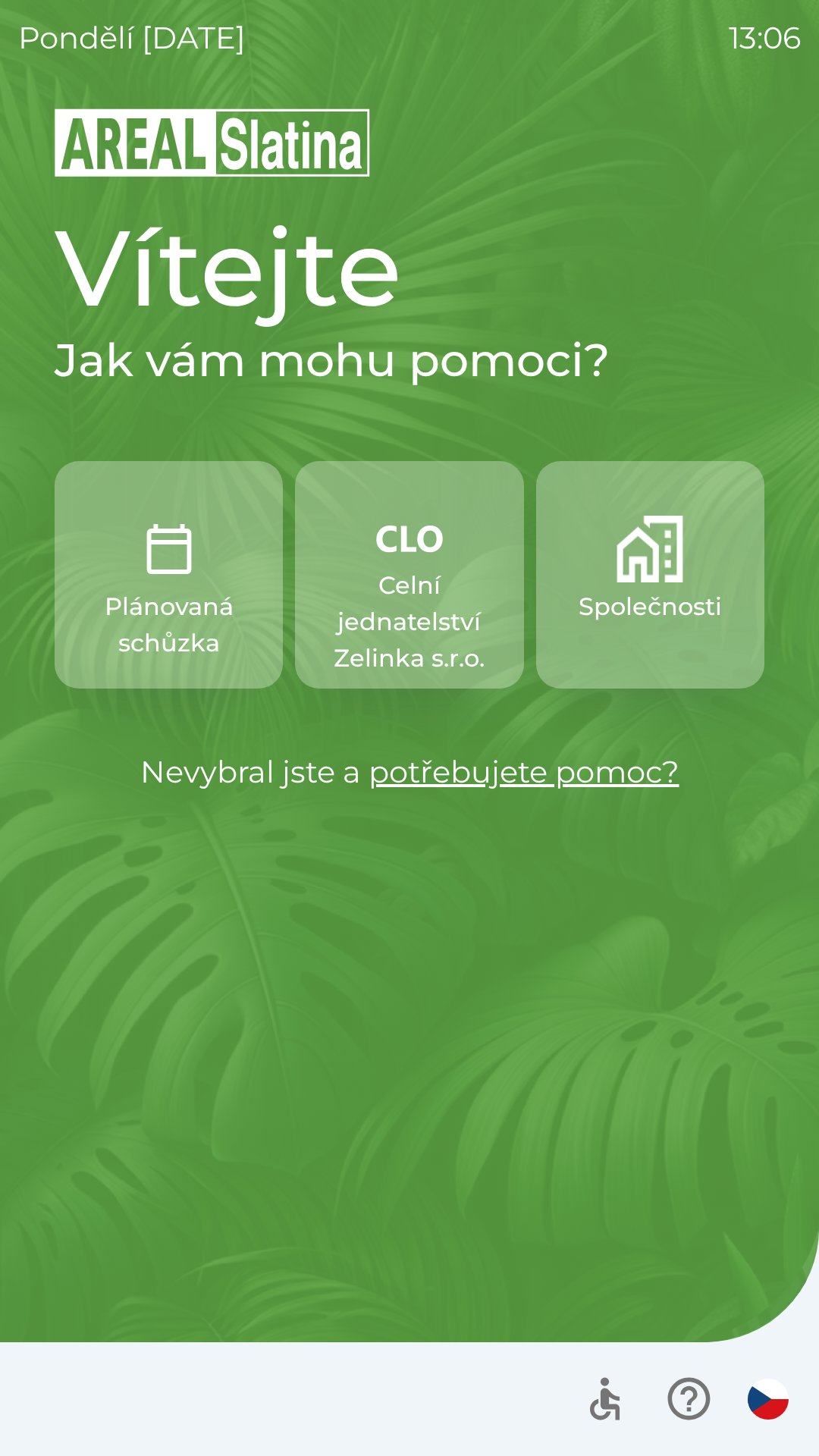
click at [186, 618] on p "Plánovaná schůzka" at bounding box center [169, 625] width 156 height 73
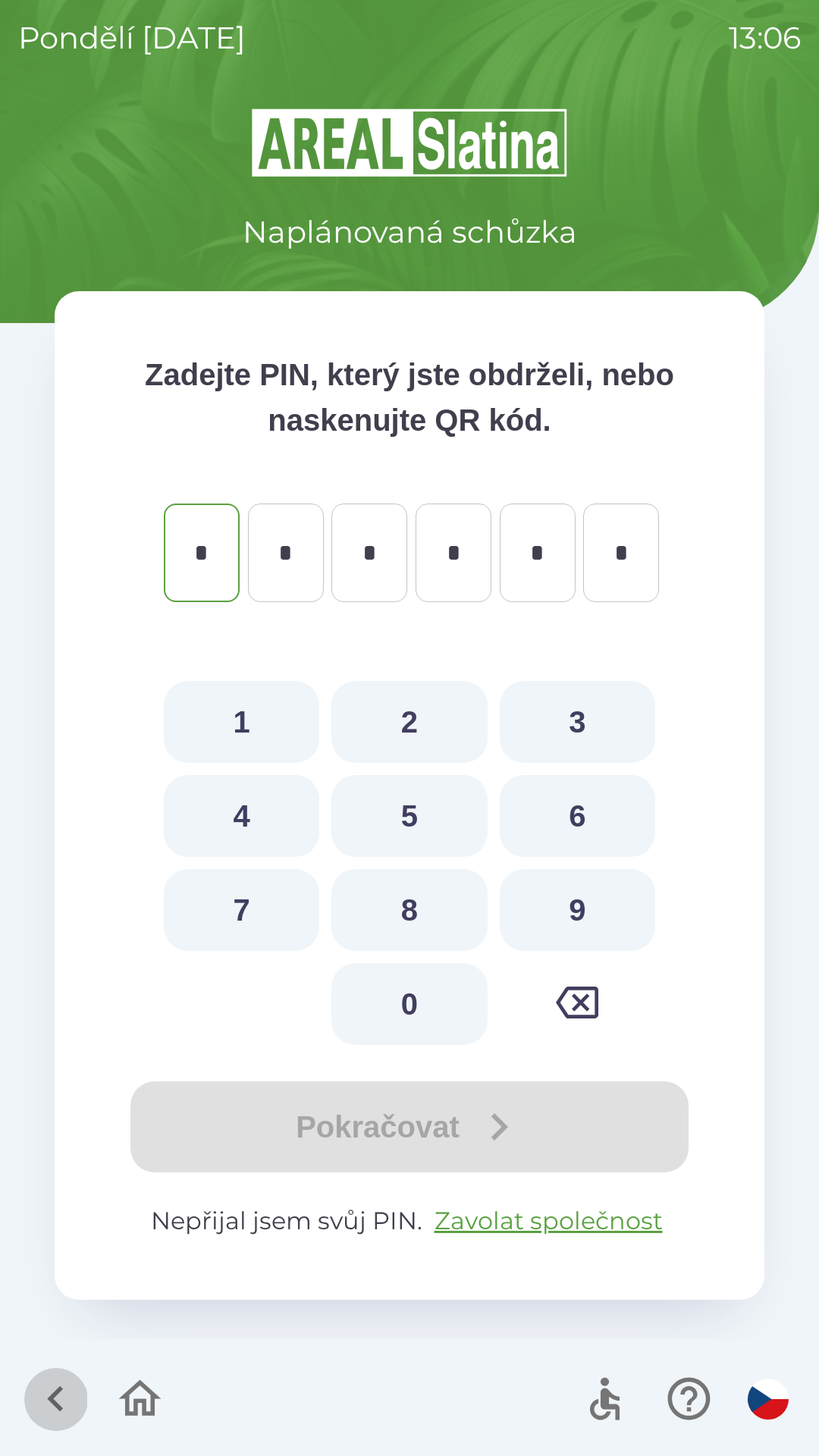
click at [47, 1391] on icon "button" at bounding box center [56, 1399] width 50 height 50
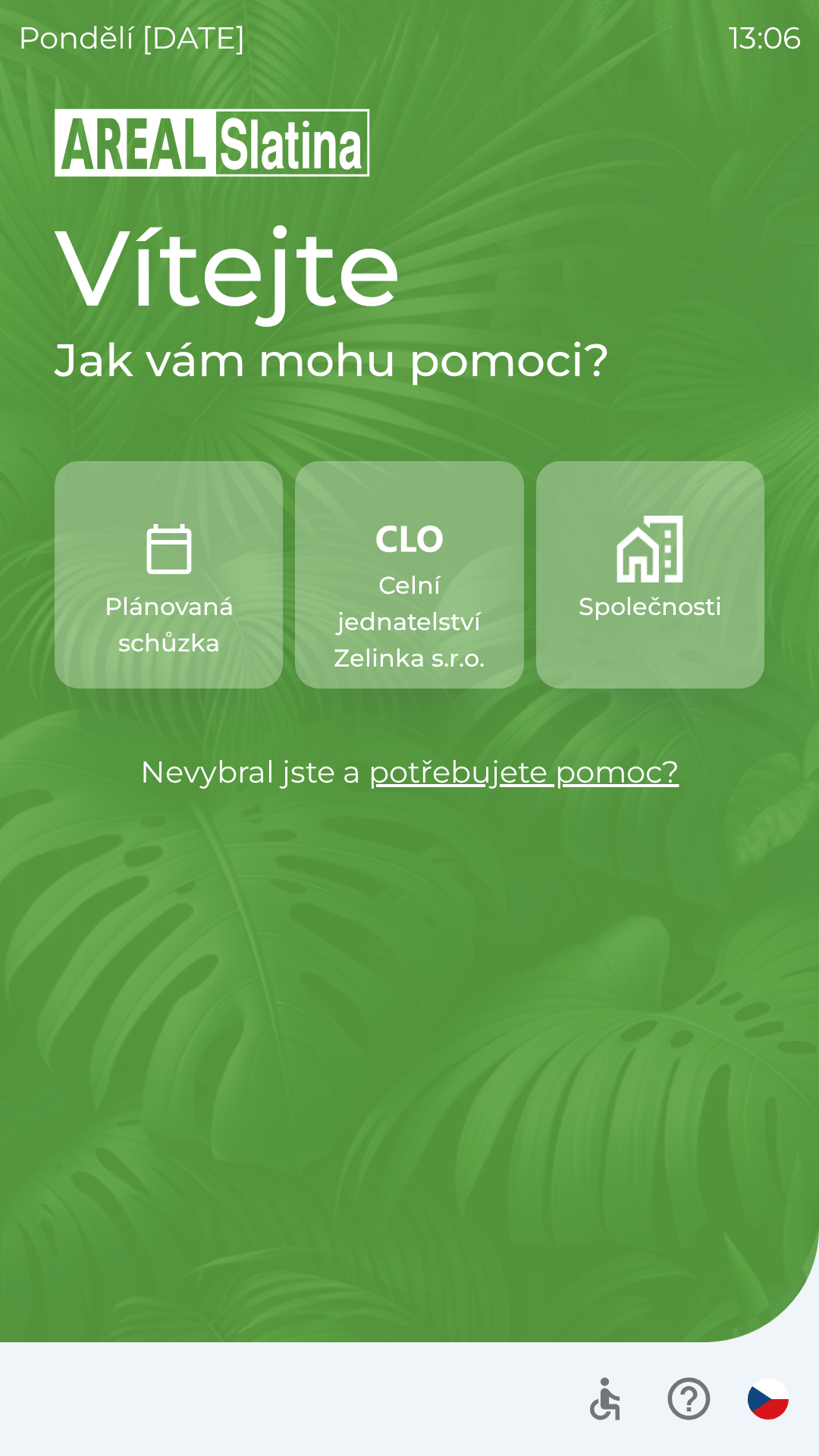
click at [659, 574] on img "button" at bounding box center [649, 549] width 67 height 67
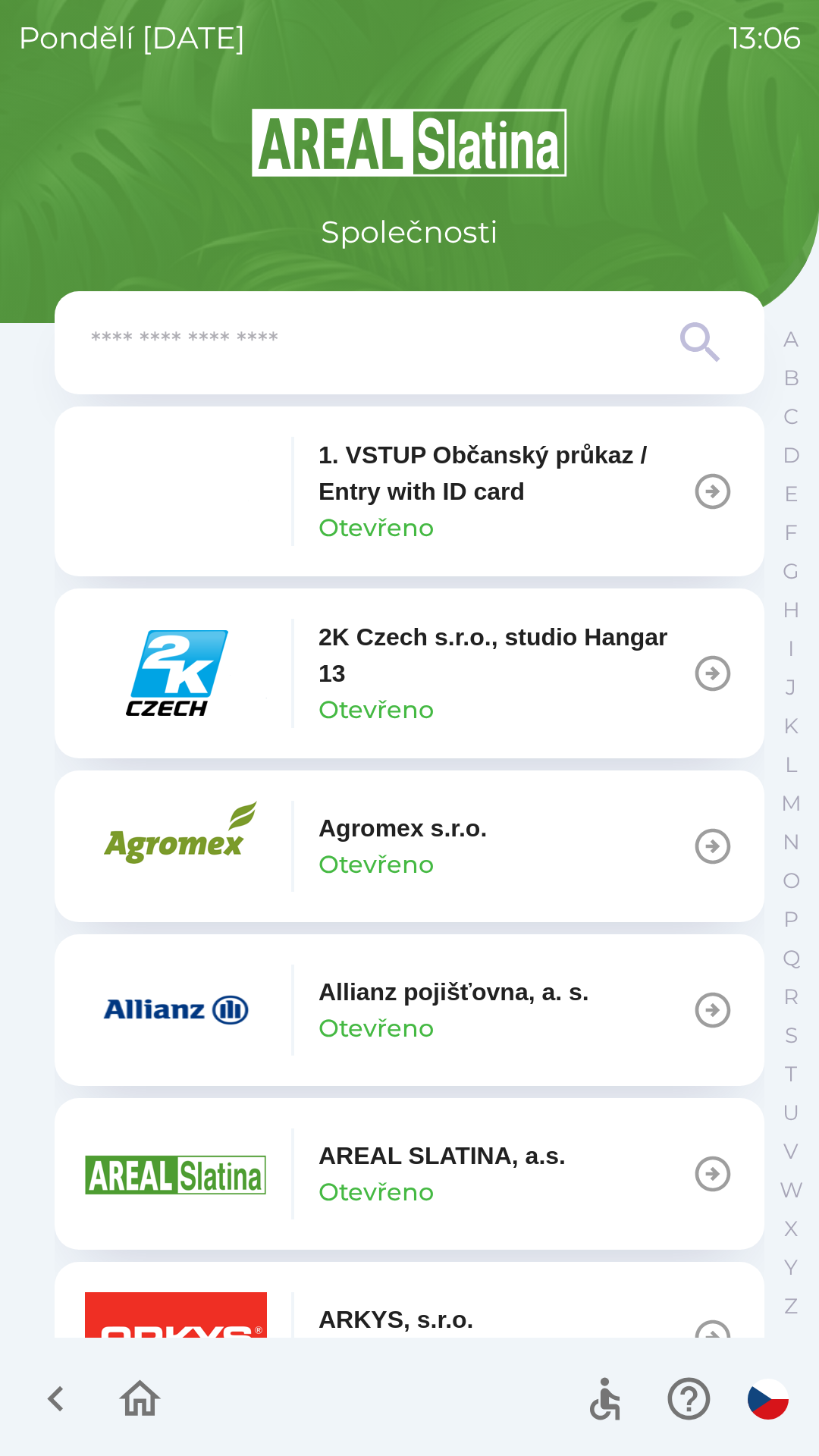
click at [257, 357] on input "text" at bounding box center [379, 344] width 576 height 42
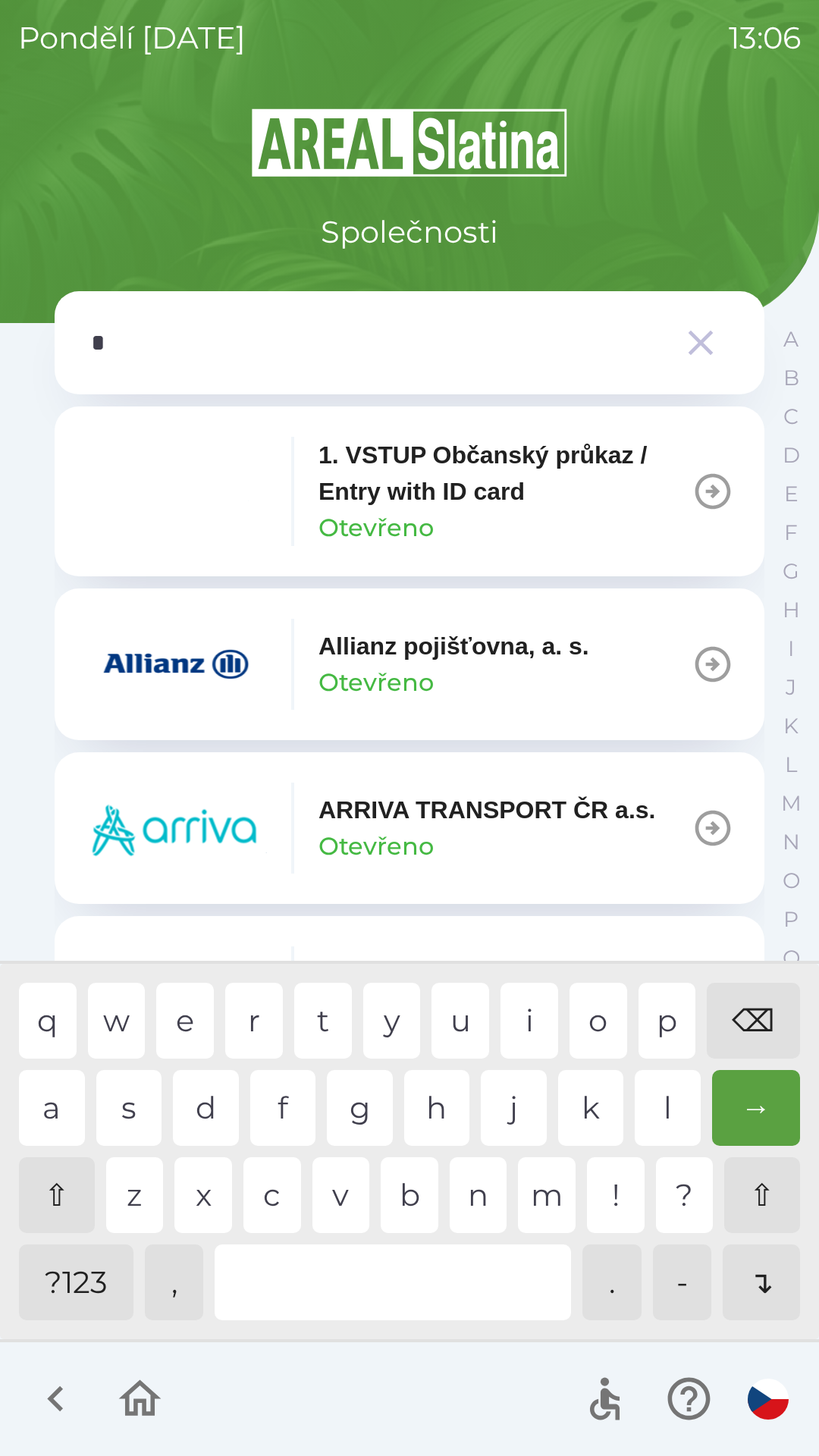
click at [649, 1021] on div "p" at bounding box center [667, 1020] width 57 height 76
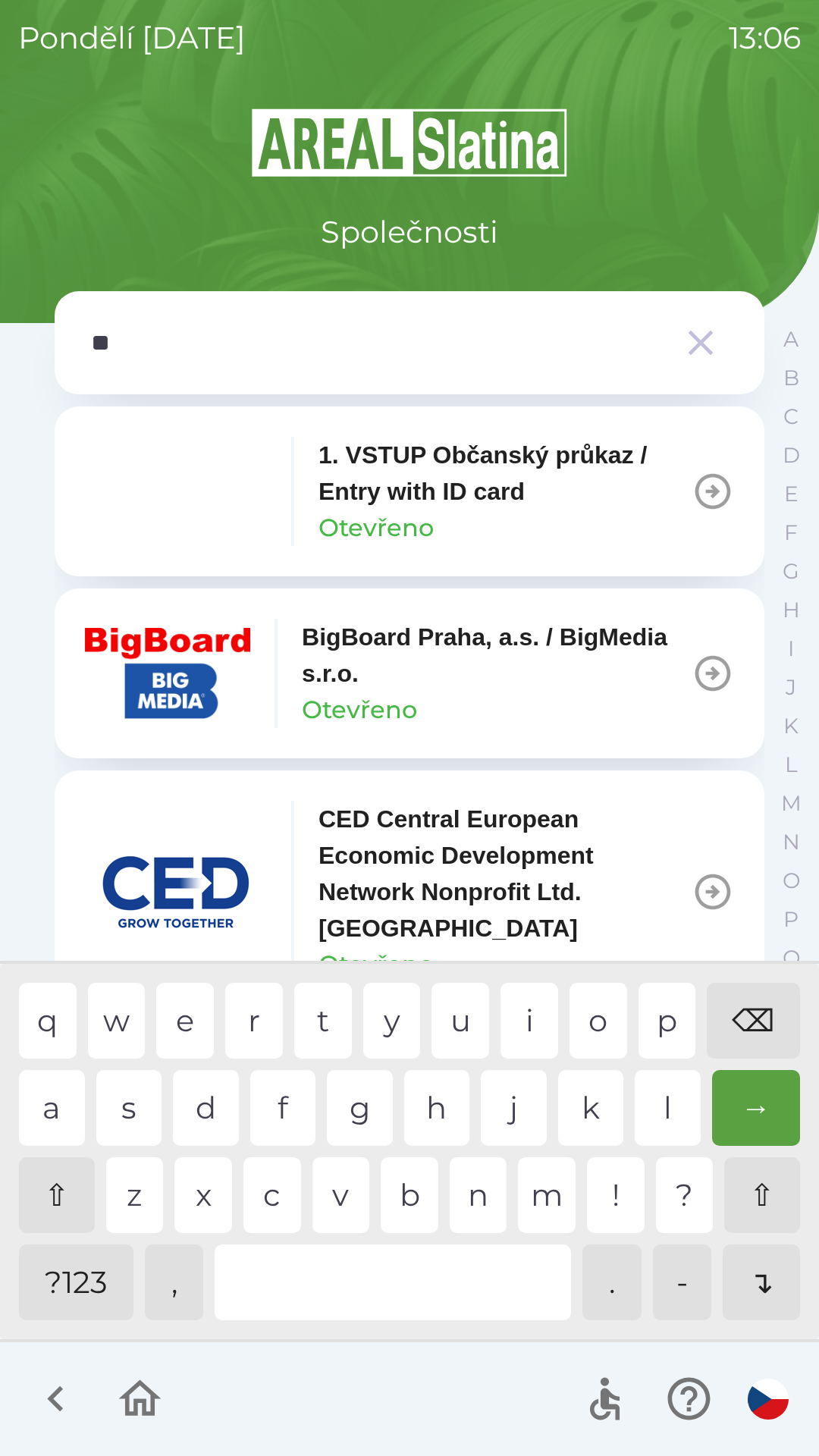
type input "***"
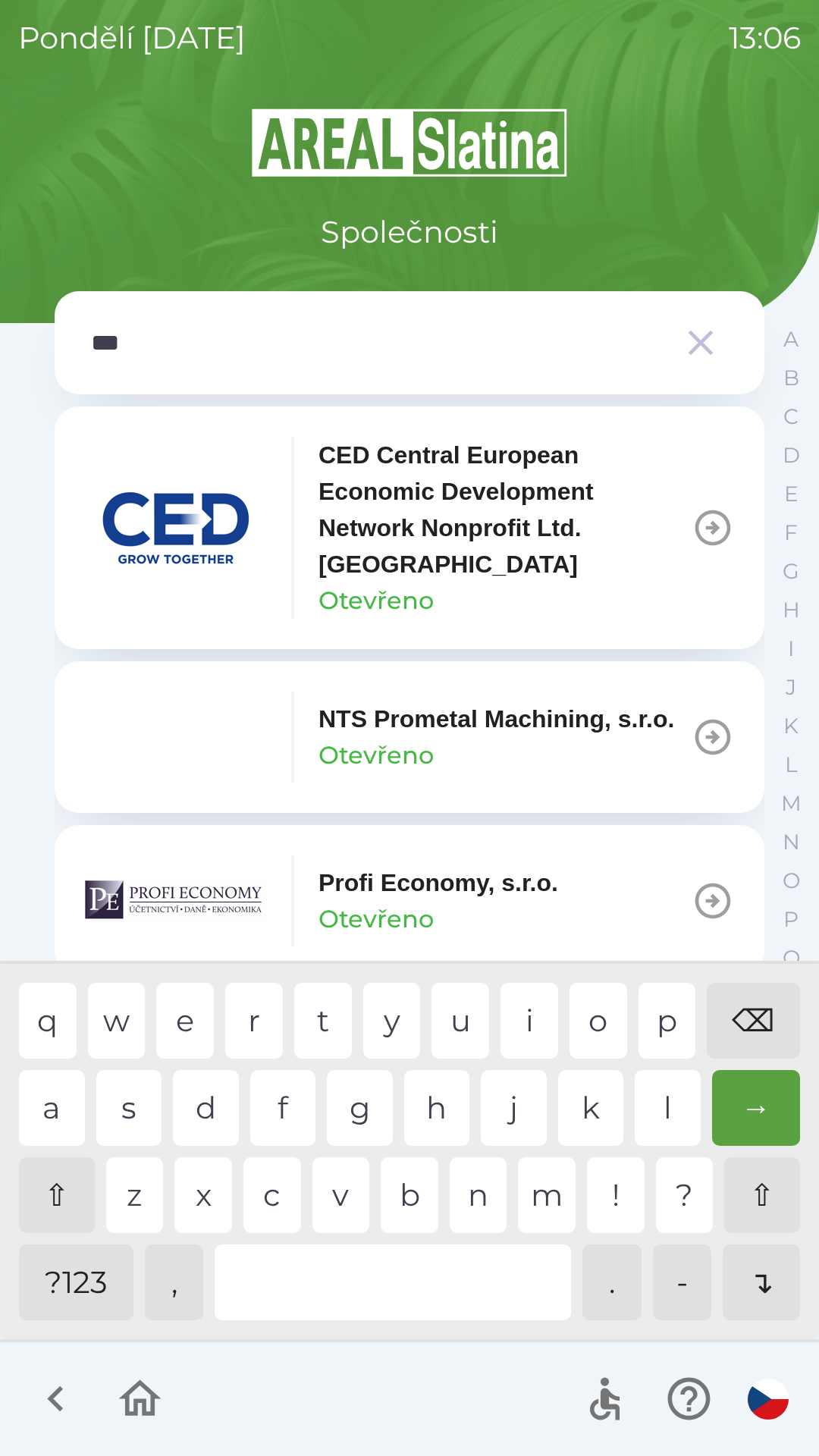
click at [229, 915] on img "button" at bounding box center [176, 900] width 182 height 91
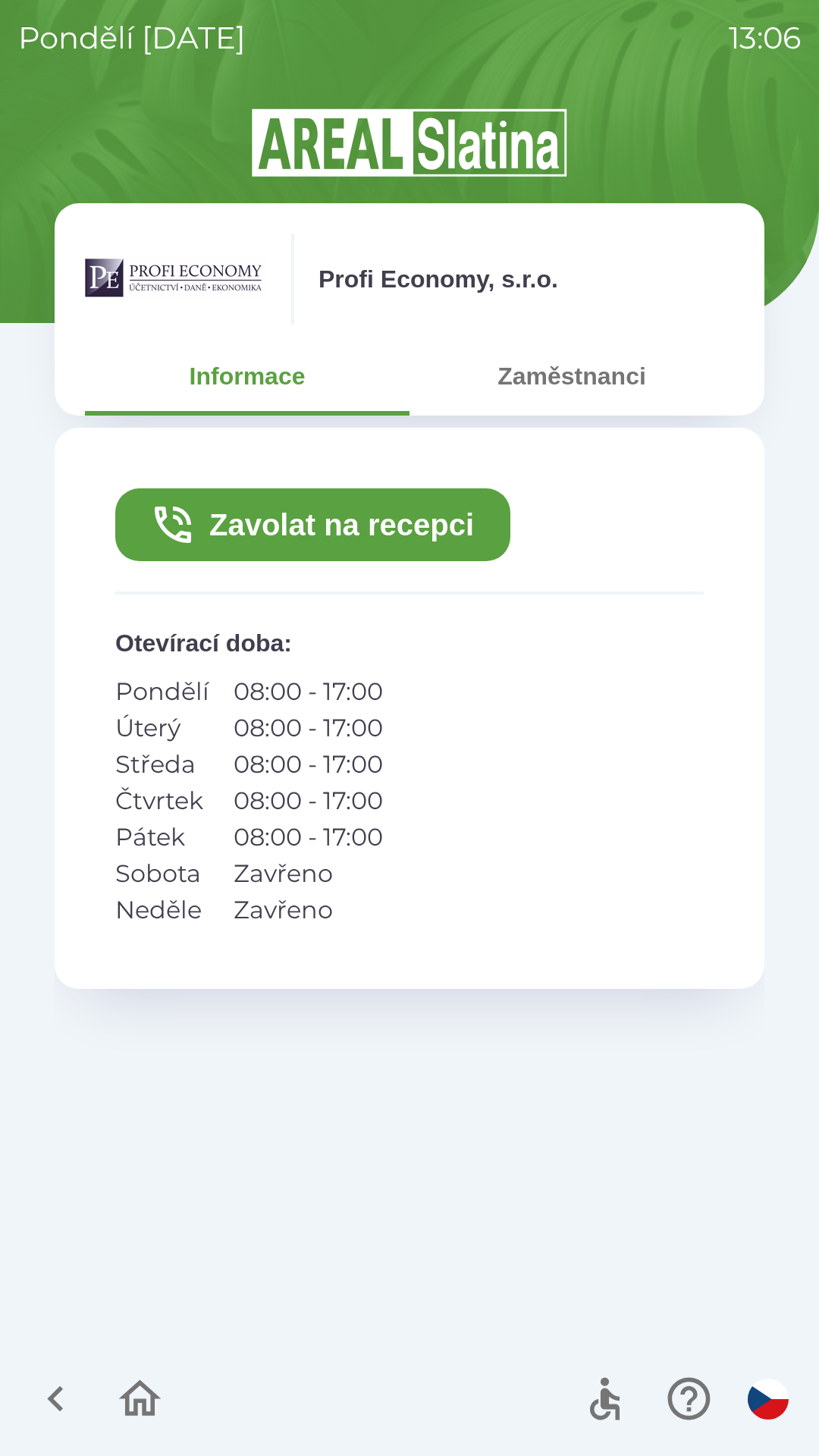
click at [379, 535] on button "Zavolat na recepci" at bounding box center [313, 525] width 395 height 73
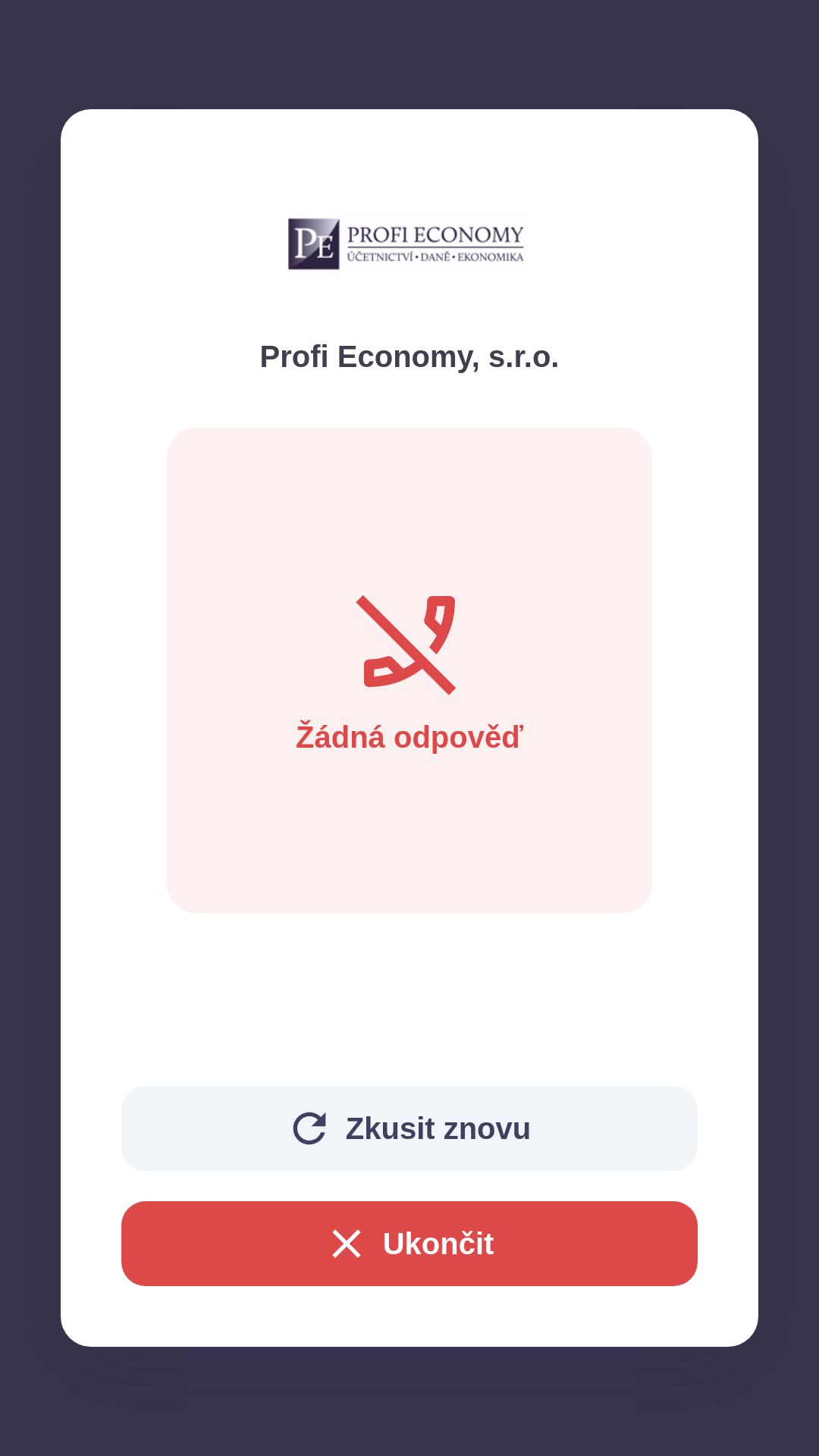
click at [459, 1242] on button "Ukončit" at bounding box center [410, 1244] width 576 height 85
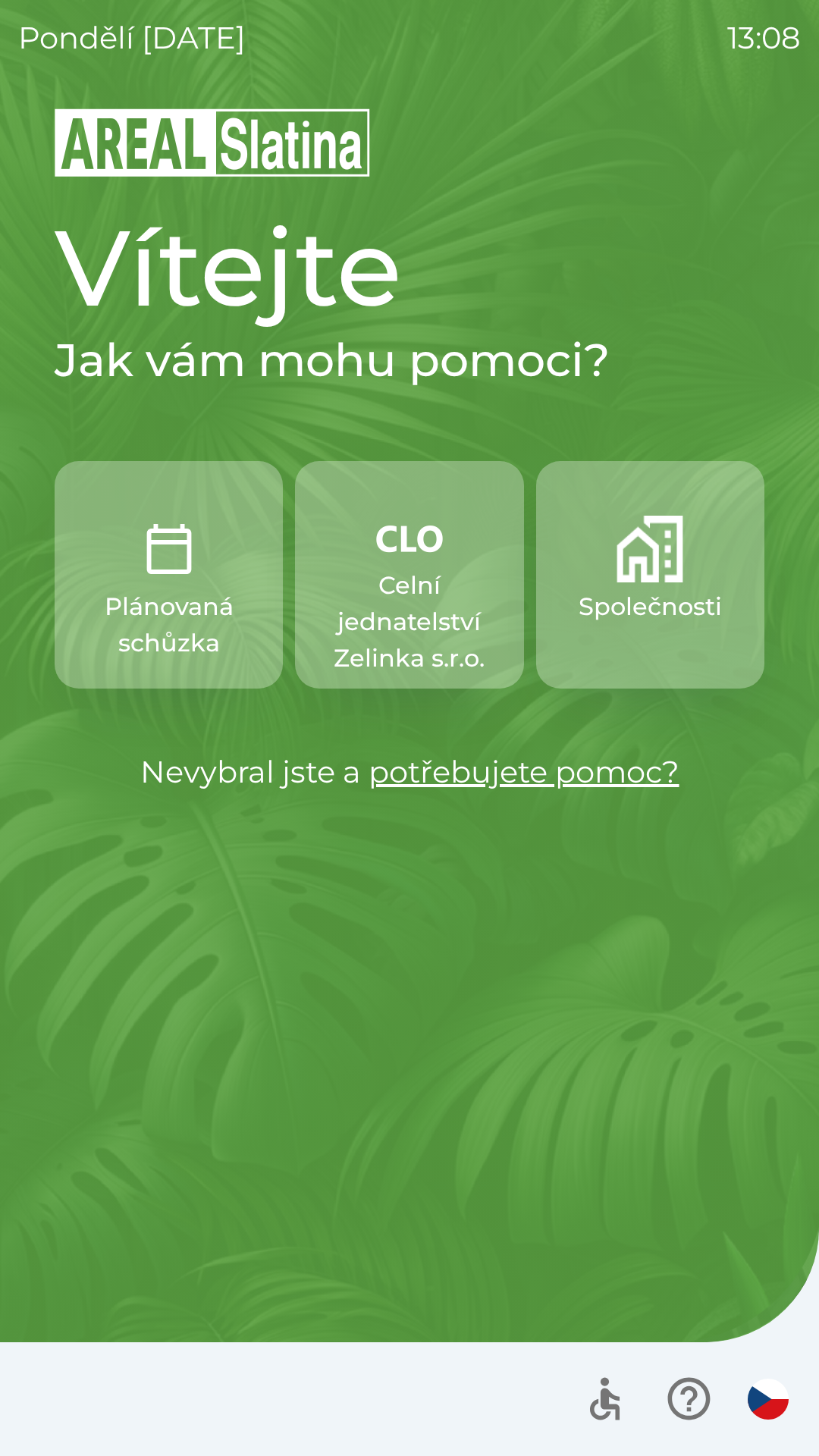
click at [676, 589] on p "Společnosti" at bounding box center [649, 607] width 143 height 37
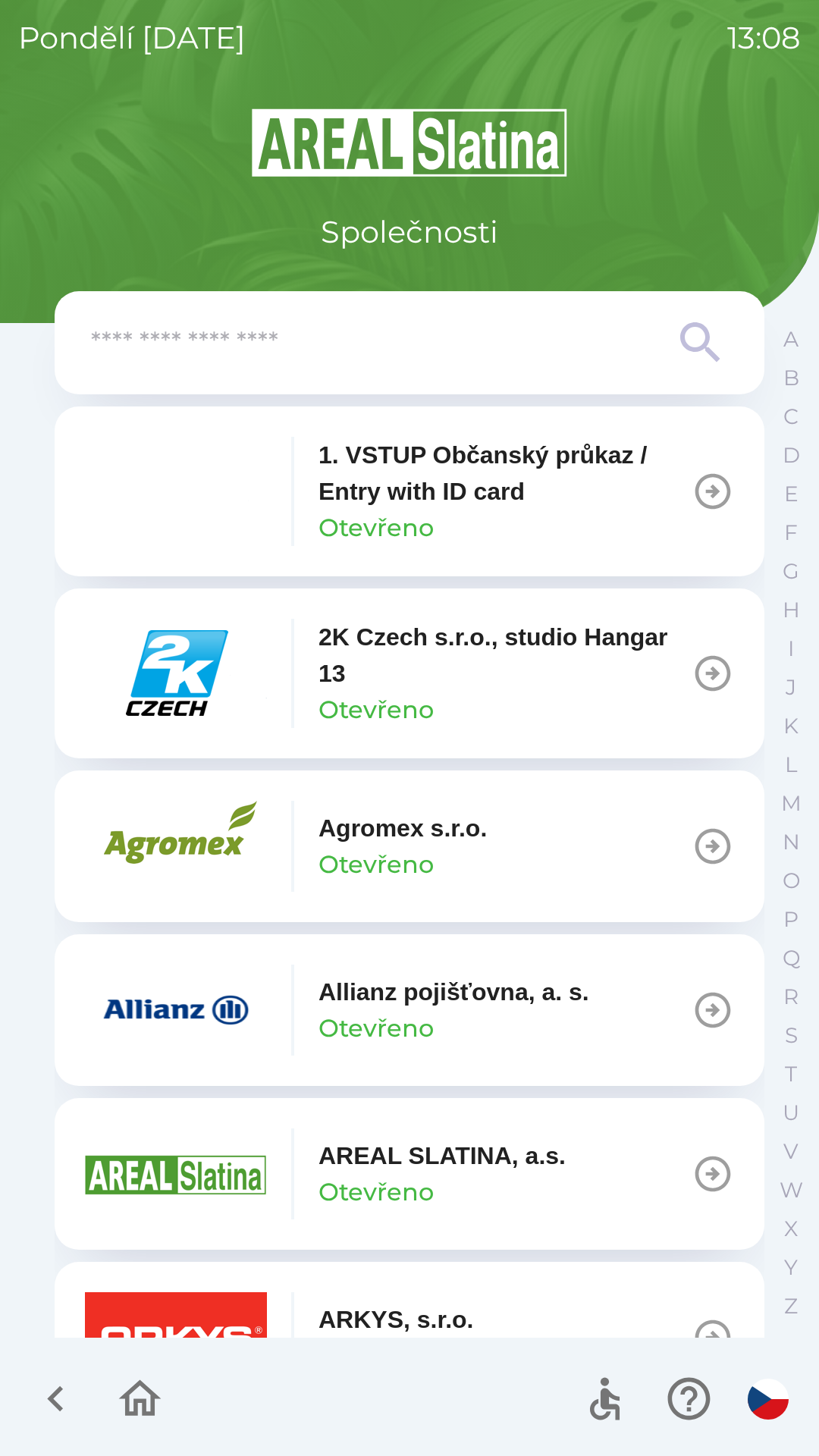
click at [381, 352] on input "text" at bounding box center [379, 344] width 576 height 42
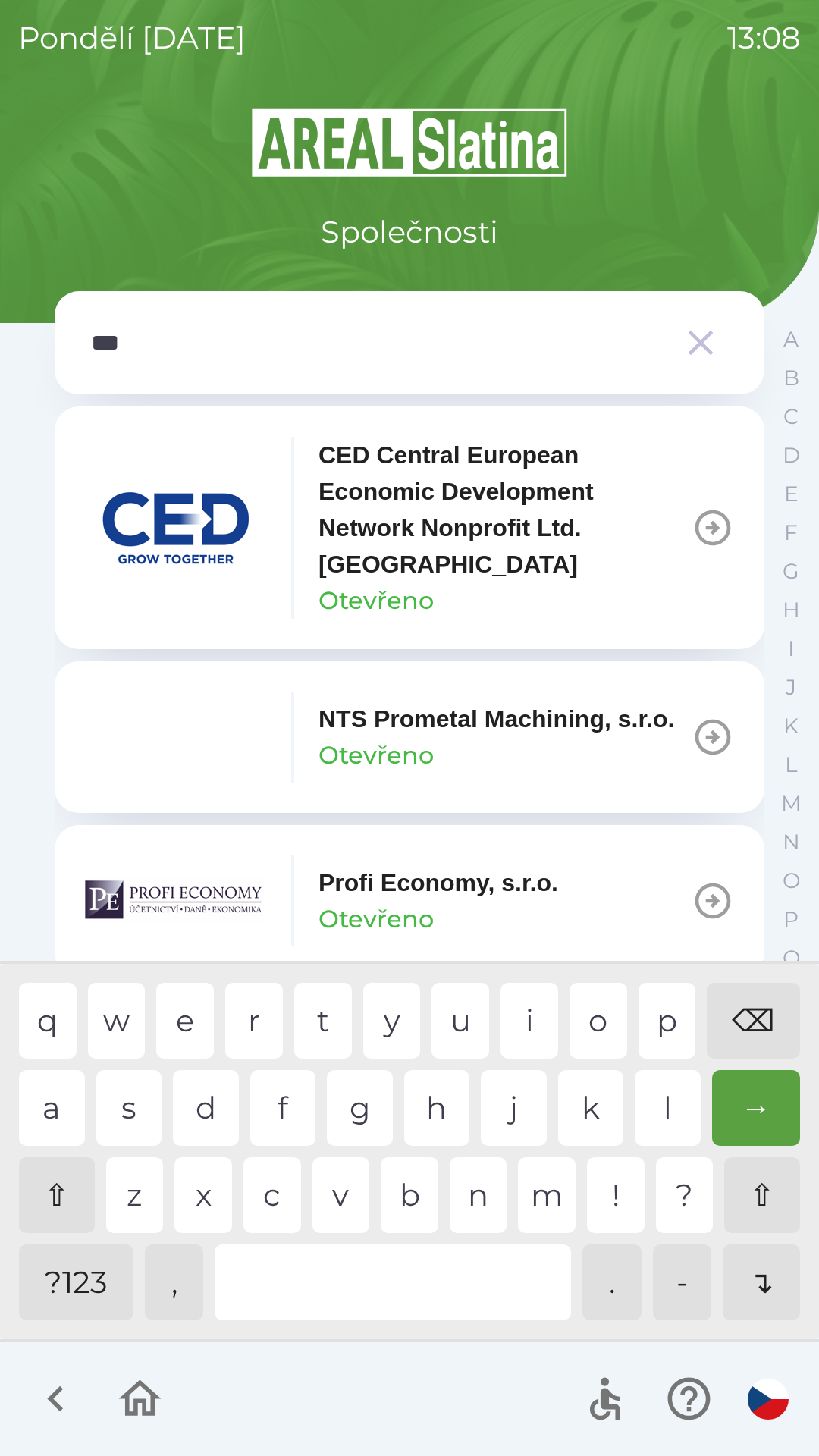
click at [587, 1020] on div "o" at bounding box center [598, 1020] width 57 height 76
type input "****"
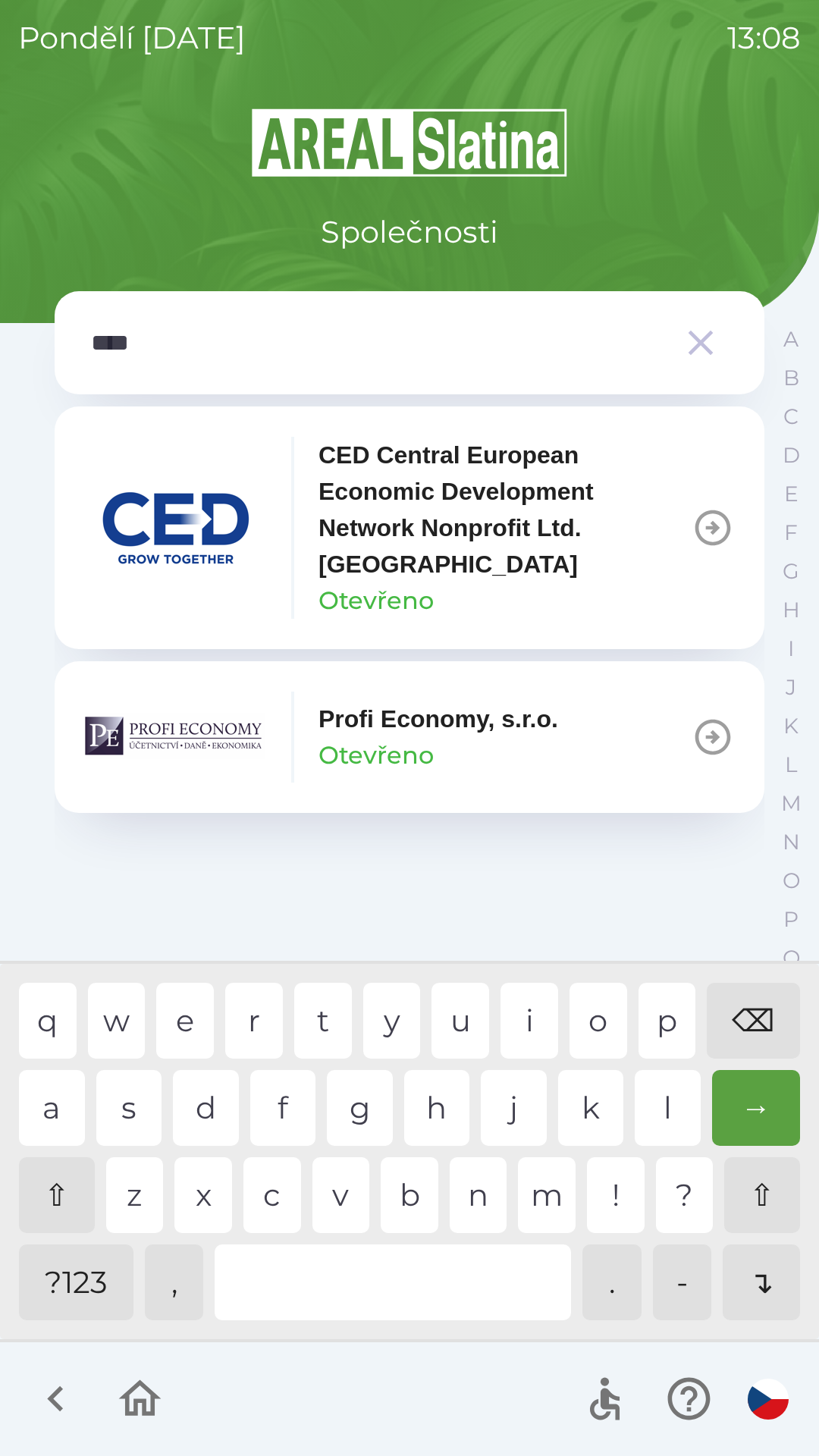
click at [226, 736] on img "button" at bounding box center [176, 737] width 182 height 91
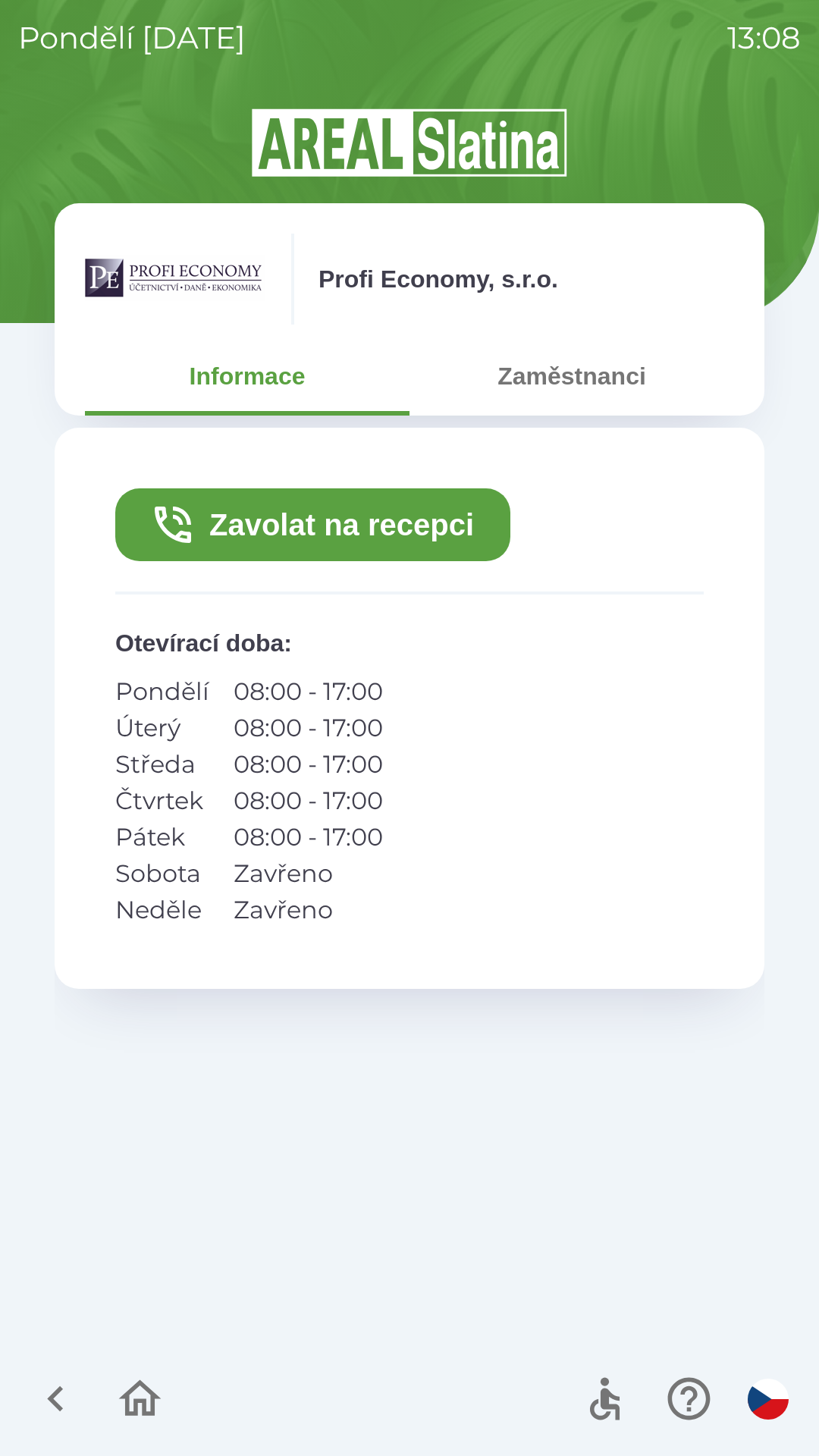
click at [372, 526] on button "Zavolat na recepci" at bounding box center [313, 525] width 395 height 73
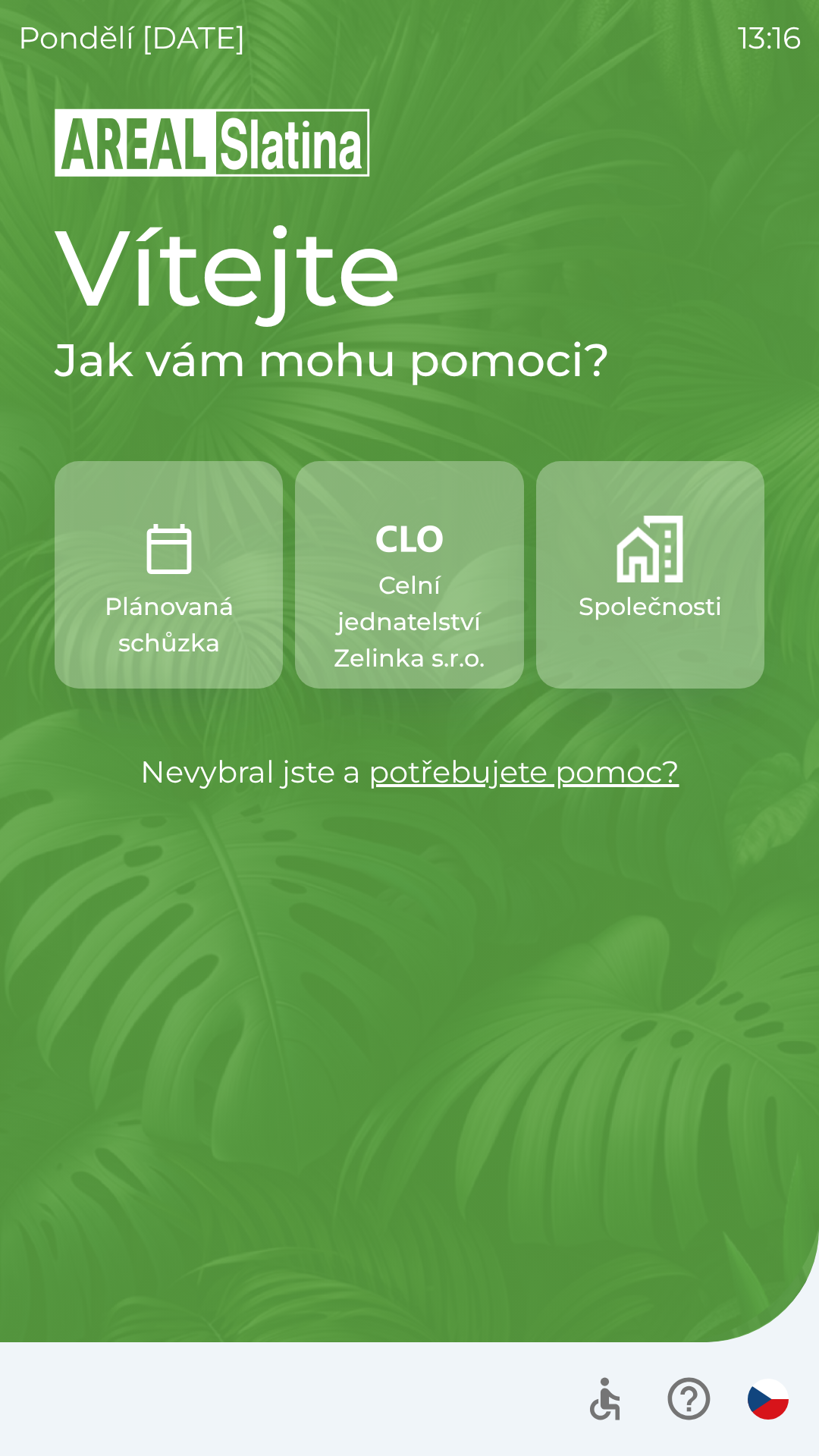
click at [648, 543] on img "button" at bounding box center [649, 549] width 67 height 67
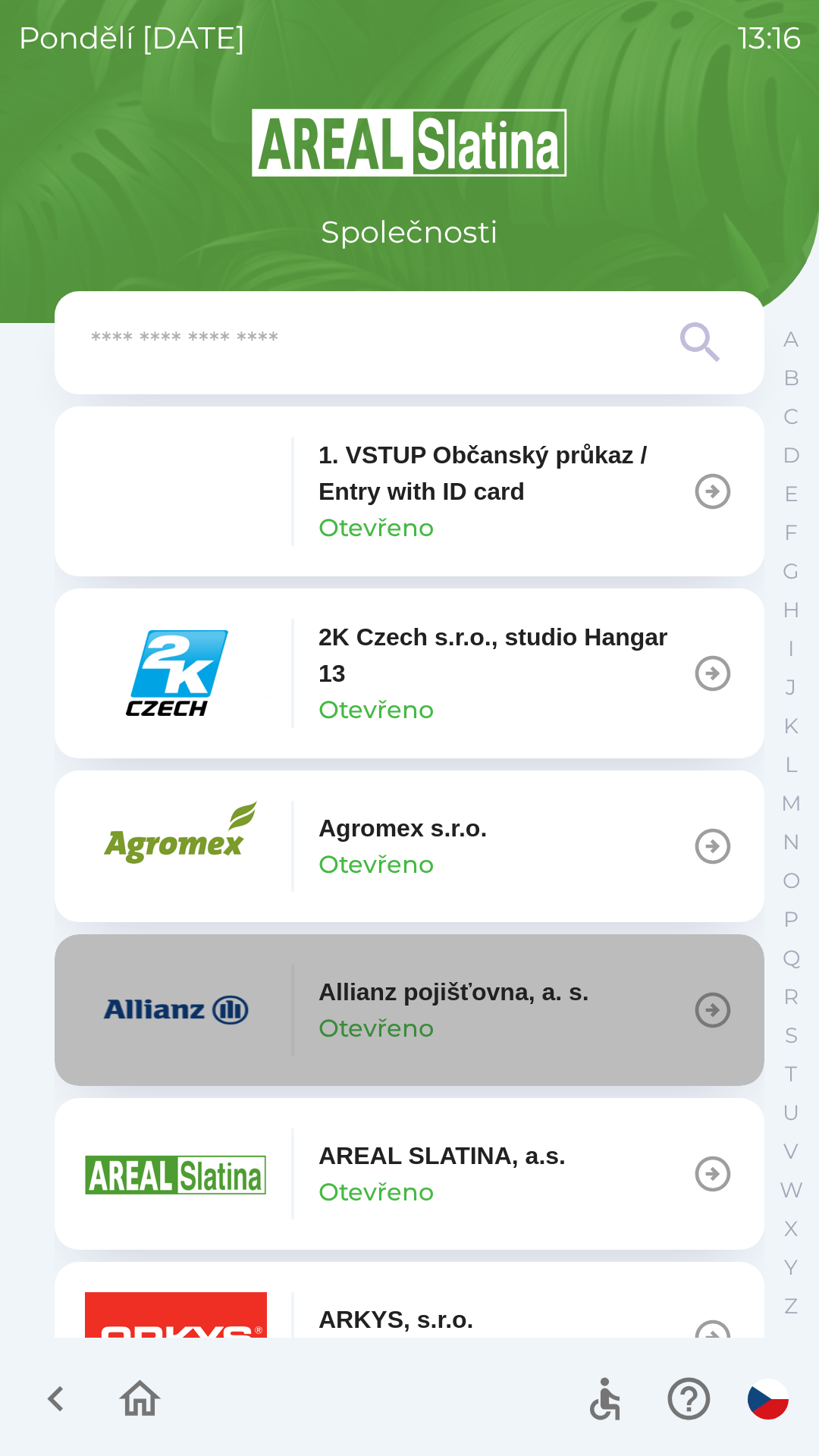
click at [424, 1003] on p "Allianz pojišťovna, a. s." at bounding box center [453, 992] width 270 height 37
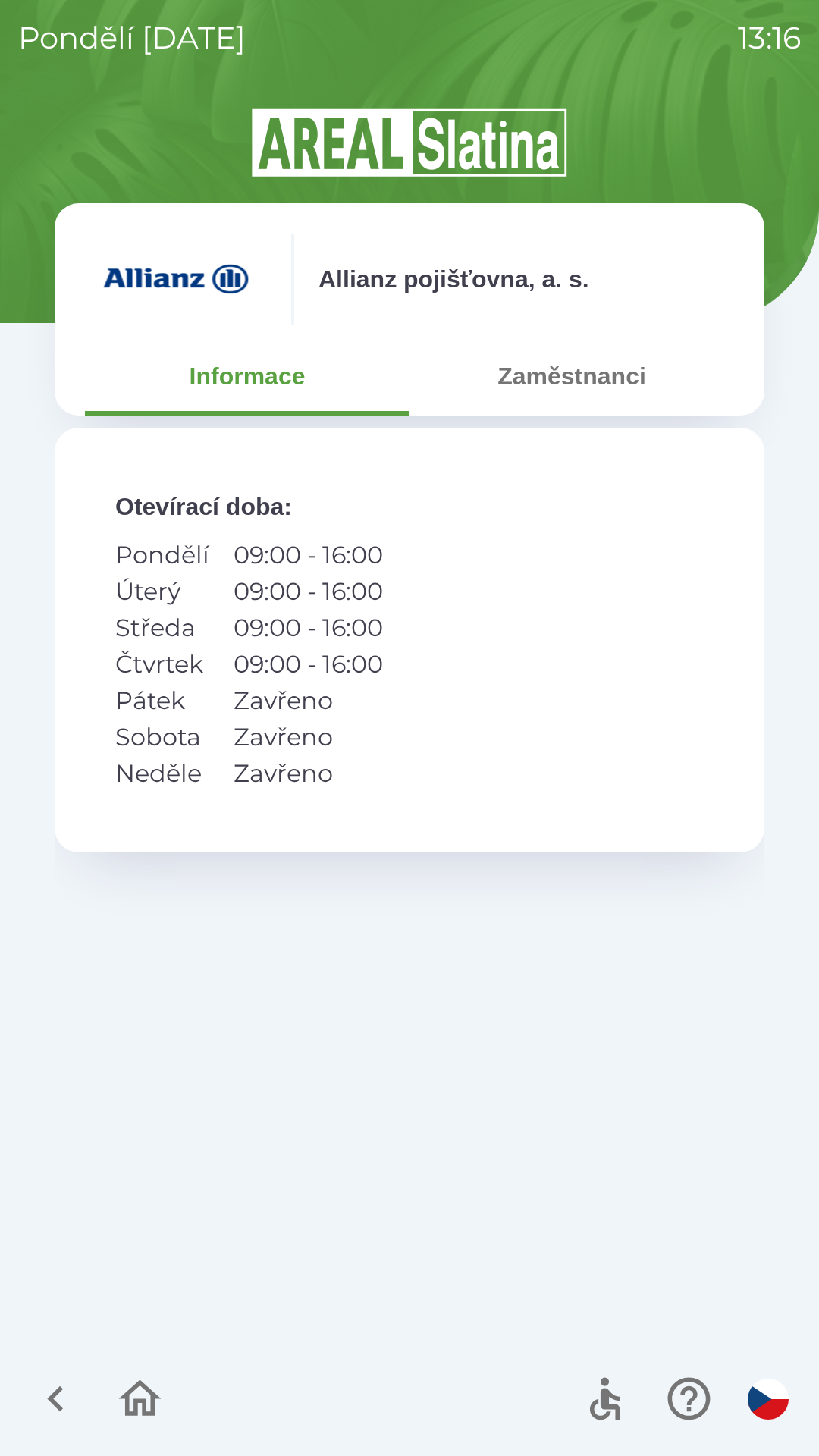
click at [589, 386] on button "Zaměstnanci" at bounding box center [571, 376] width 324 height 55
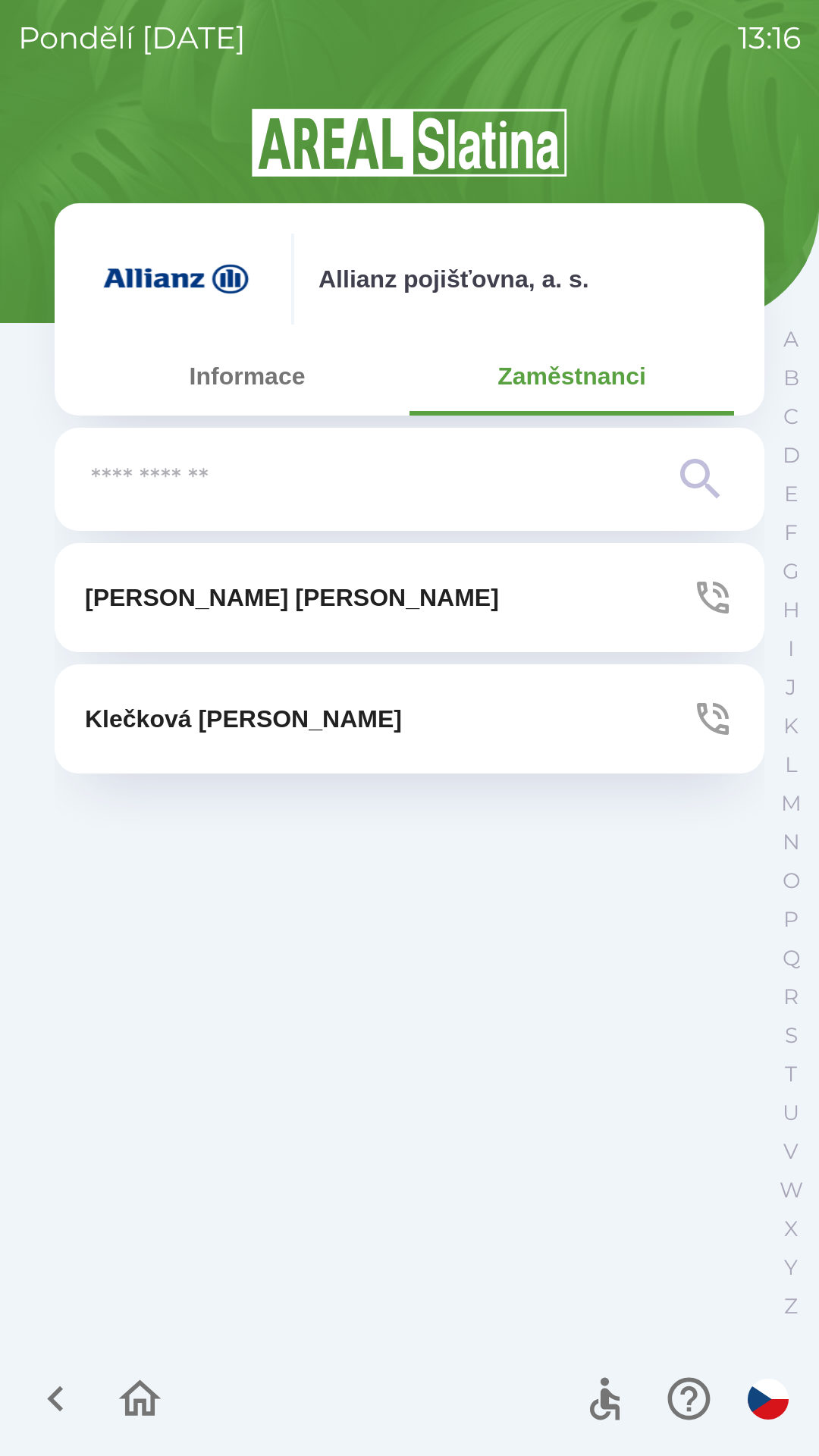
click at [316, 600] on button "[PERSON_NAME]" at bounding box center [410, 598] width 709 height 110
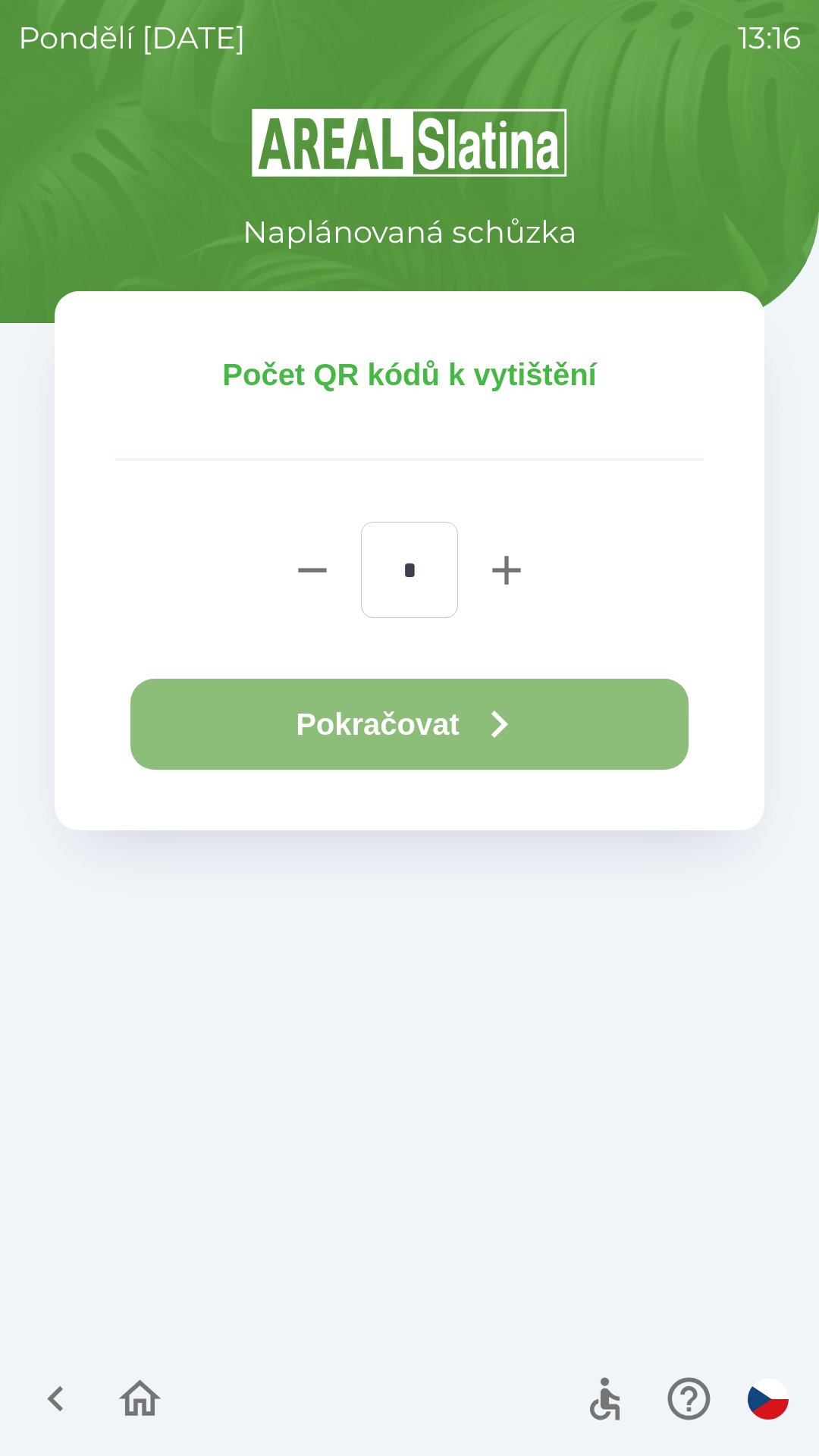
click at [429, 714] on button "Pokračovat" at bounding box center [410, 724] width 558 height 91
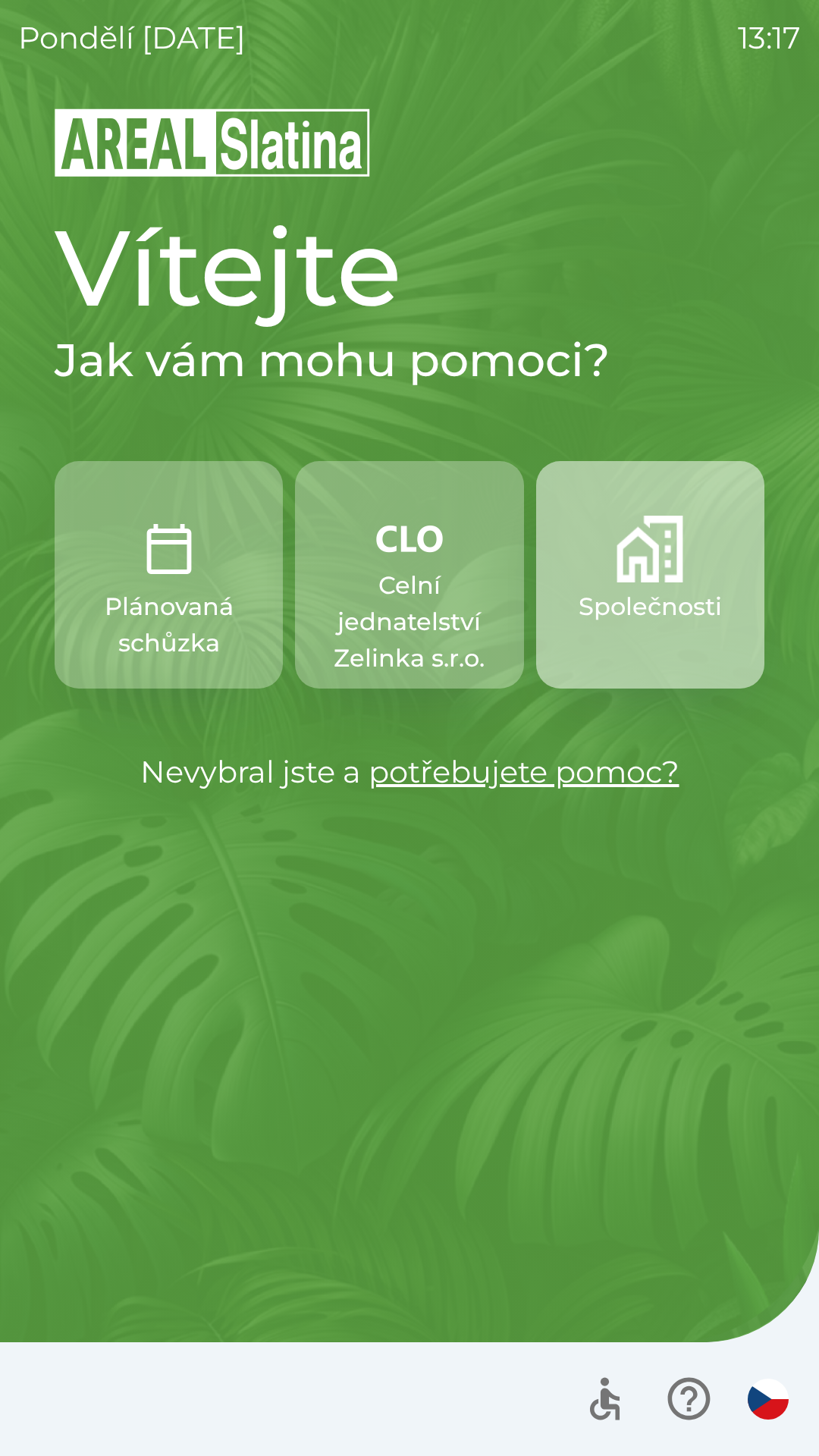
click at [632, 553] on img "button" at bounding box center [649, 549] width 67 height 67
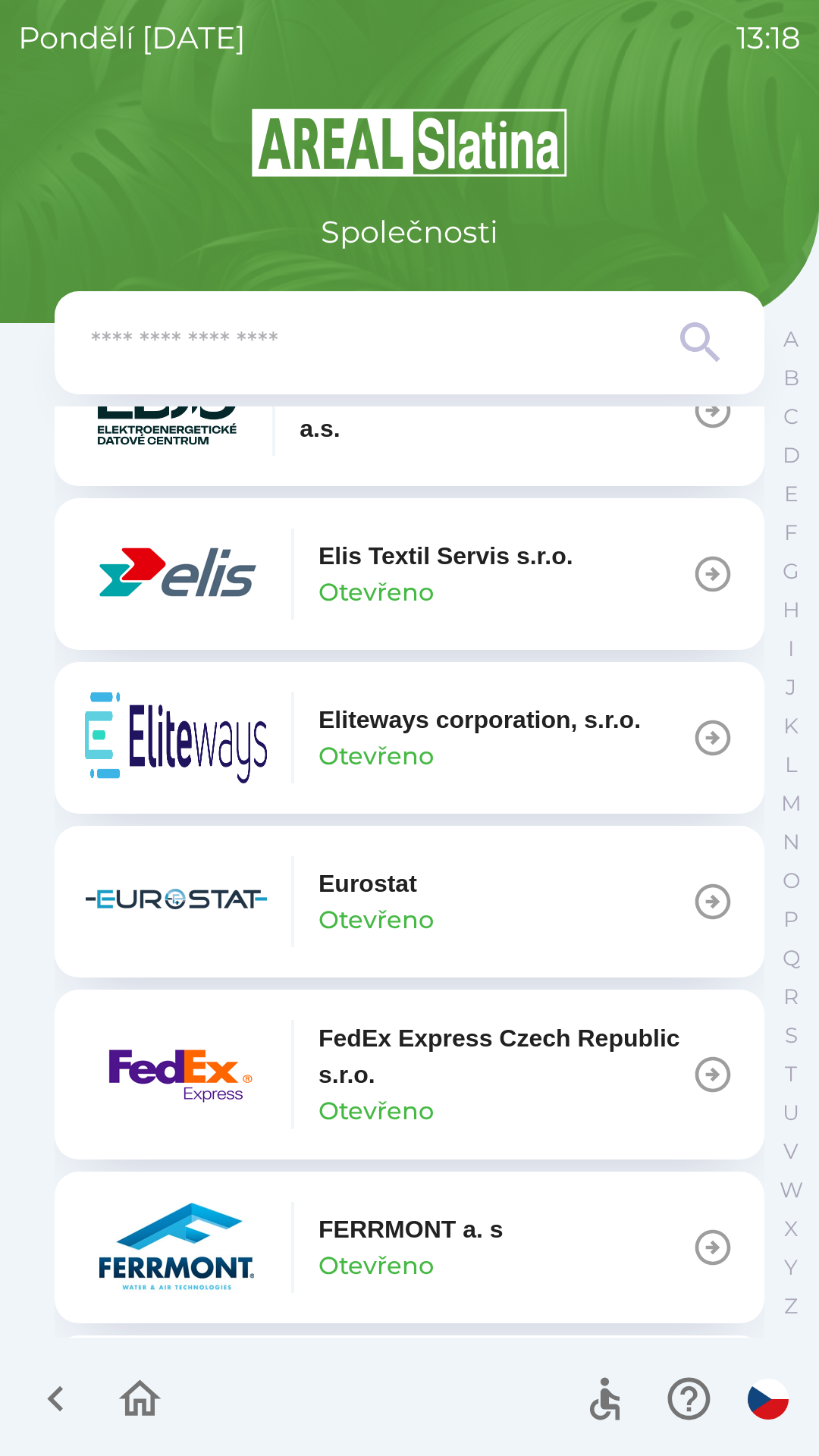
scroll to position [4172, 0]
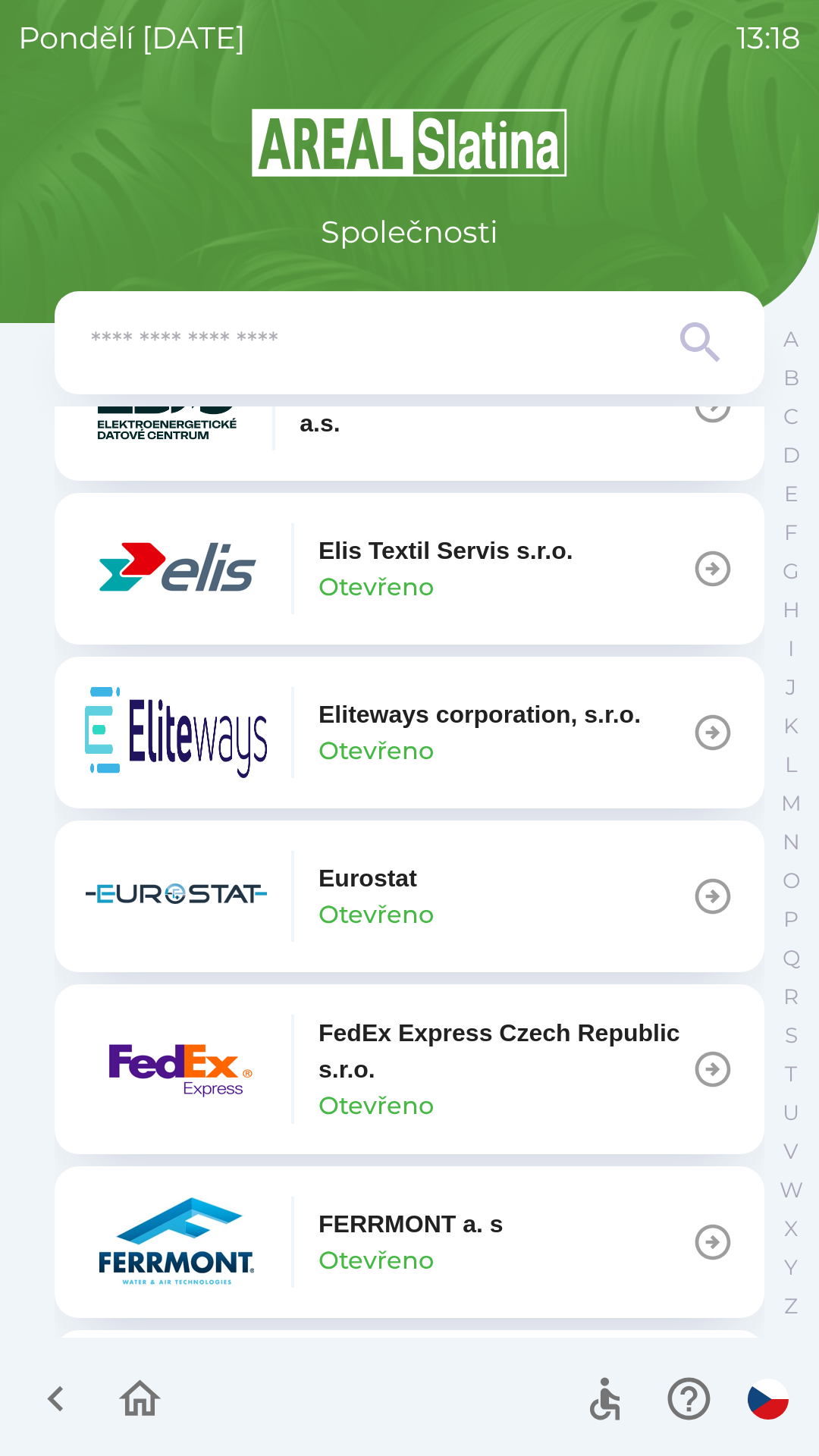
click at [464, 569] on p "Elis Textil Servis s.r.o." at bounding box center [445, 551] width 255 height 37
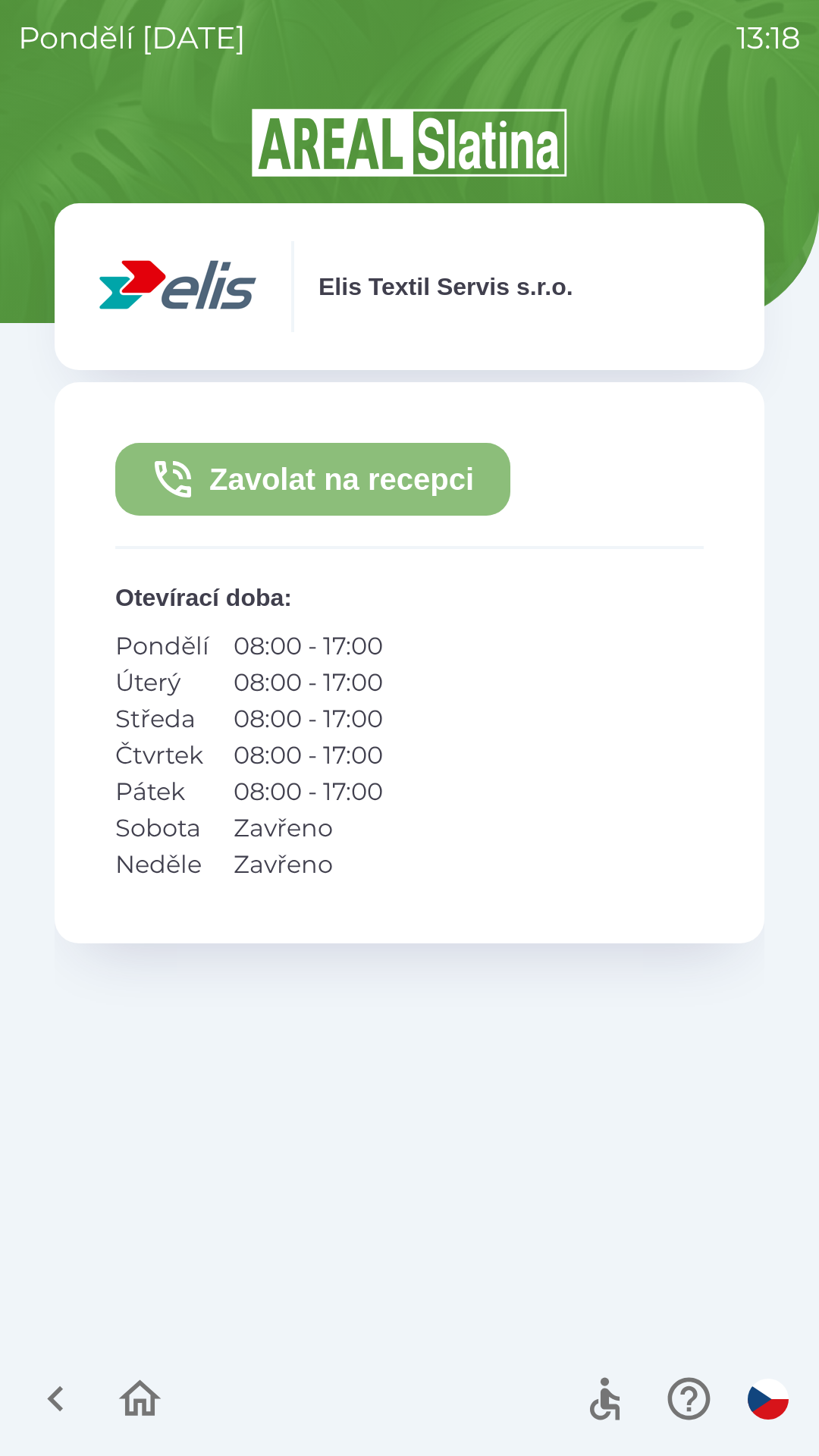
click at [447, 493] on button "Zavolat na recepci" at bounding box center [313, 479] width 395 height 73
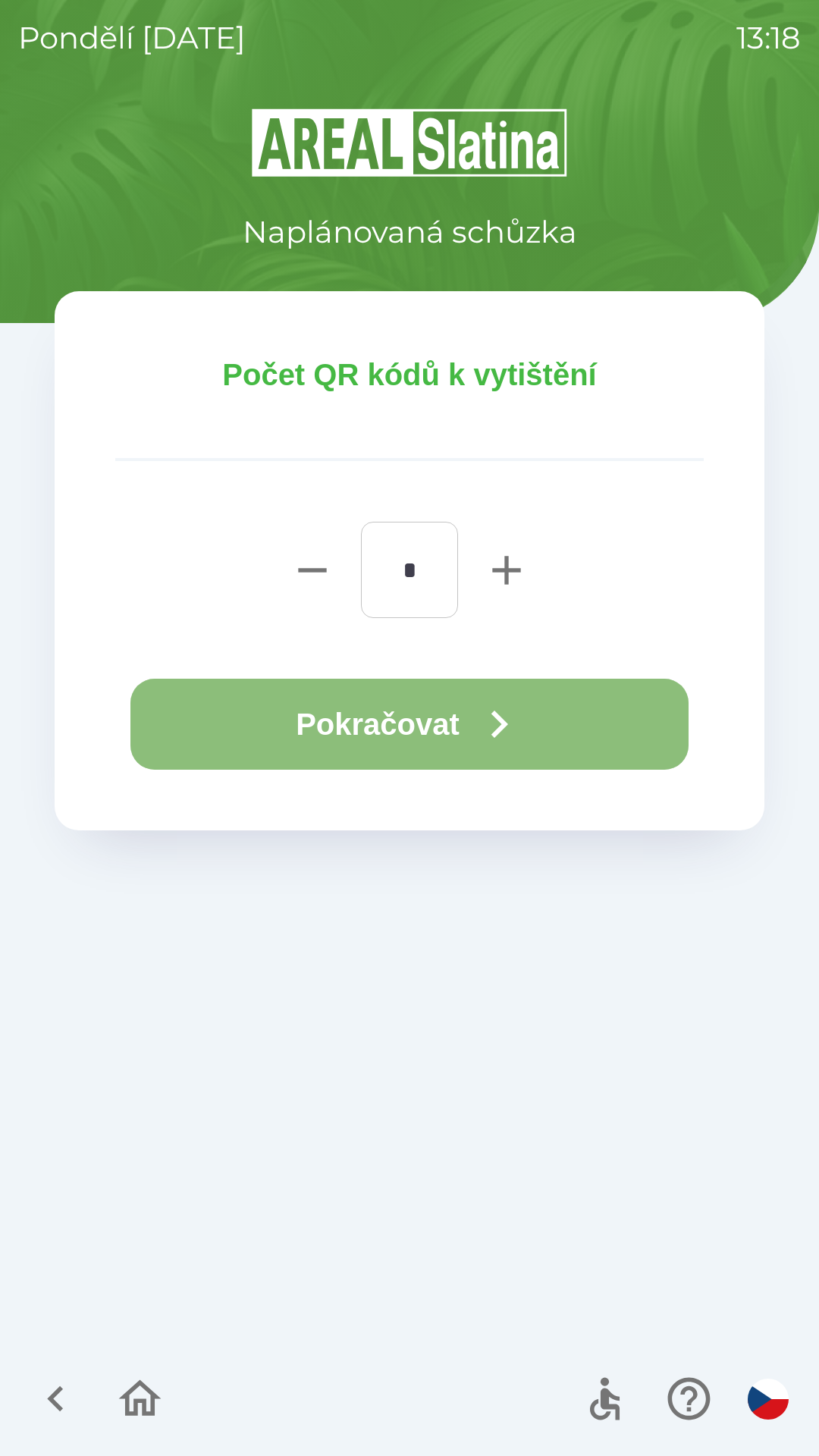
click at [509, 698] on icon "button" at bounding box center [498, 724] width 55 height 55
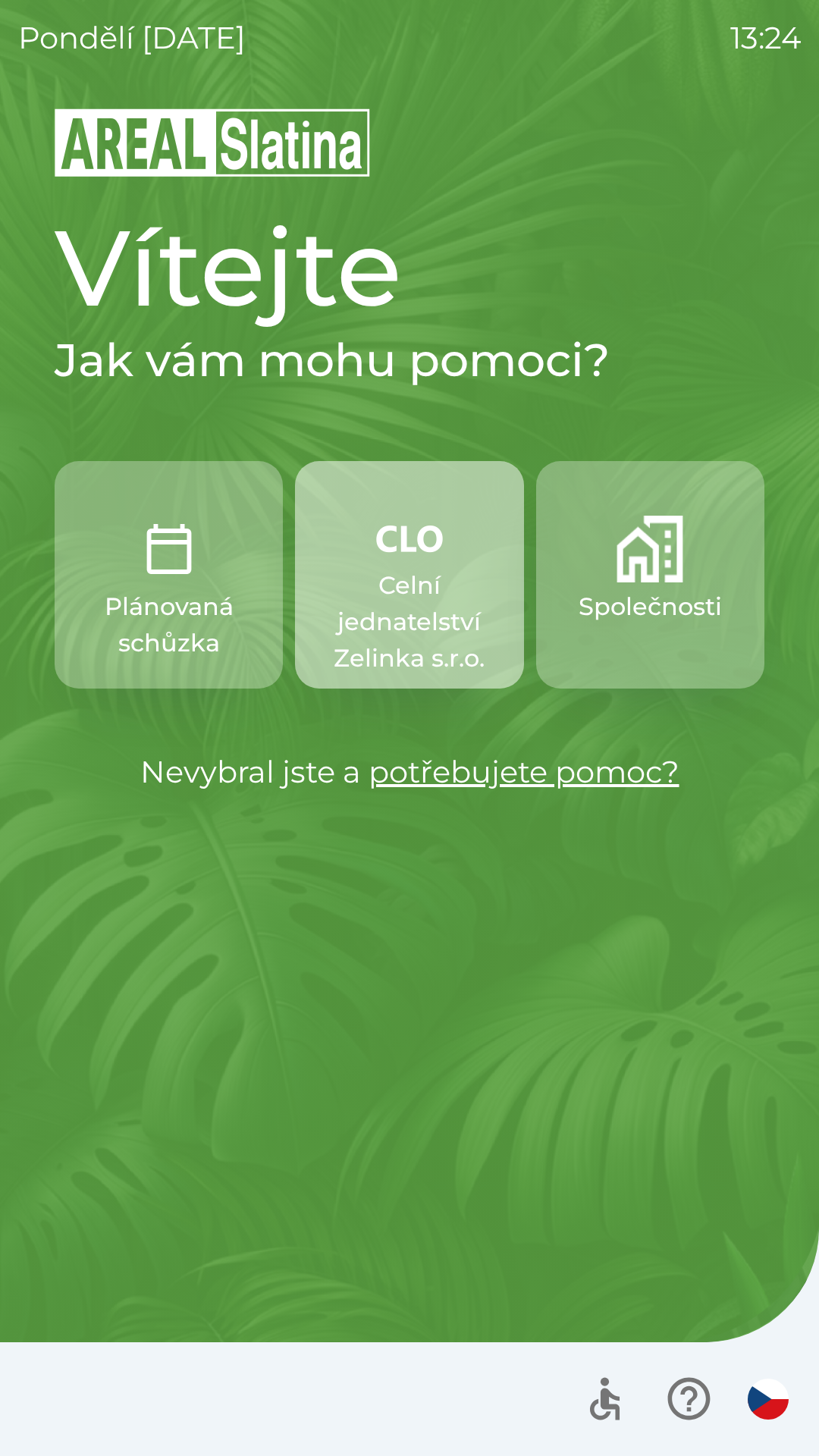
click at [399, 559] on img "button" at bounding box center [409, 538] width 67 height 45
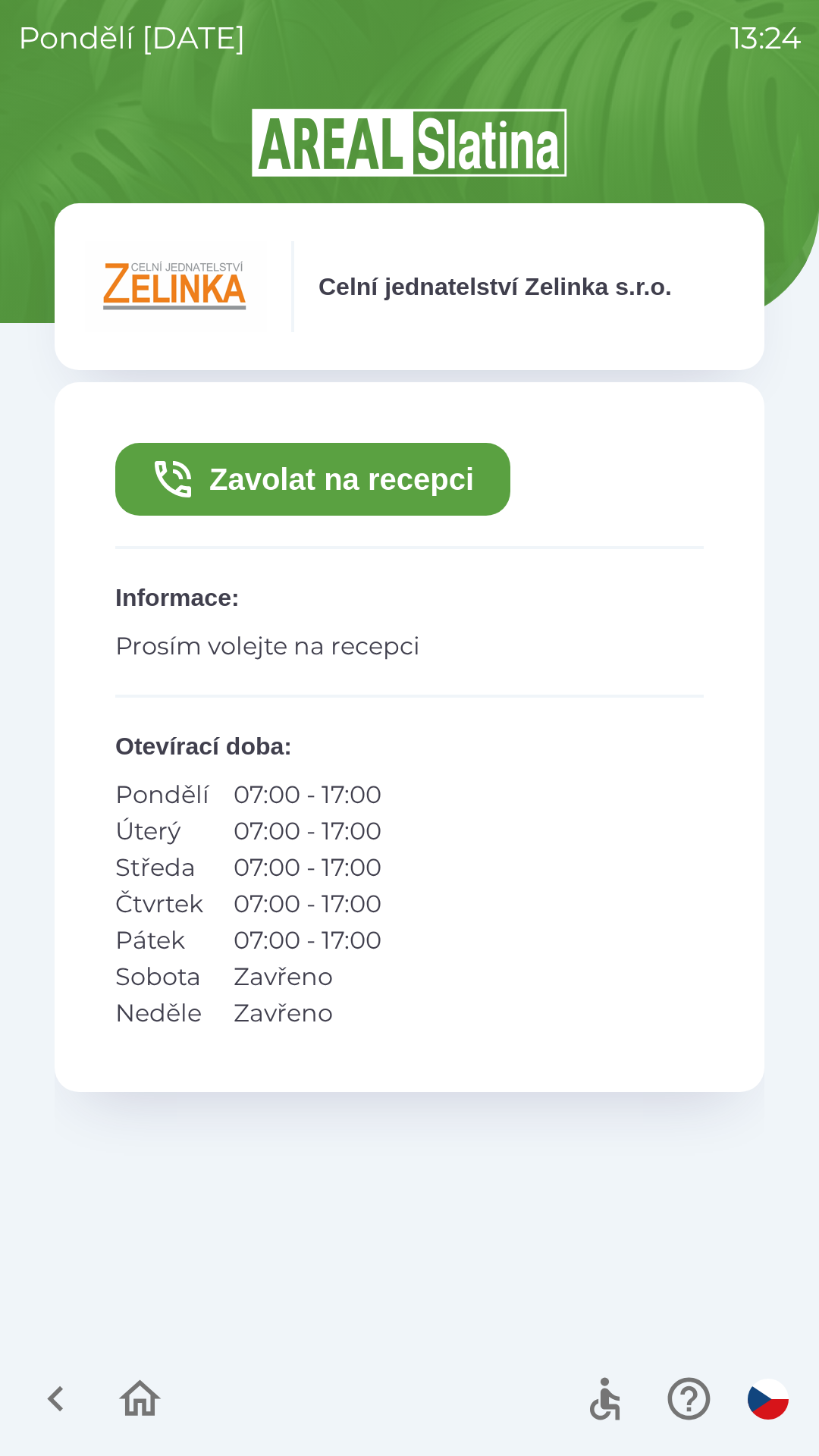
click at [417, 468] on button "Zavolat na recepci" at bounding box center [313, 479] width 395 height 73
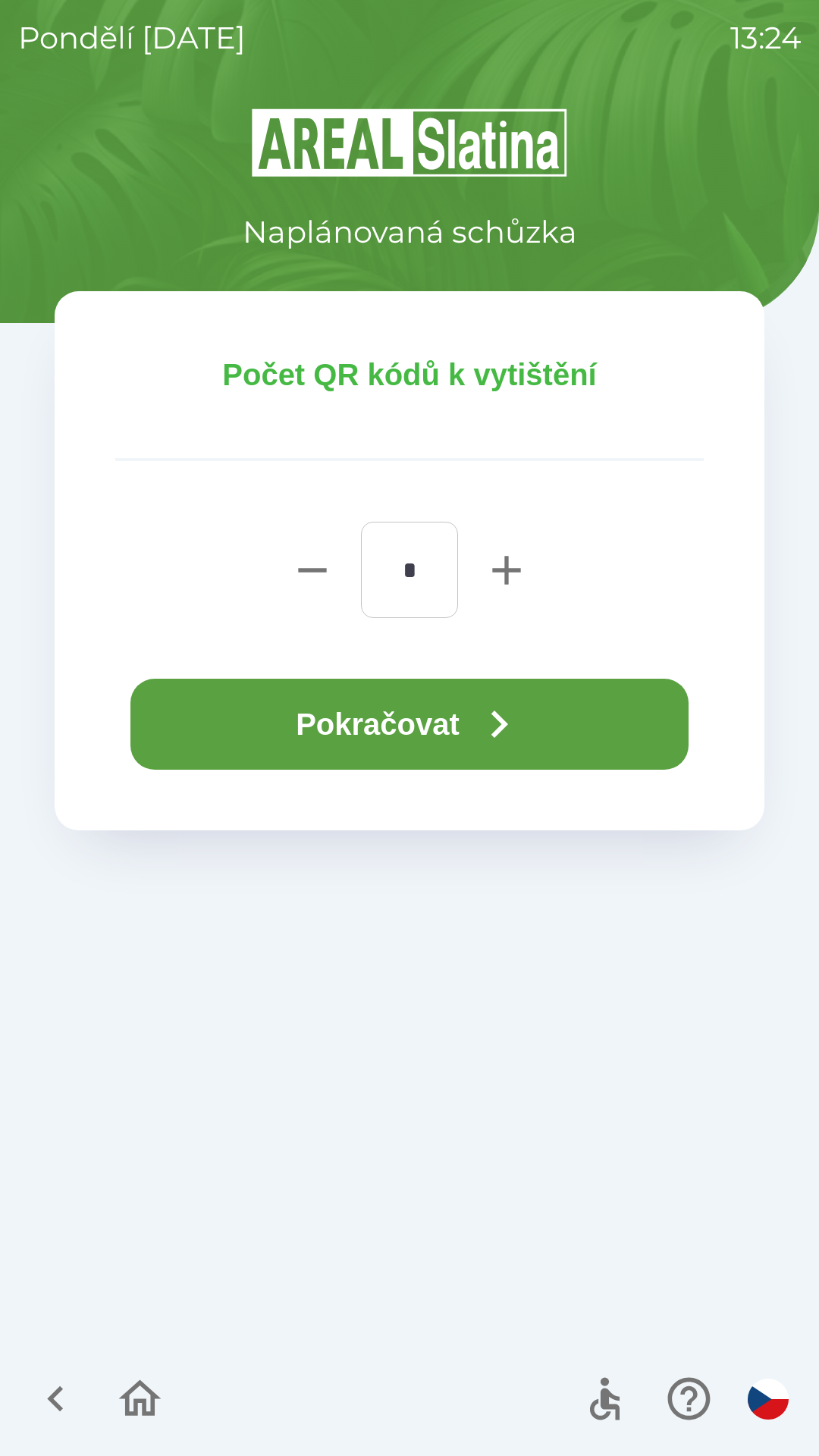
click at [433, 708] on button "Pokračovat" at bounding box center [410, 724] width 558 height 91
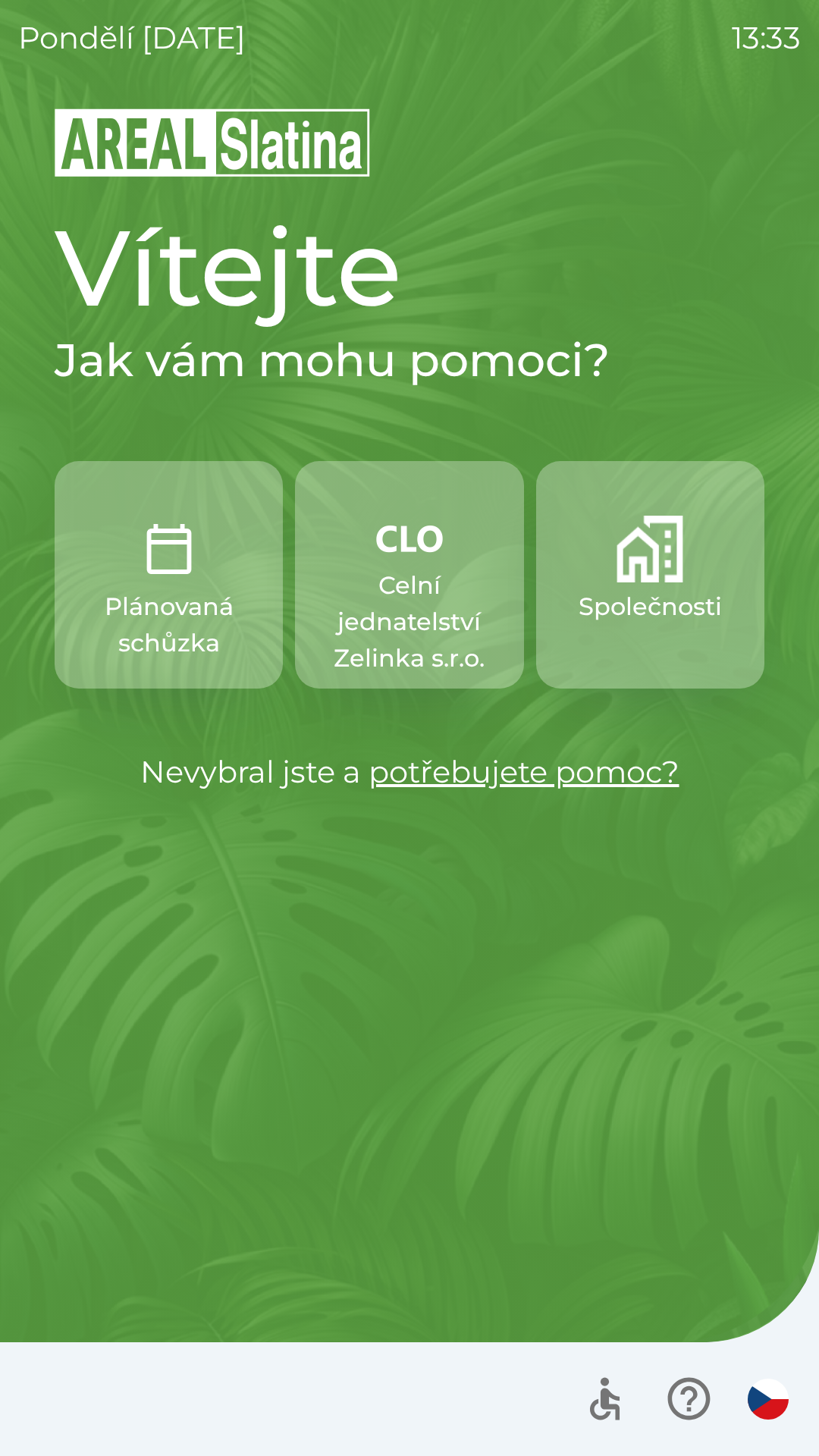
click at [661, 604] on p "Společnosti" at bounding box center [649, 607] width 143 height 37
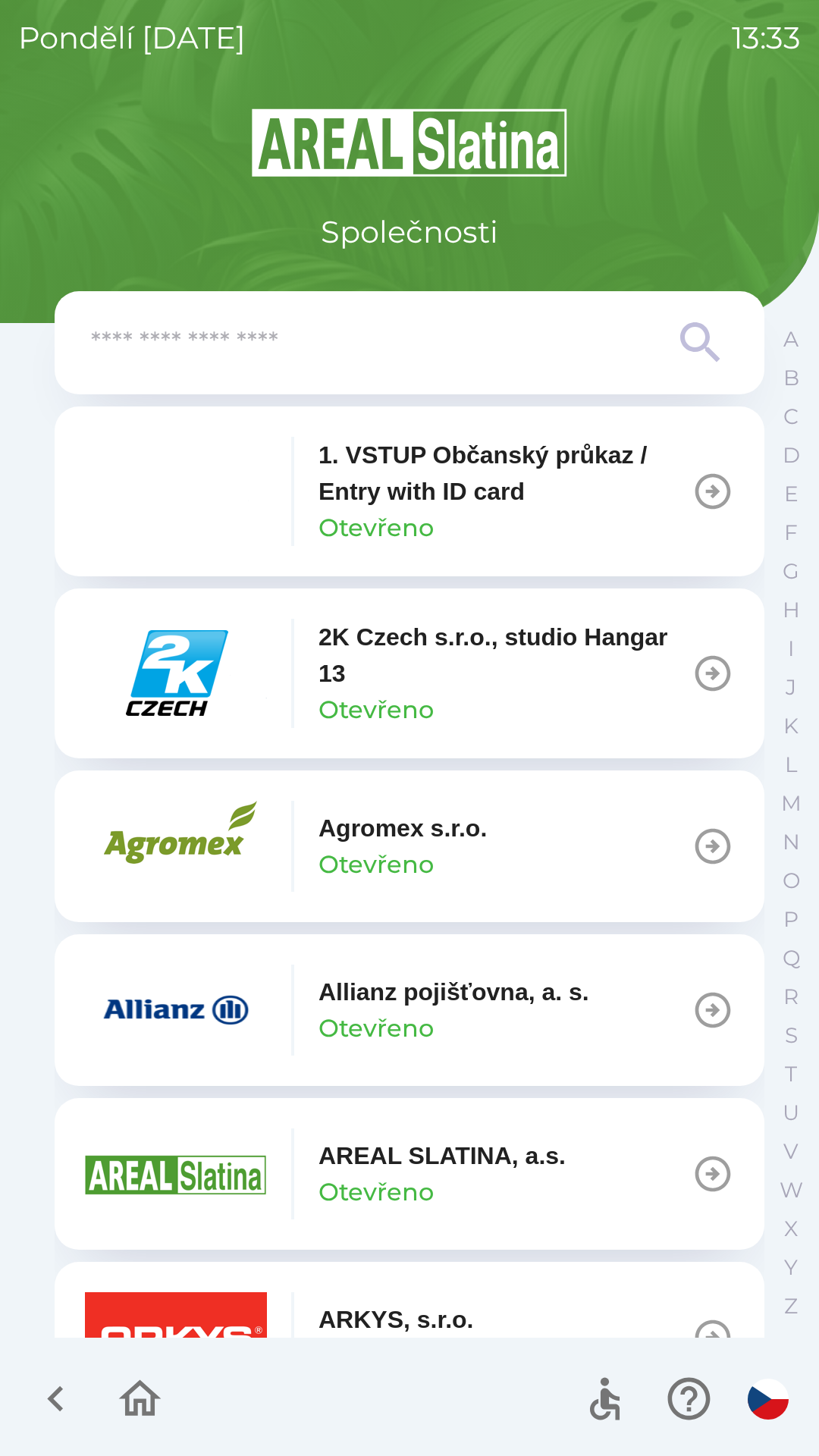
click at [323, 350] on input "text" at bounding box center [379, 344] width 576 height 42
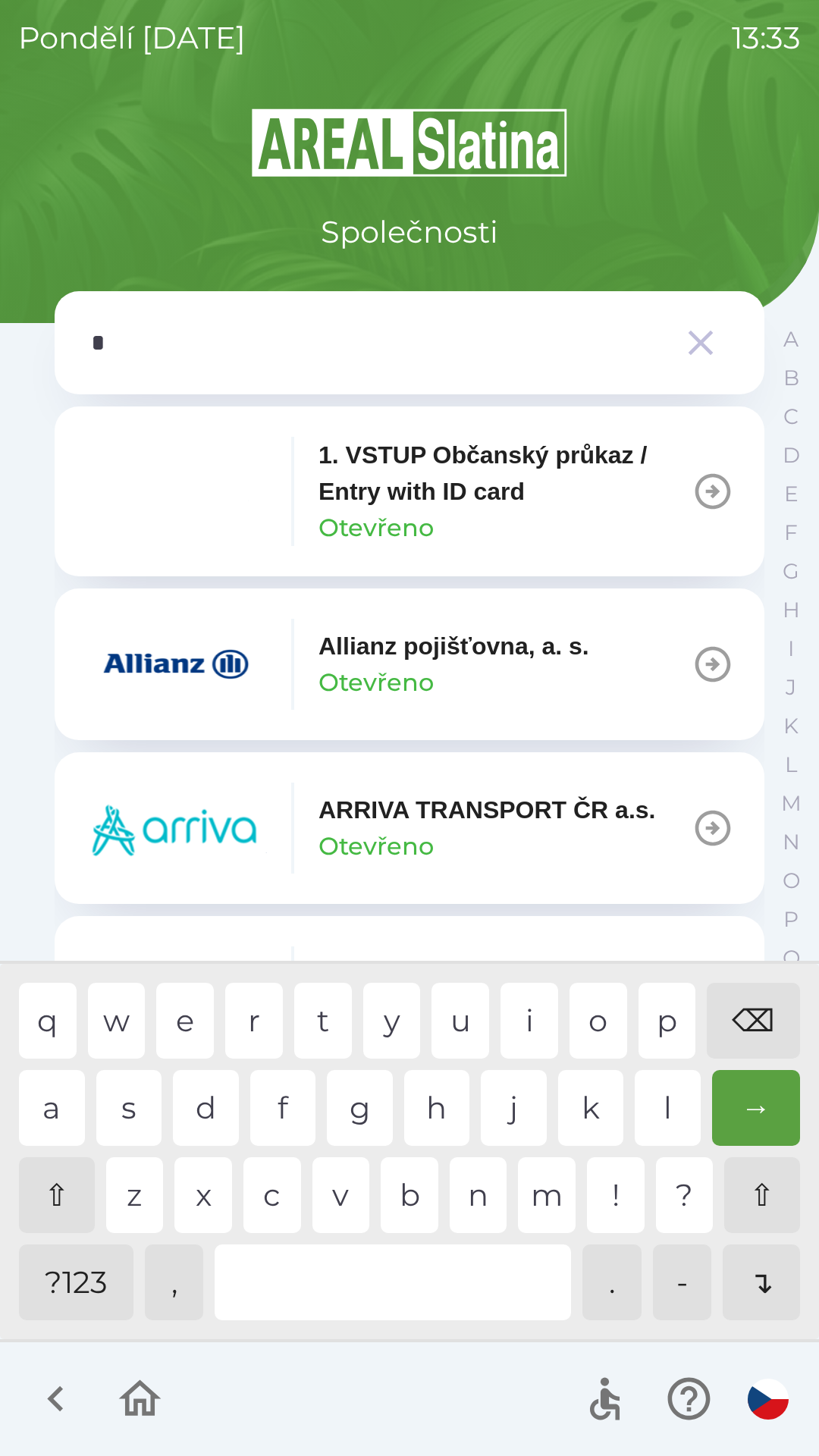
click at [643, 1010] on div "p" at bounding box center [667, 1020] width 57 height 76
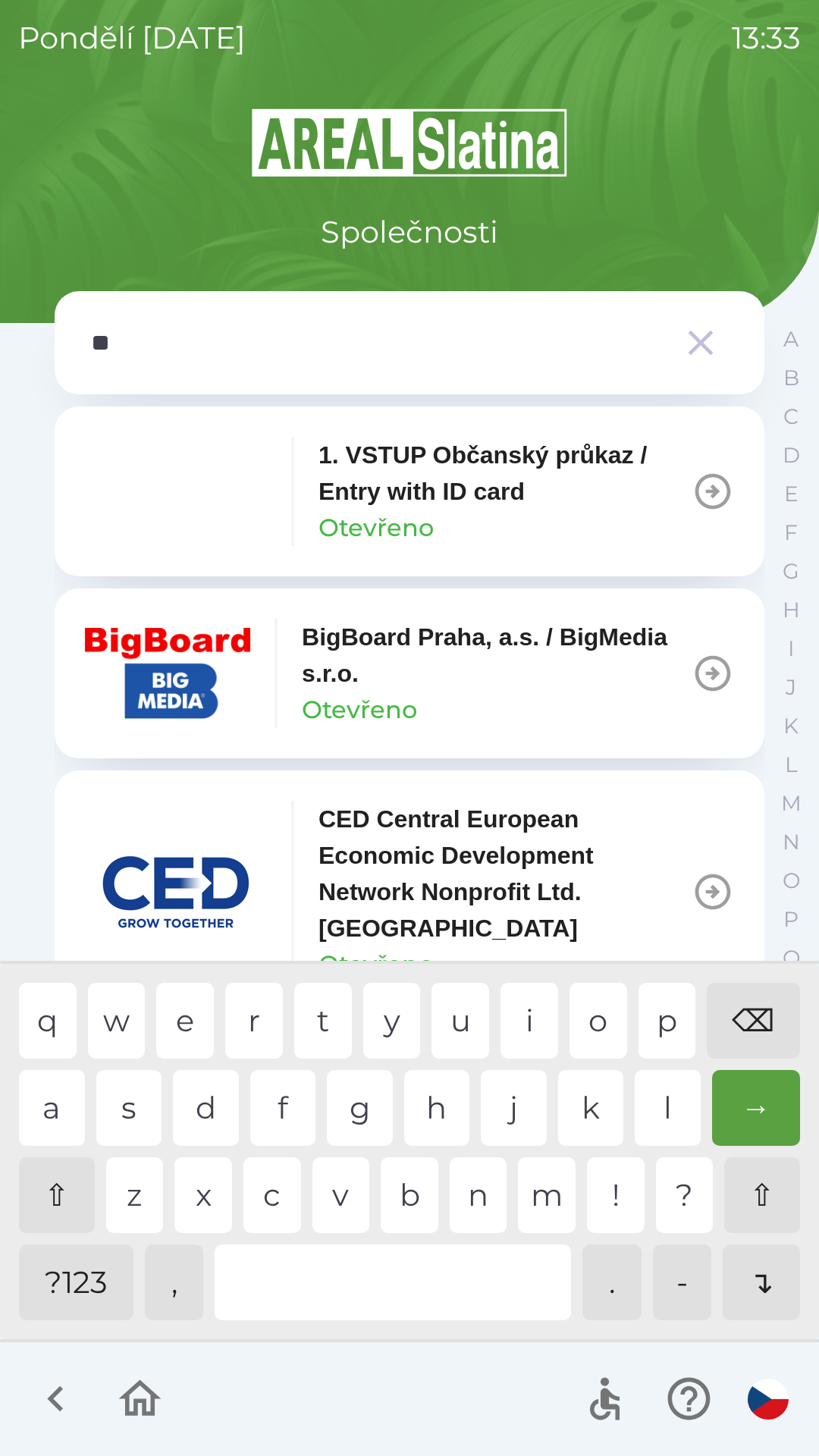
click at [242, 1019] on div "r" at bounding box center [254, 1020] width 57 height 76
type input "***"
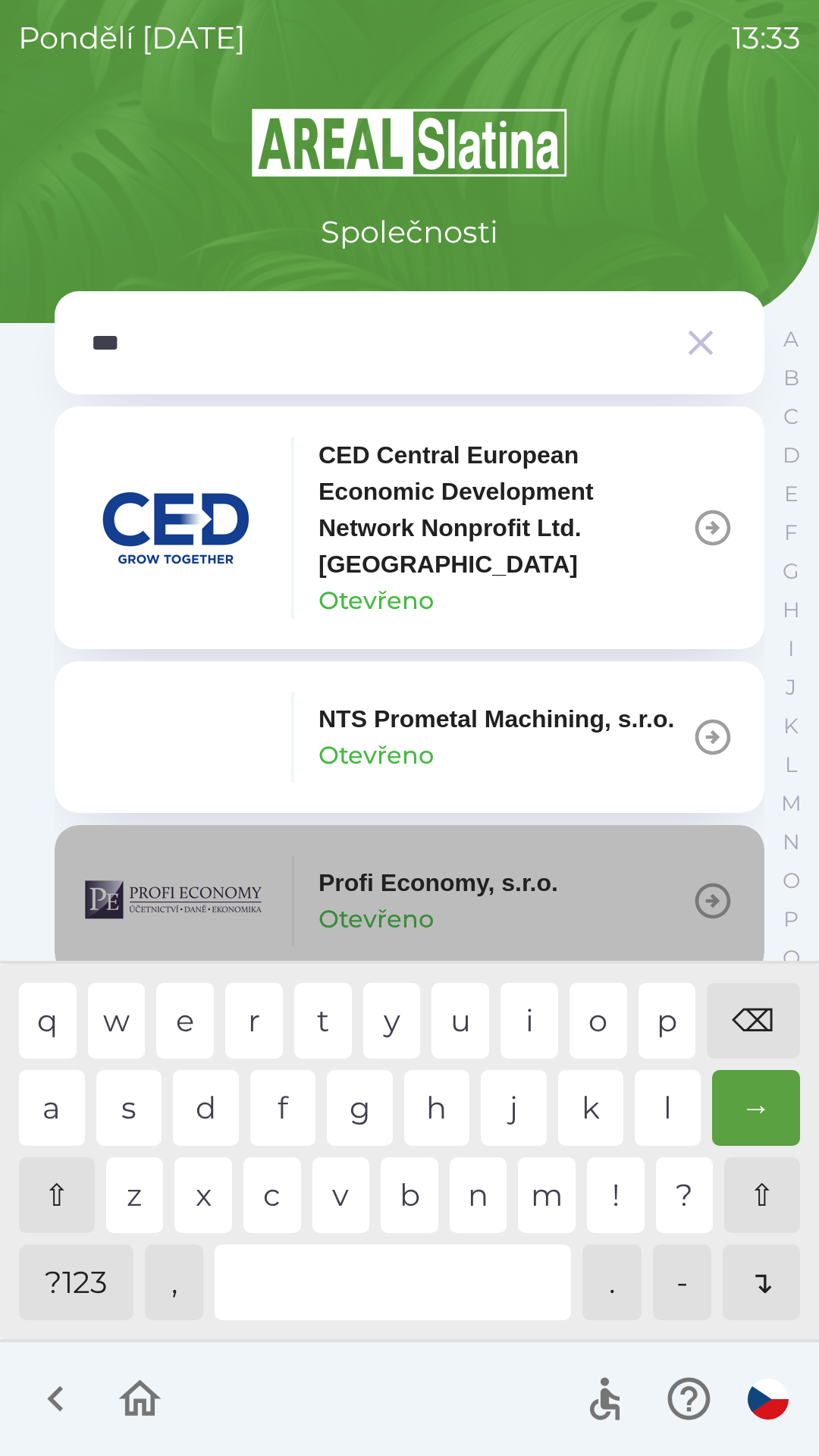
click at [186, 916] on img "button" at bounding box center [176, 900] width 182 height 91
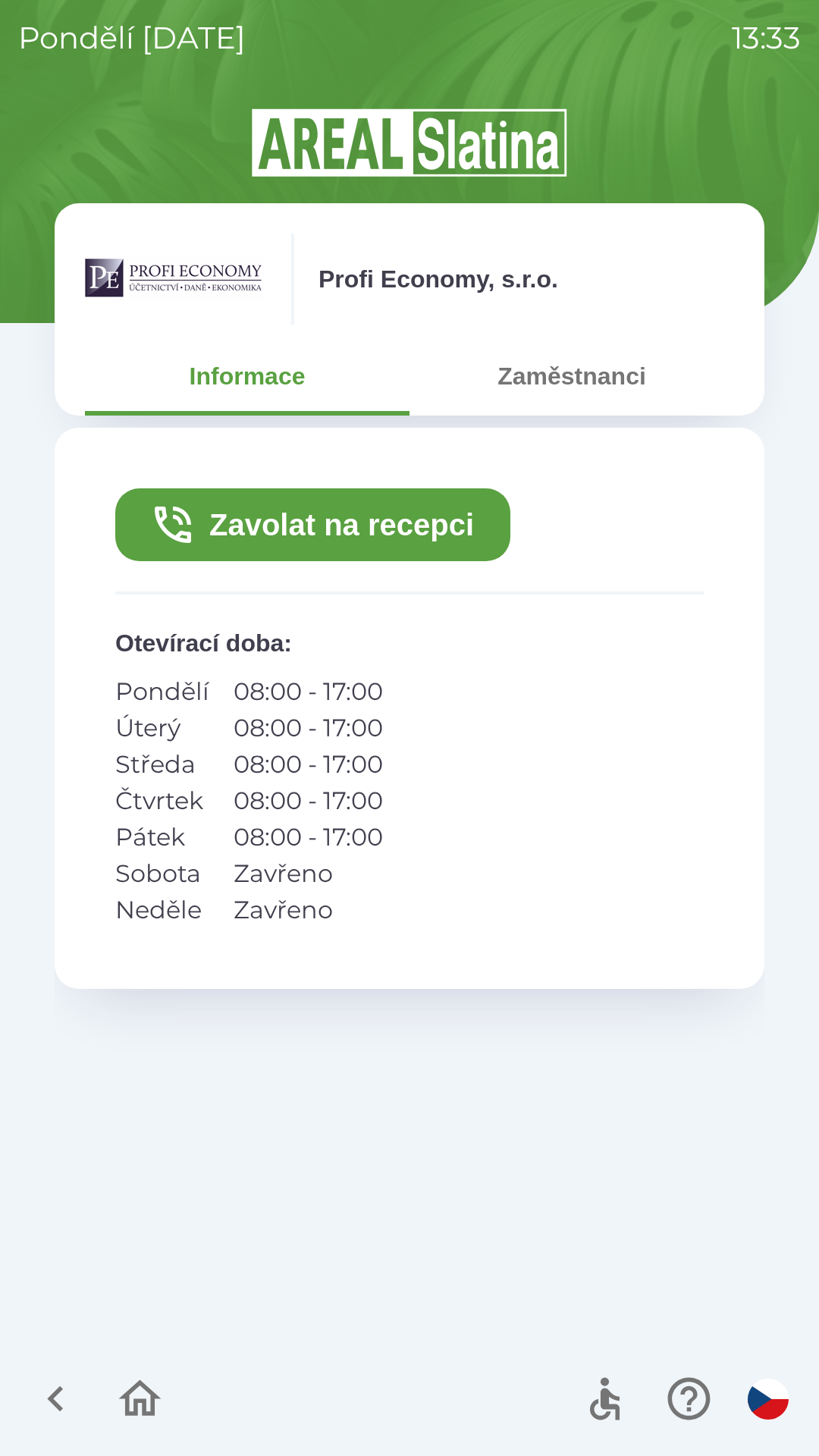
click at [388, 524] on button "Zavolat na recepci" at bounding box center [313, 525] width 395 height 73
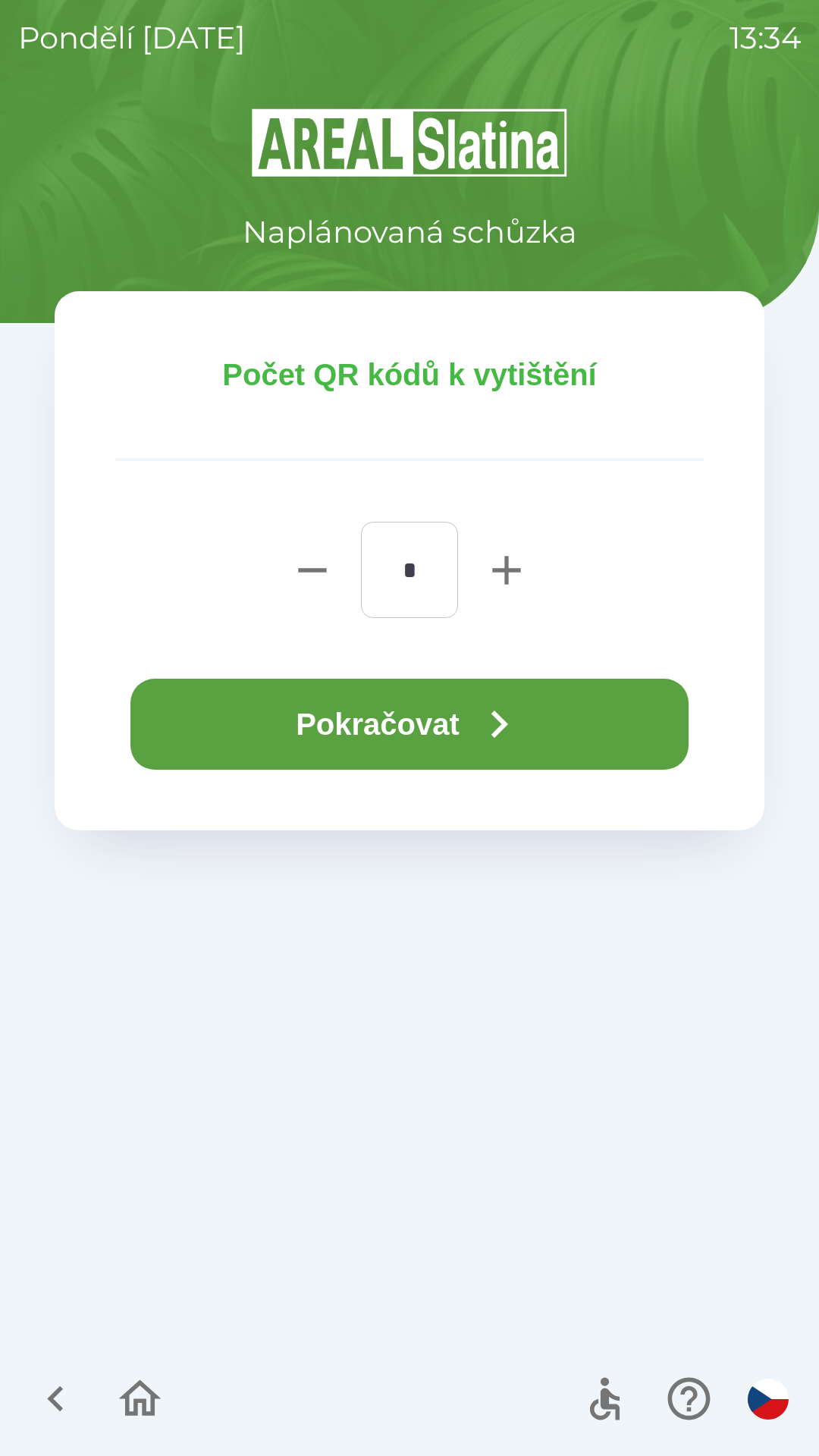
click at [429, 725] on button "Pokračovat" at bounding box center [410, 724] width 558 height 91
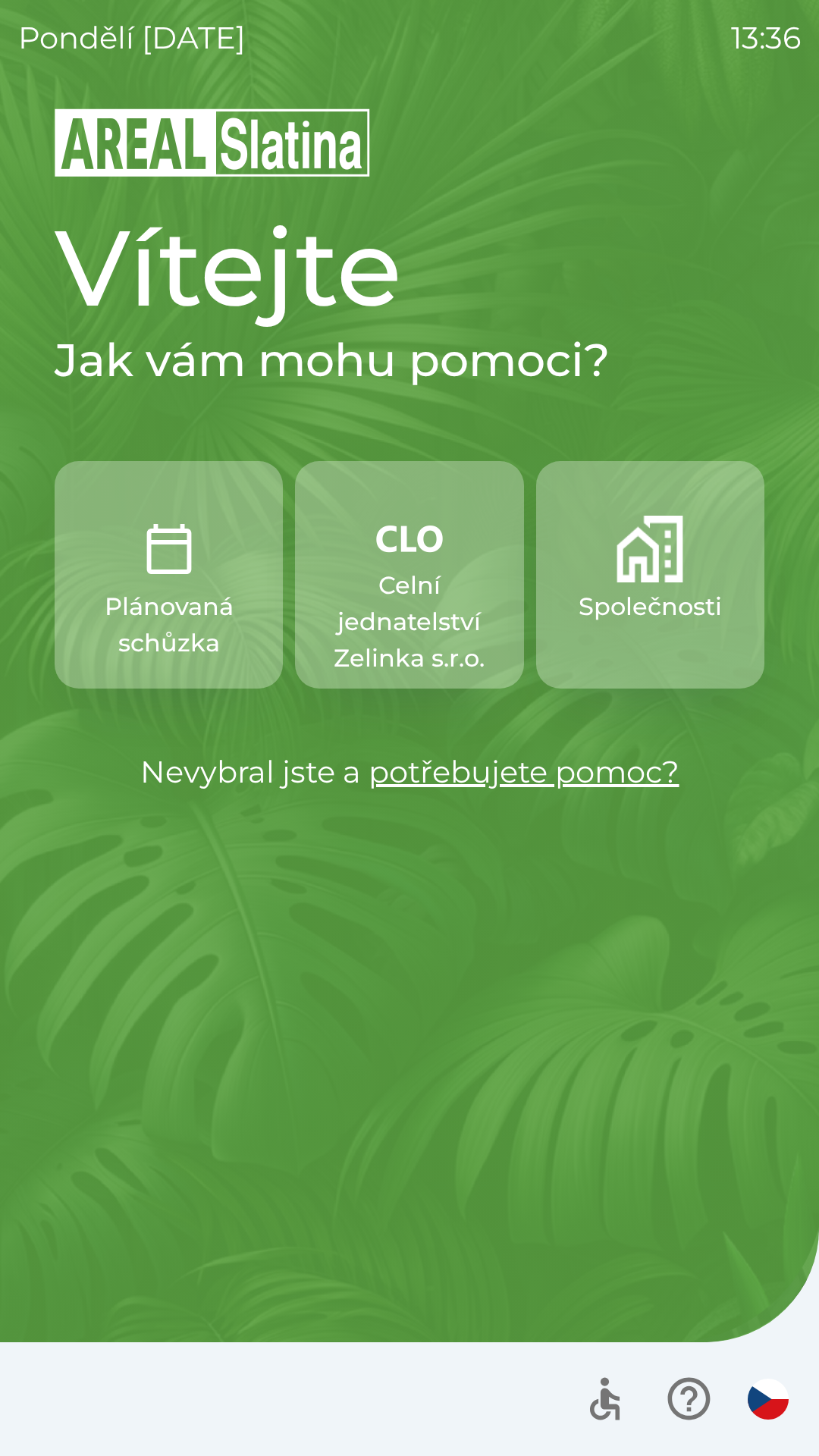
click at [666, 586] on button "Společnosti" at bounding box center [649, 575] width 228 height 228
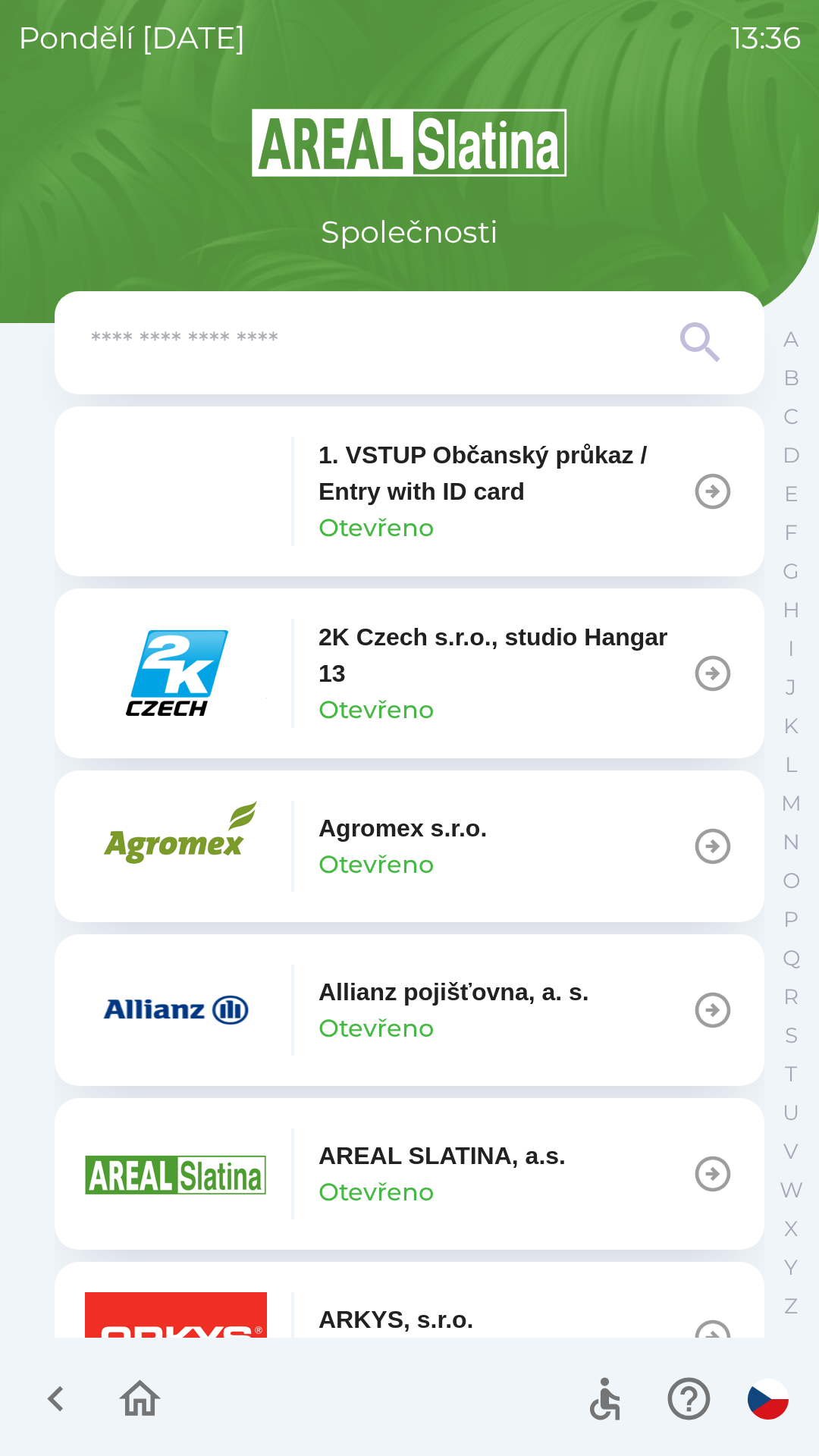
click at [680, 360] on icon at bounding box center [700, 343] width 55 height 55
click at [693, 354] on icon at bounding box center [700, 343] width 55 height 55
click at [666, 329] on input "text" at bounding box center [379, 344] width 576 height 42
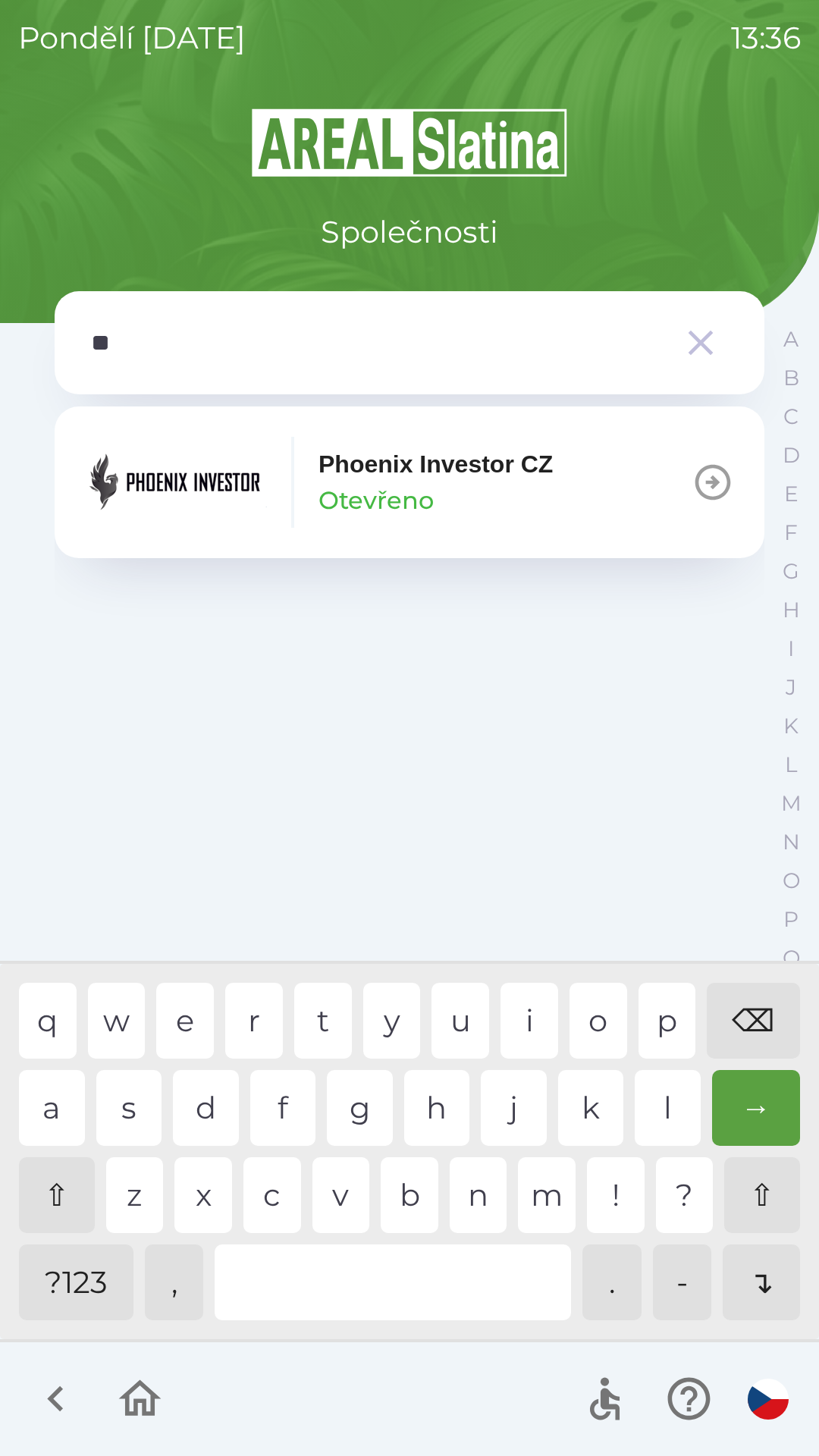
type input "***"
click at [588, 1019] on div "o" at bounding box center [598, 1020] width 57 height 76
click at [352, 468] on p "Phoenix Investor CZ" at bounding box center [435, 464] width 234 height 37
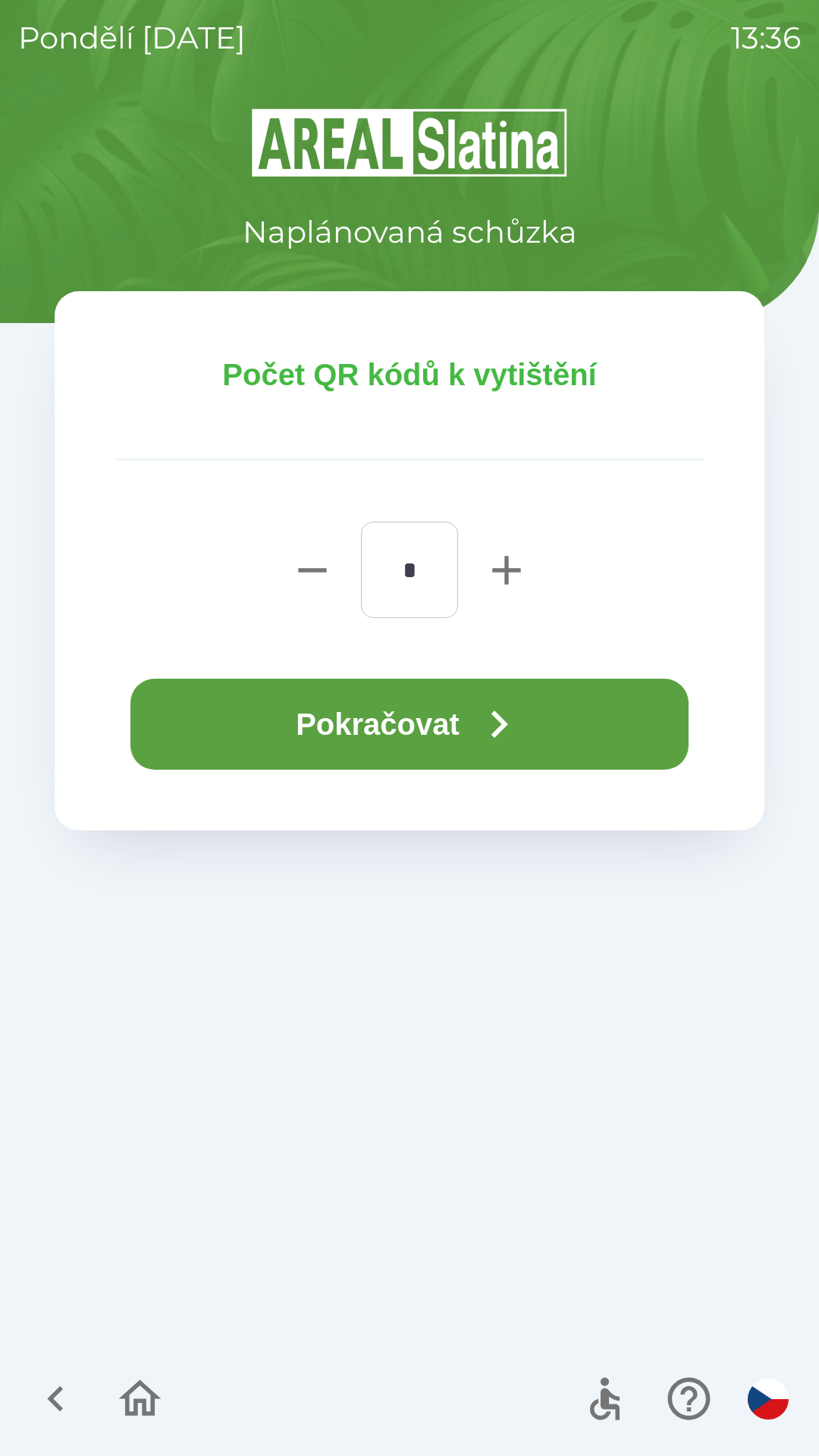
click at [506, 567] on icon "button" at bounding box center [506, 570] width 28 height 28
type input "*"
click at [489, 700] on icon "button" at bounding box center [498, 724] width 55 height 55
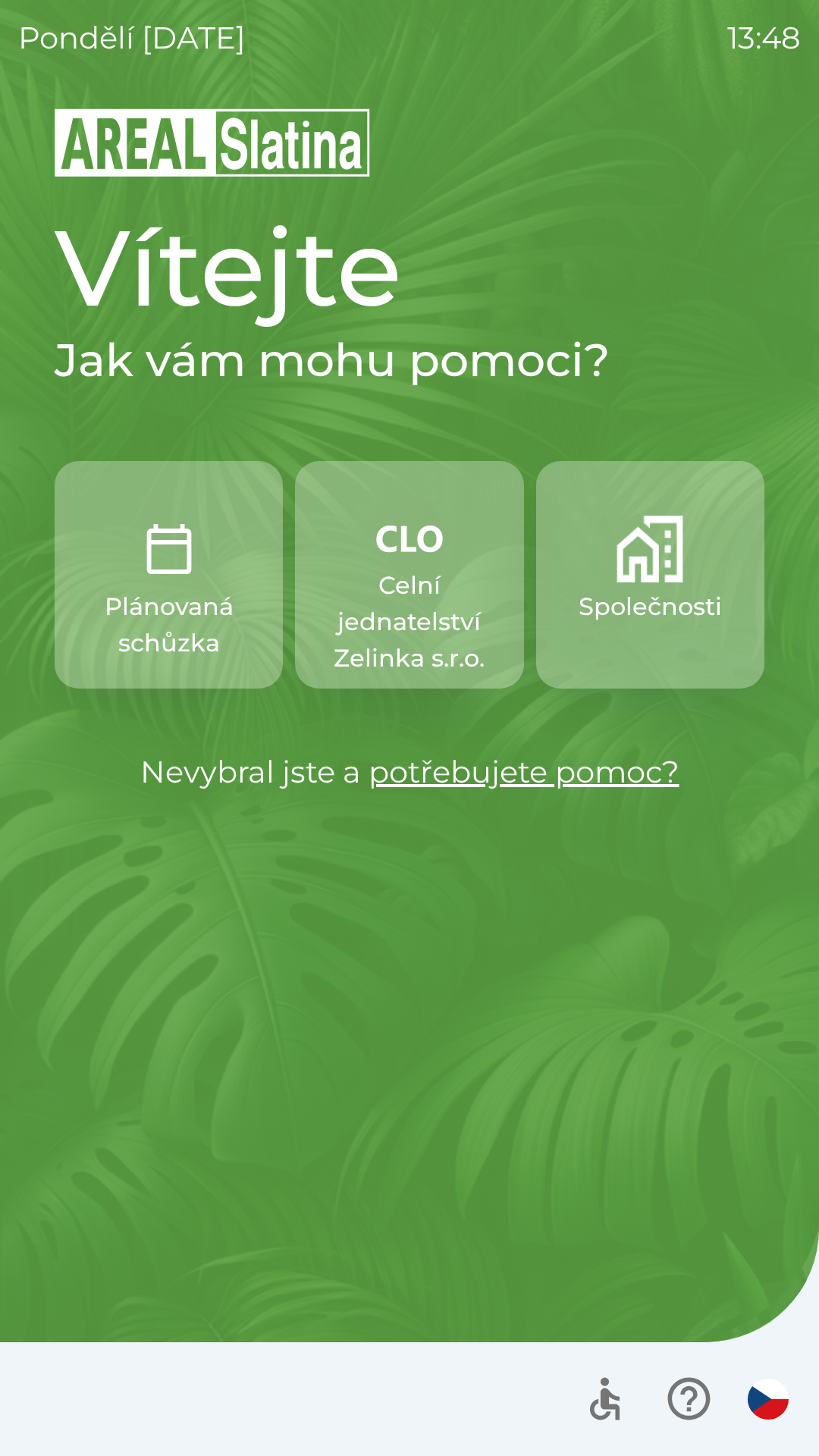
click at [383, 551] on img "button" at bounding box center [409, 538] width 67 height 45
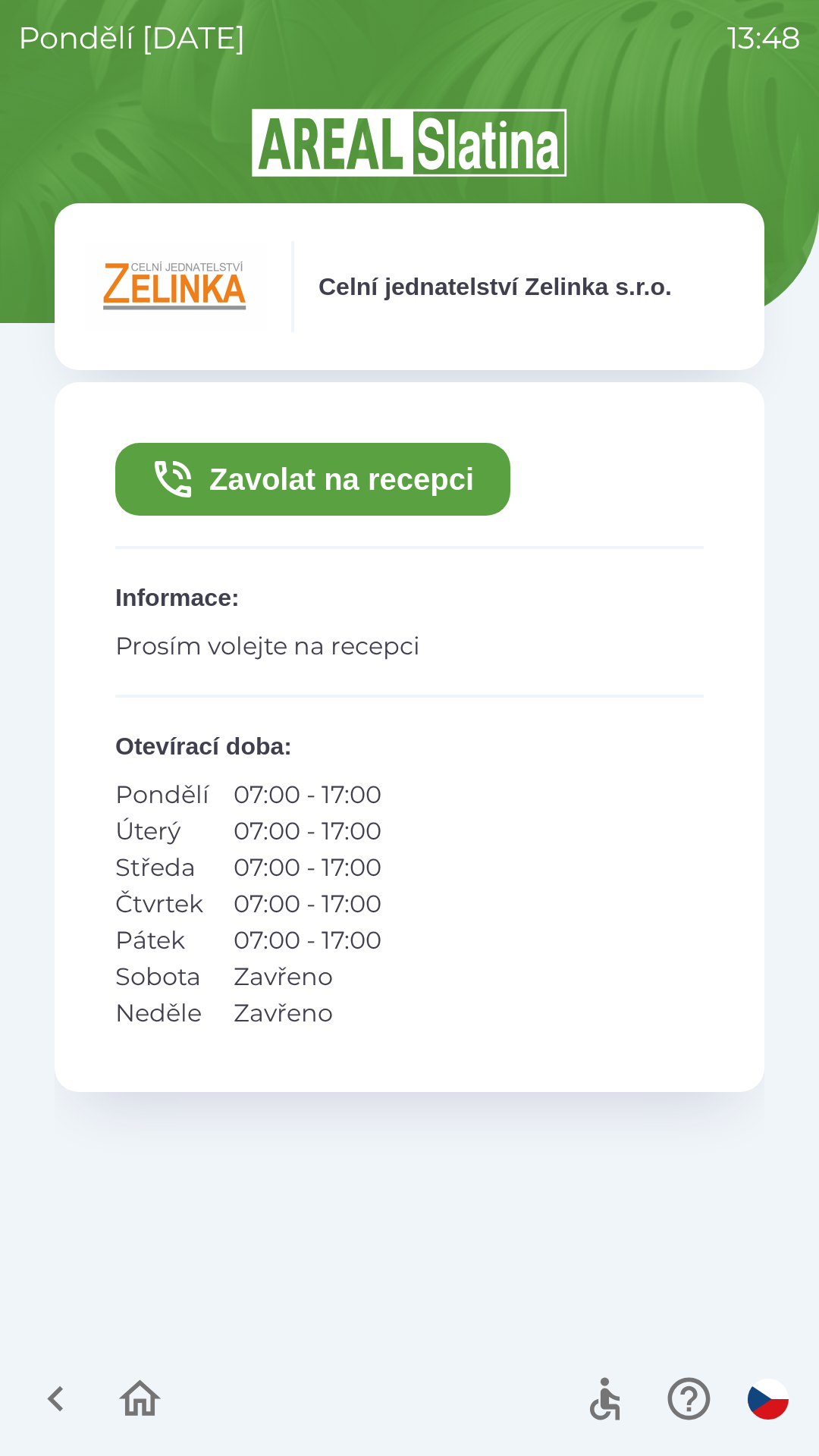
click at [287, 475] on button "Zavolat na recepci" at bounding box center [313, 479] width 395 height 73
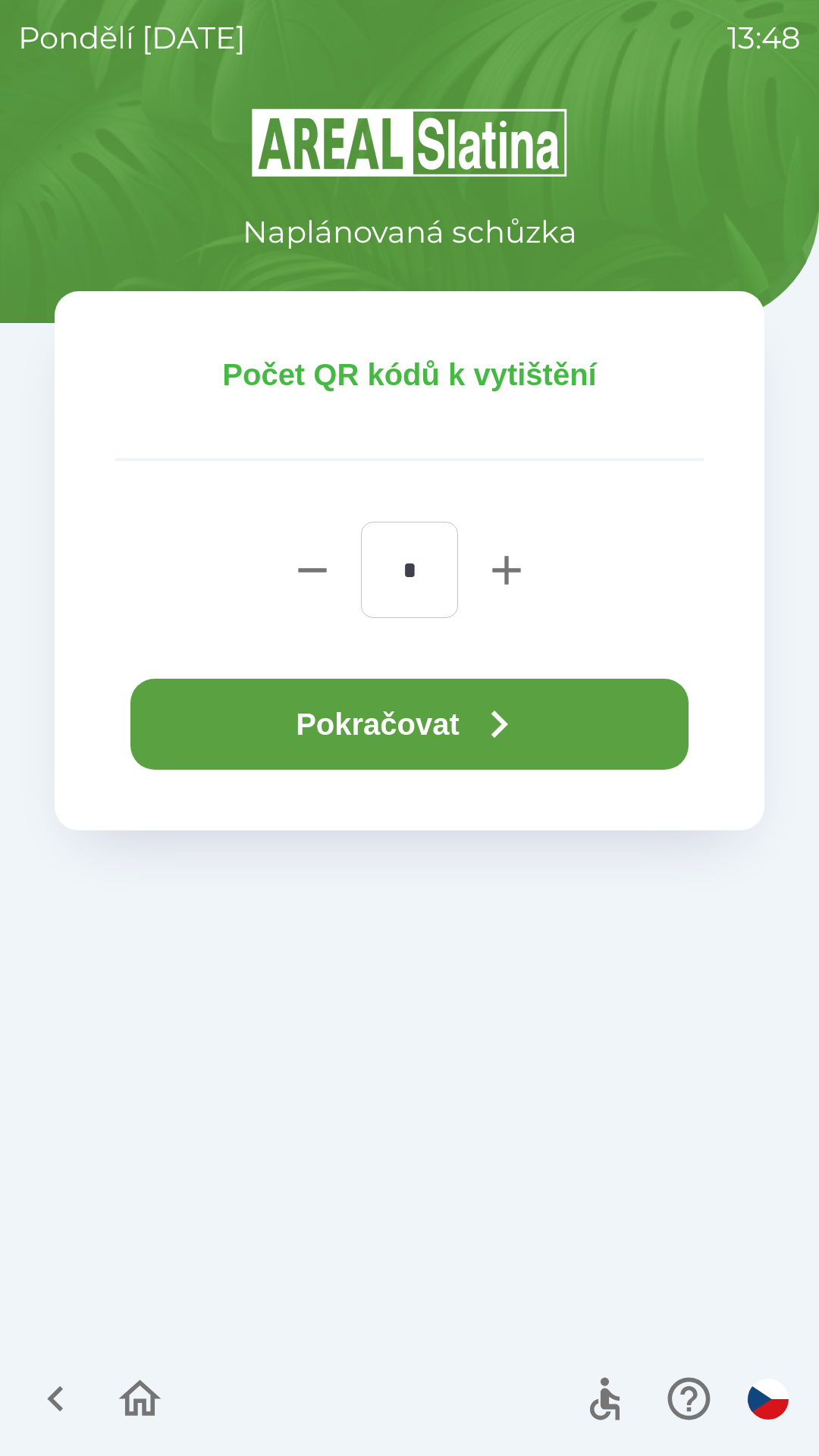
click at [399, 695] on button "Pokračovat" at bounding box center [410, 724] width 558 height 91
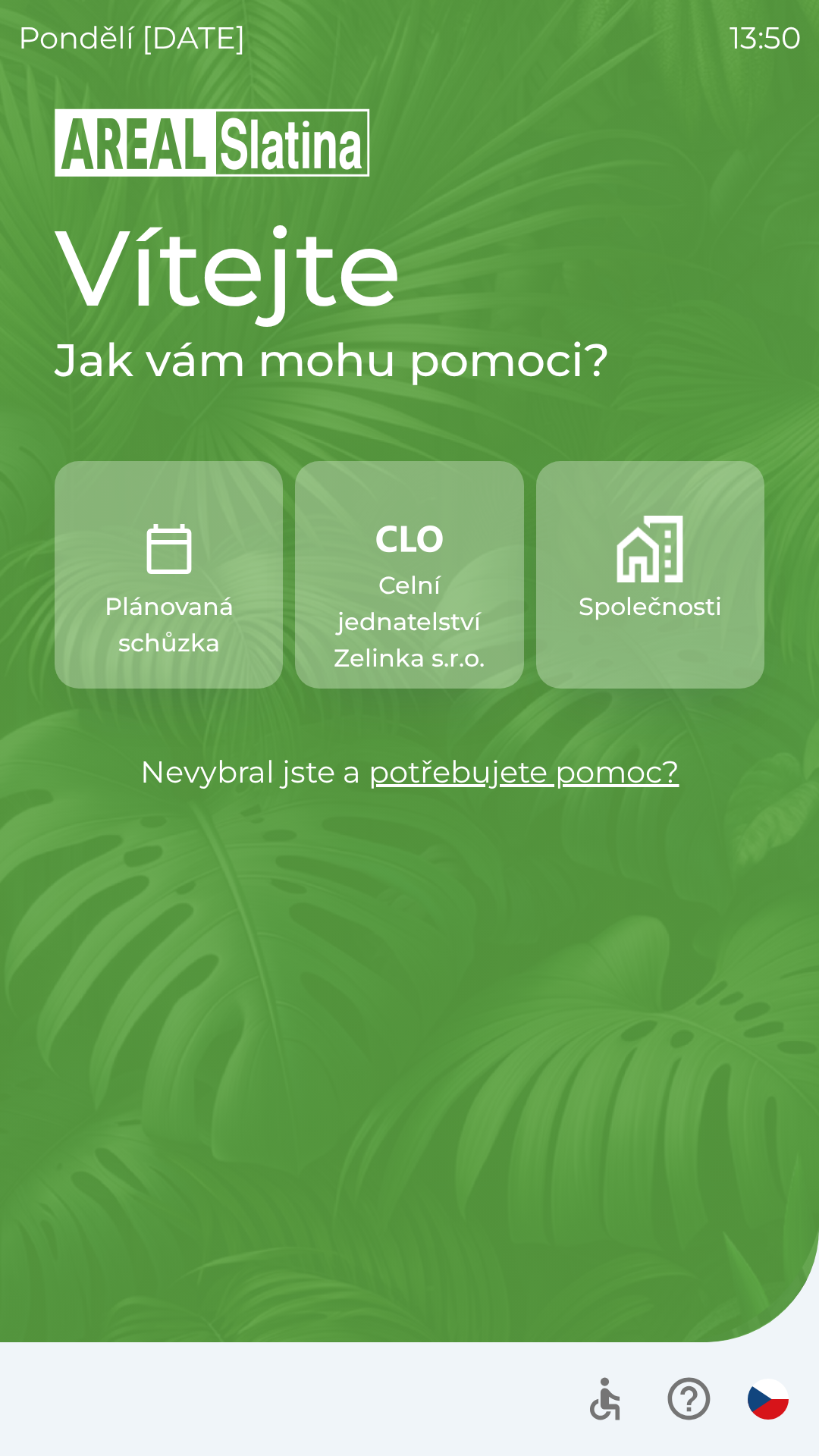
click at [458, 618] on p "Celní jednatelství Zelinka s.r.o." at bounding box center [409, 622] width 156 height 110
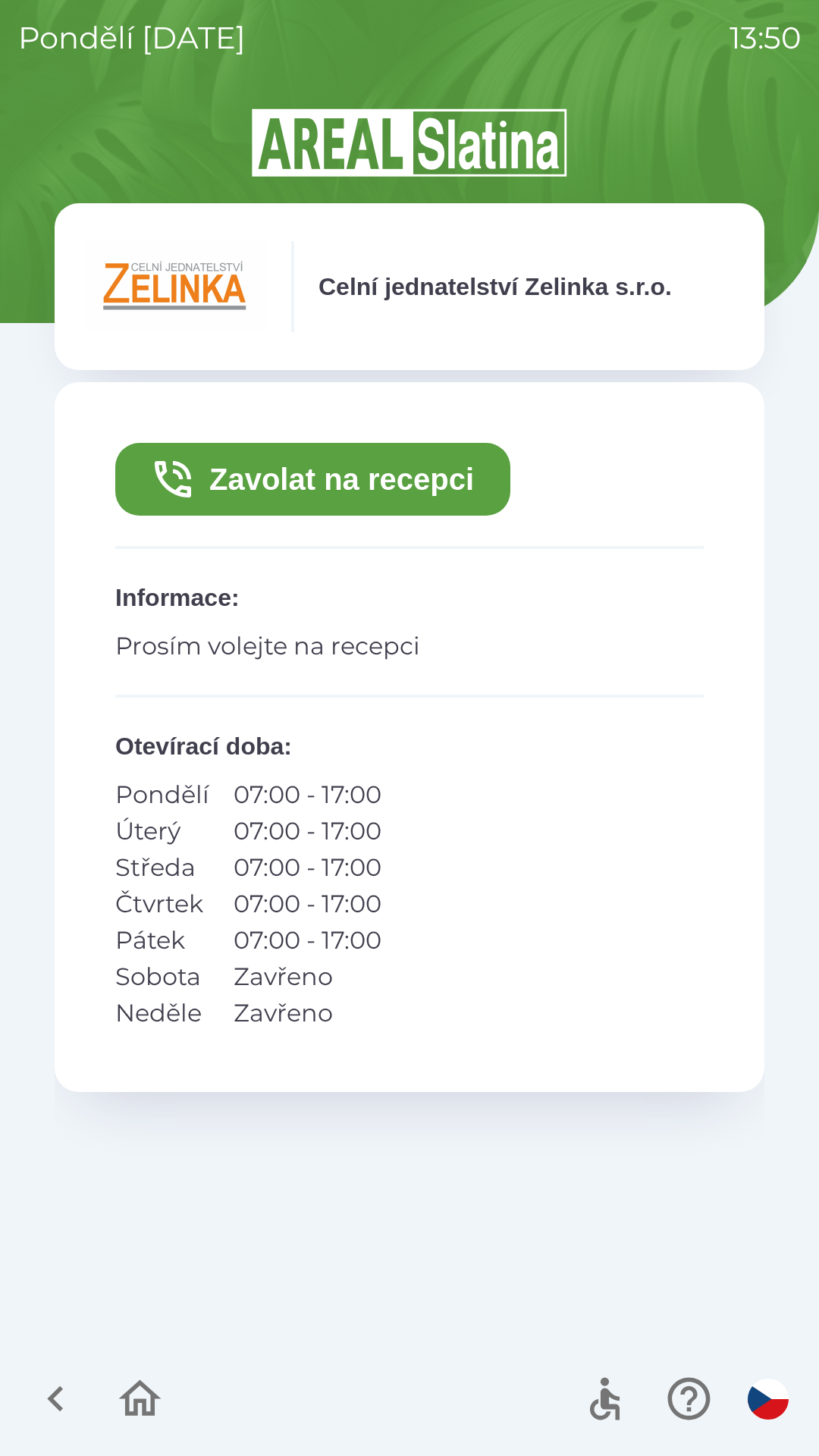
click at [477, 480] on button "Zavolat na recepci" at bounding box center [313, 479] width 395 height 73
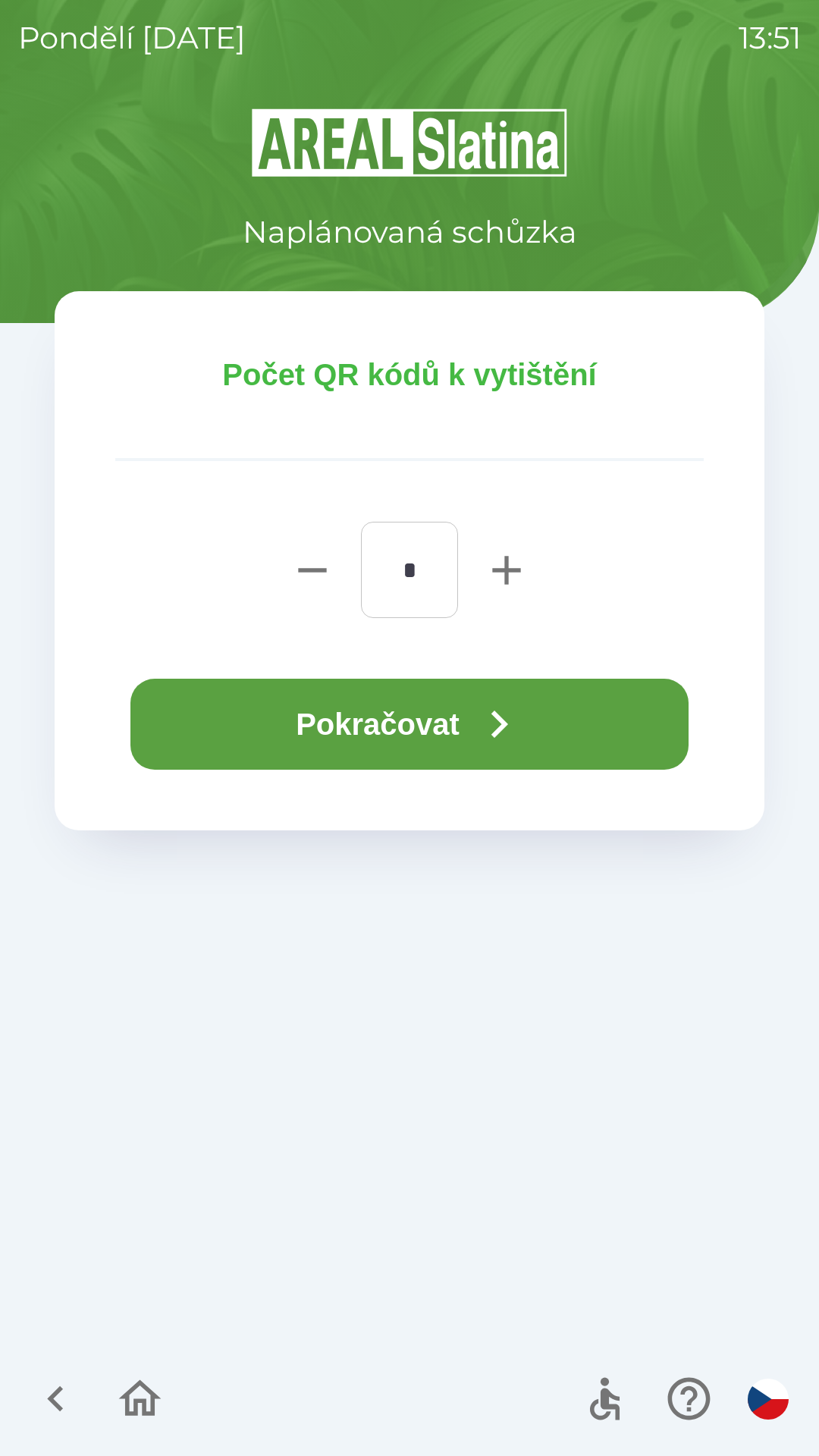
click at [489, 573] on icon "button" at bounding box center [507, 571] width 49 height 49
type input "*"
click at [324, 715] on button "Pokračovat" at bounding box center [410, 724] width 558 height 91
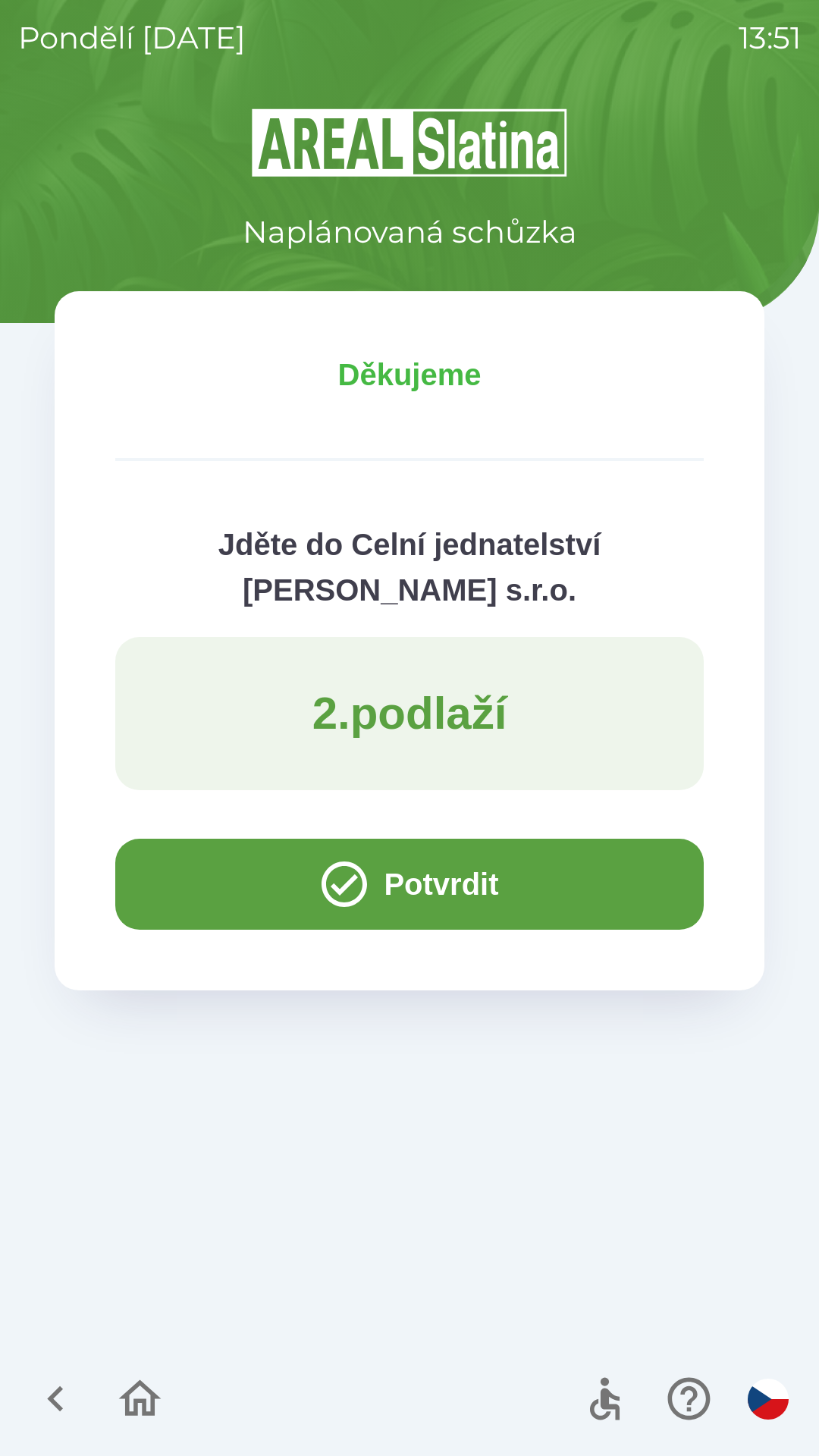
click at [195, 854] on button "Potvrdit" at bounding box center [410, 884] width 589 height 91
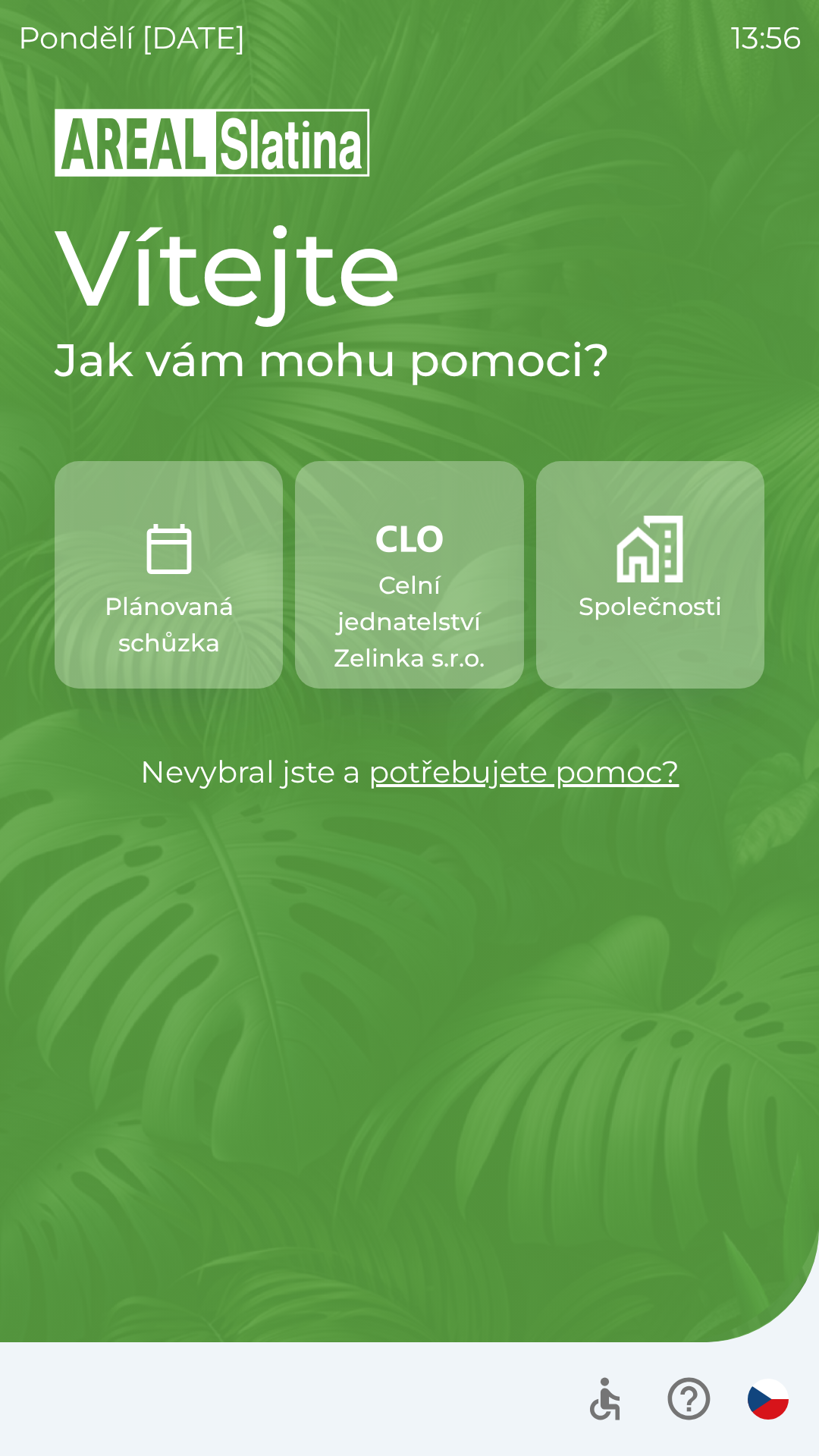
click at [407, 587] on p "Celní jednatelství Zelinka s.r.o." at bounding box center [409, 622] width 156 height 110
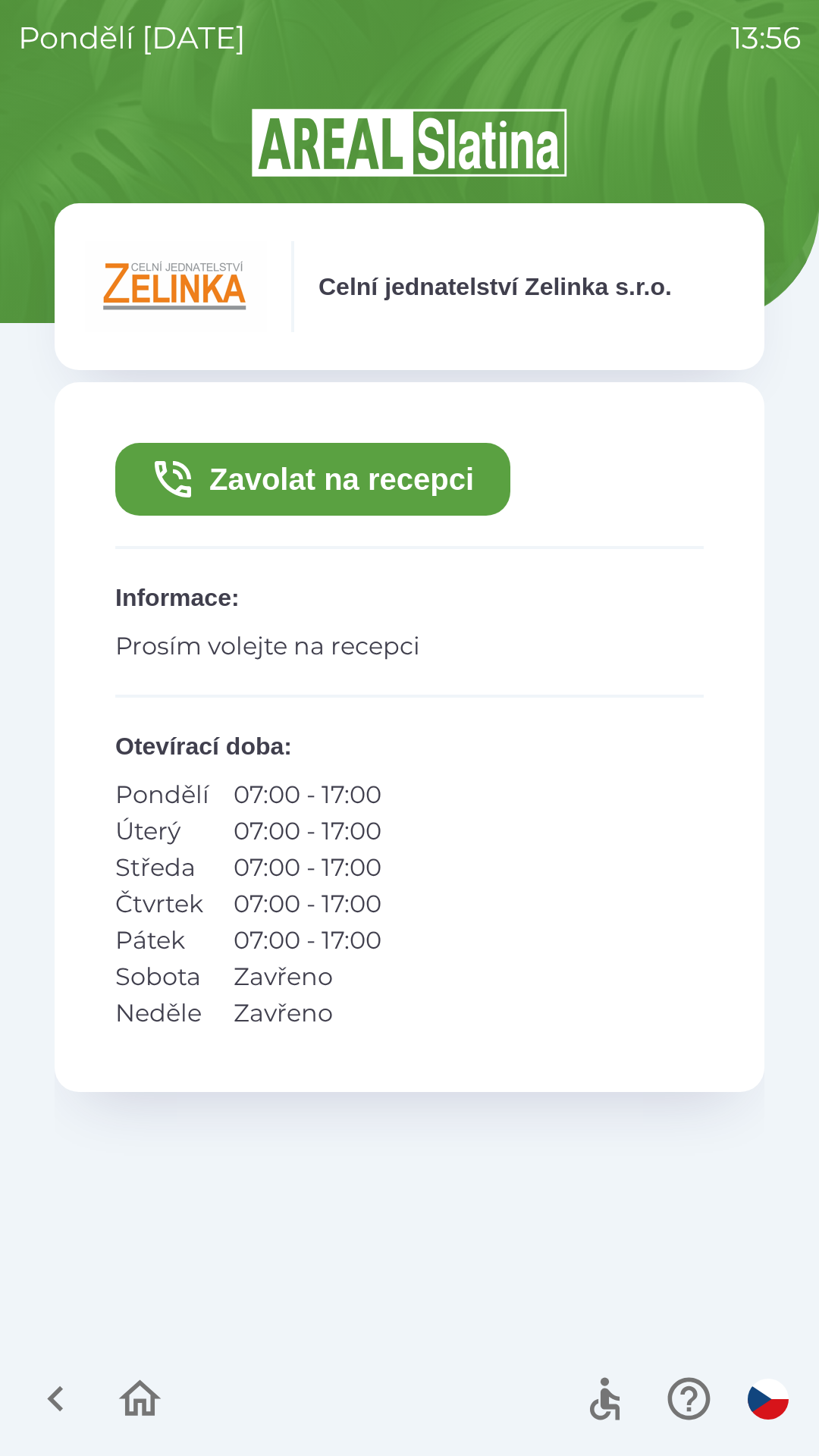
click at [425, 475] on button "Zavolat na recepci" at bounding box center [313, 479] width 395 height 73
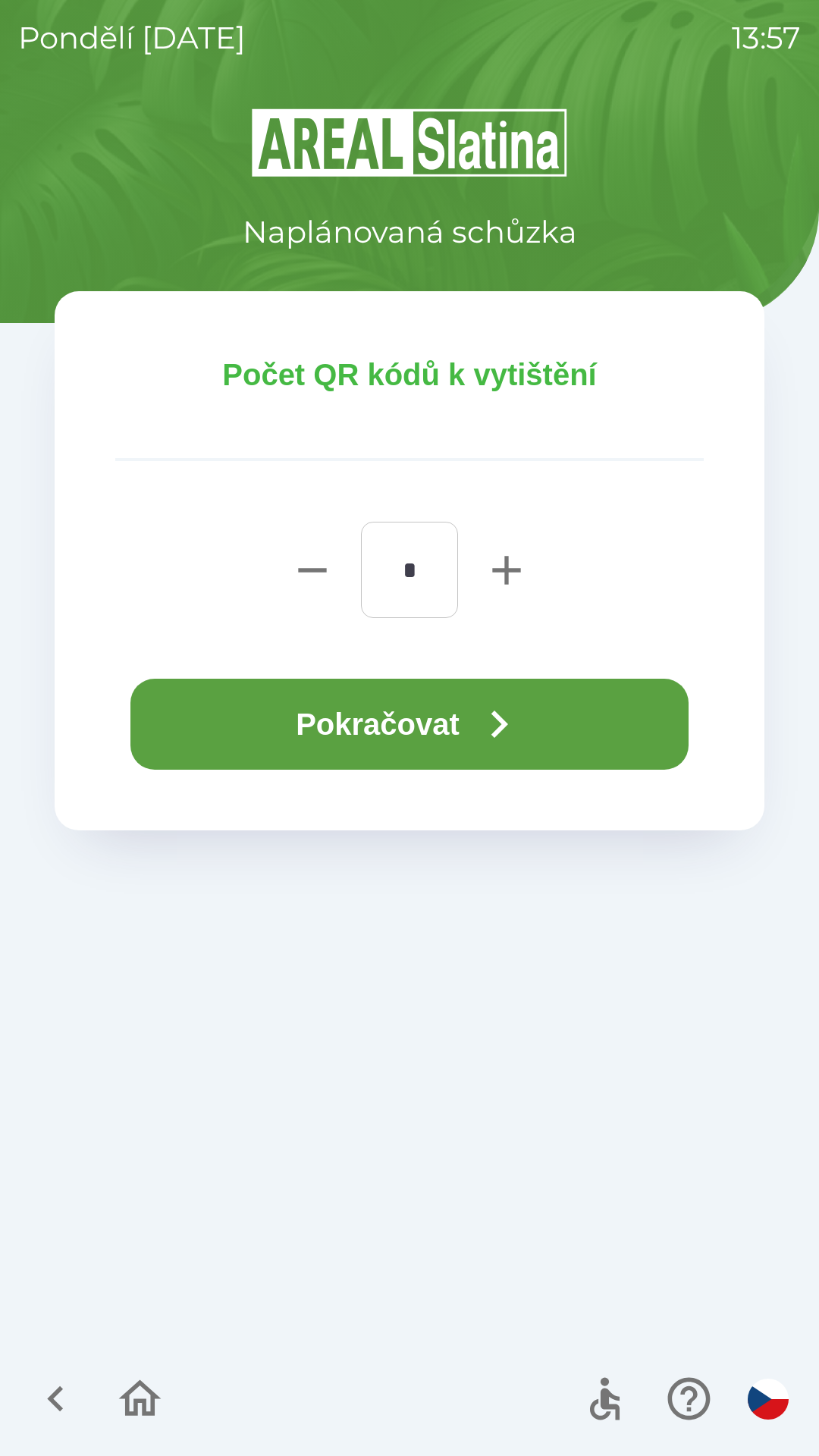
click at [496, 698] on icon "button" at bounding box center [498, 724] width 55 height 55
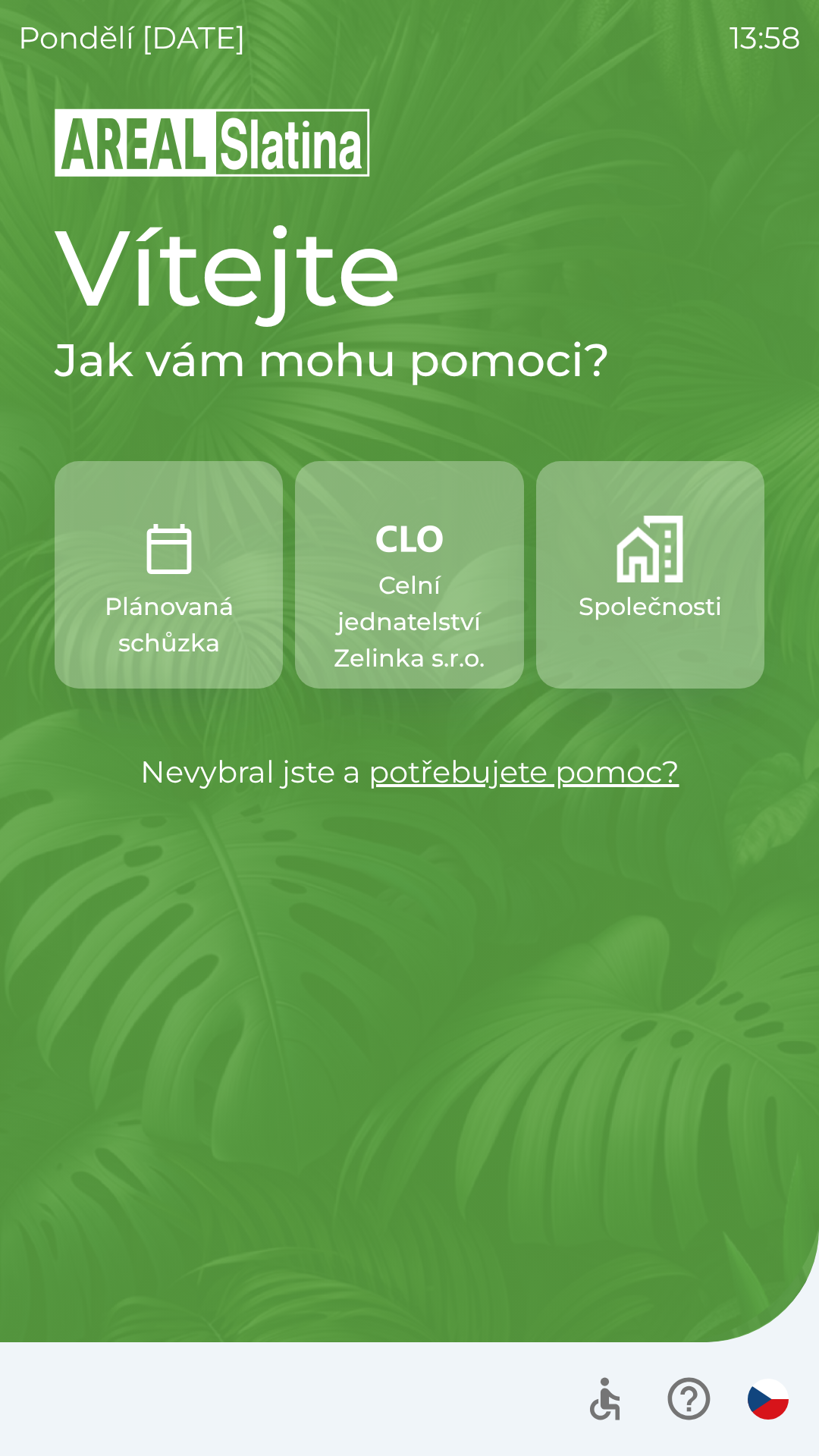
click at [411, 584] on p "Celní jednatelství Zelinka s.r.o." at bounding box center [409, 622] width 156 height 110
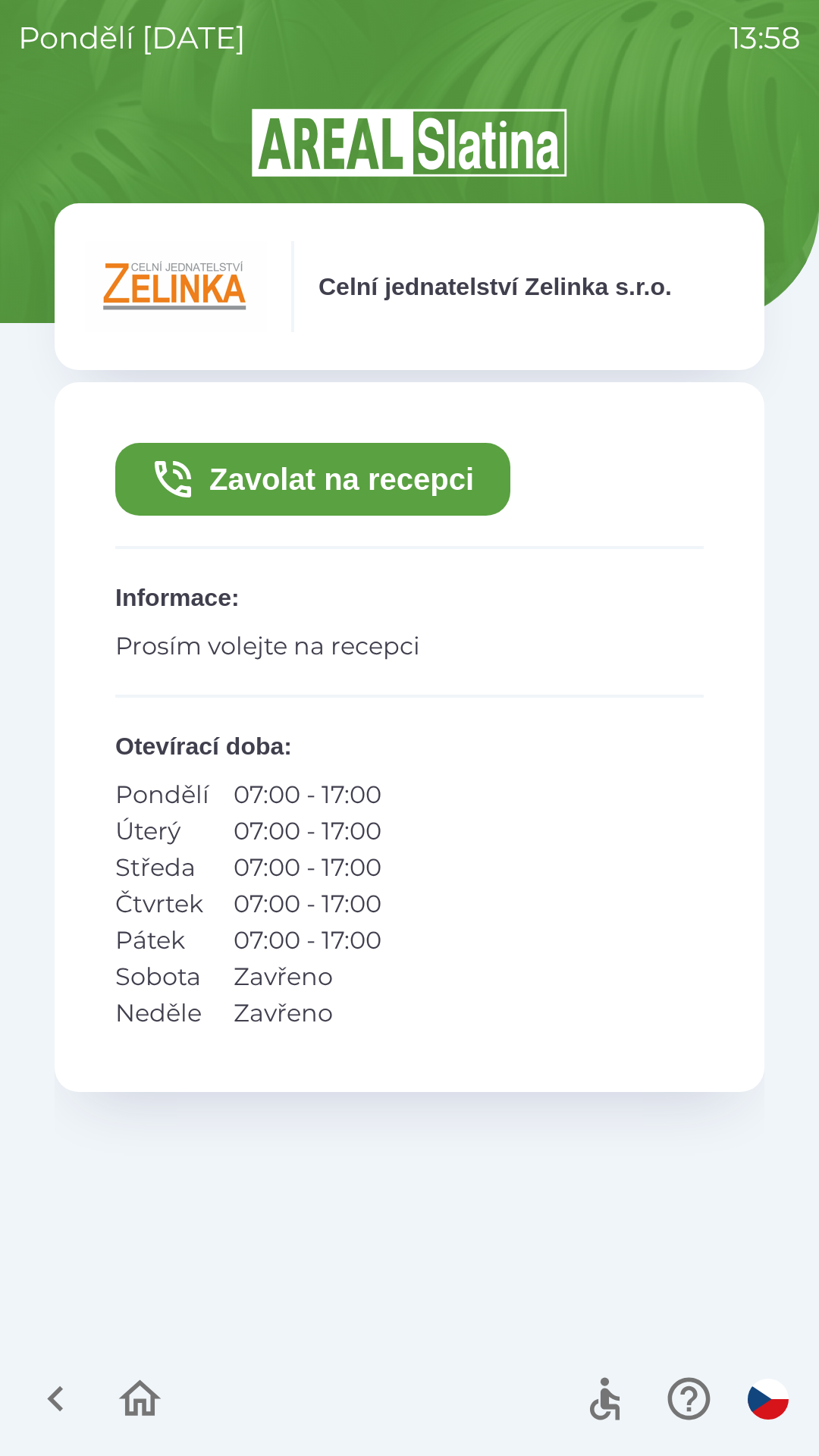
click at [411, 464] on button "Zavolat na recepci" at bounding box center [313, 479] width 395 height 73
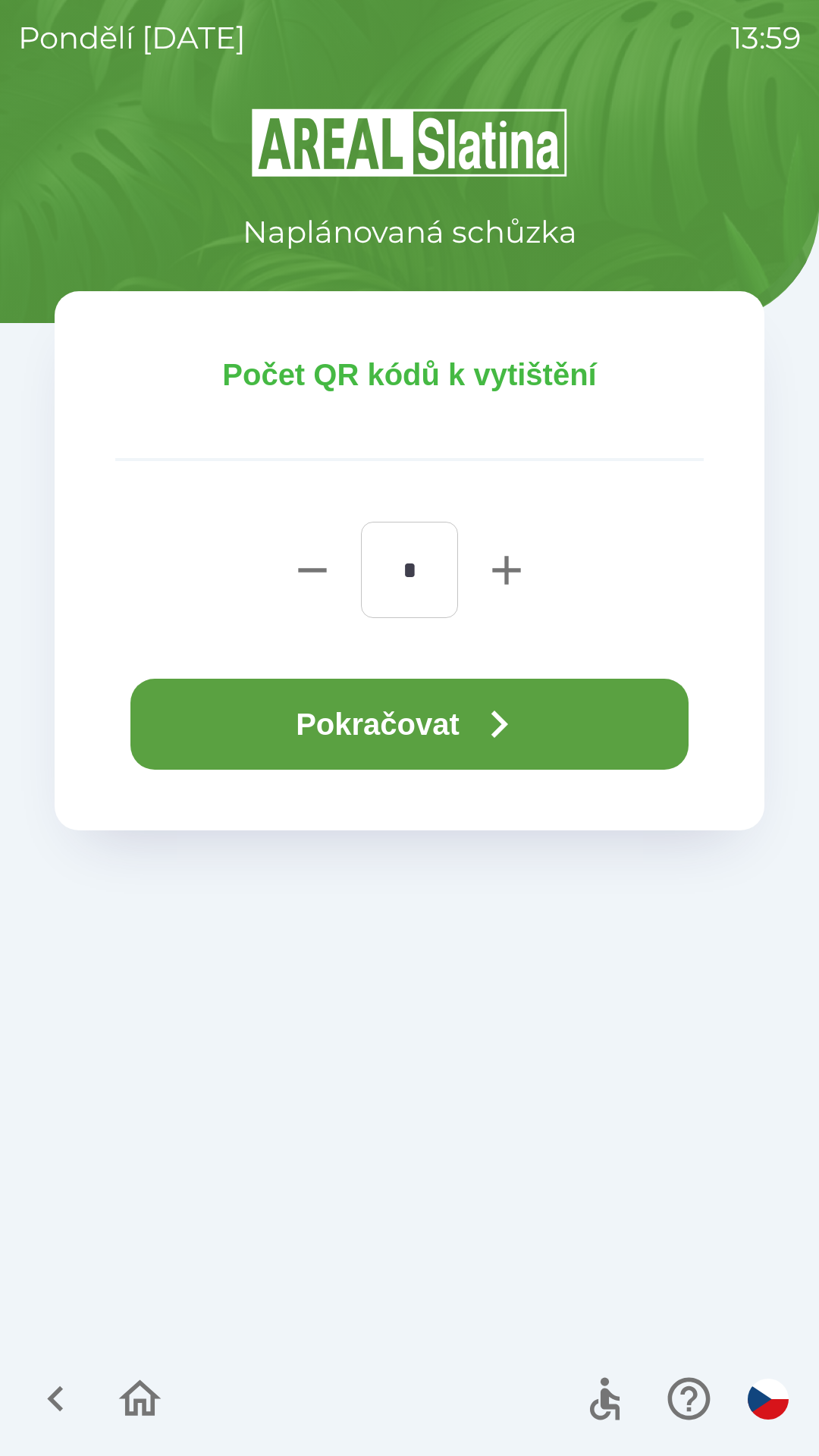
click at [489, 691] on button "Pokračovat" at bounding box center [410, 724] width 558 height 91
